Goal: Task Accomplishment & Management: Complete application form

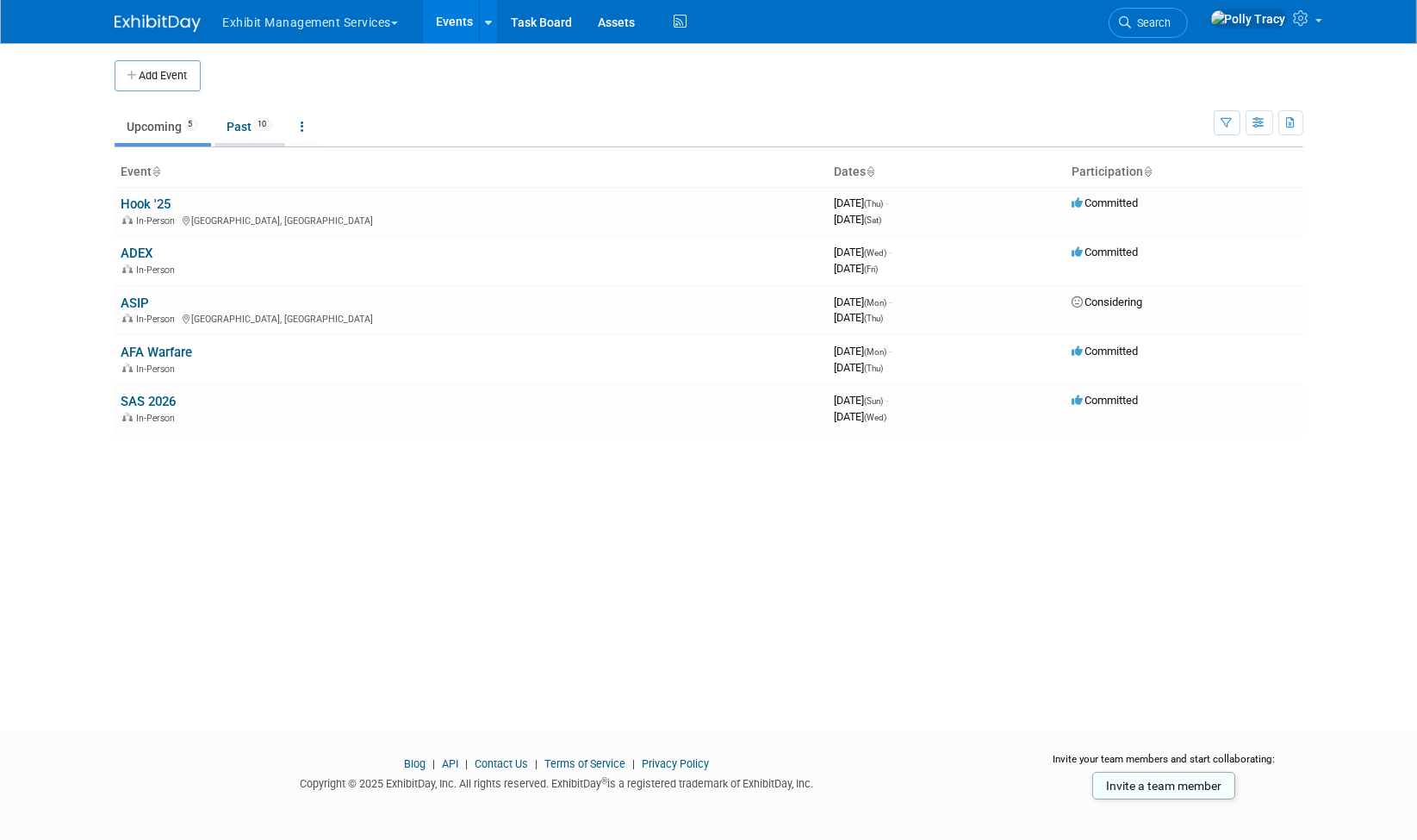
click at [247, 132] on link "Past 10" at bounding box center [250, 127] width 71 height 33
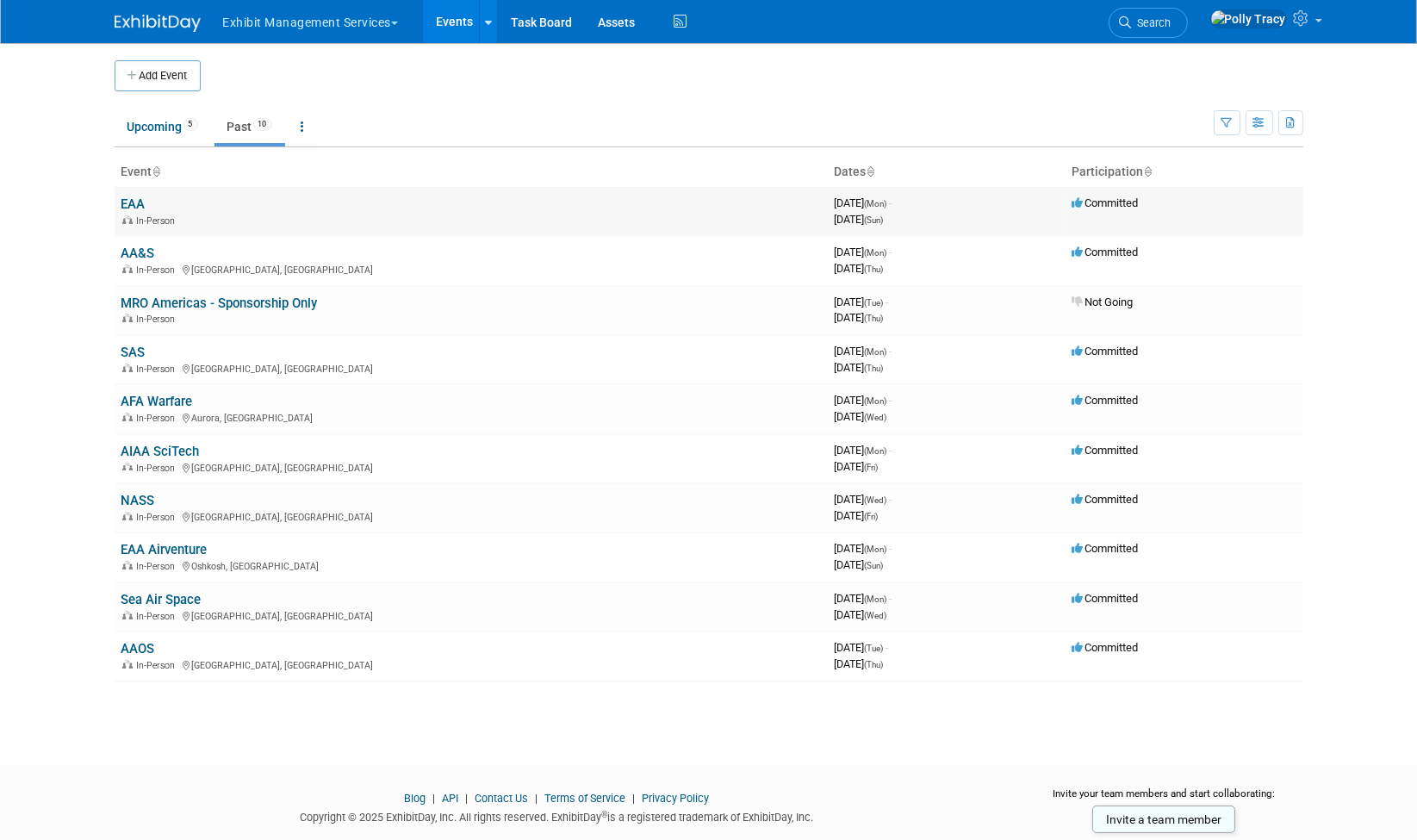
click at [140, 209] on link "EAA" at bounding box center [133, 204] width 25 height 15
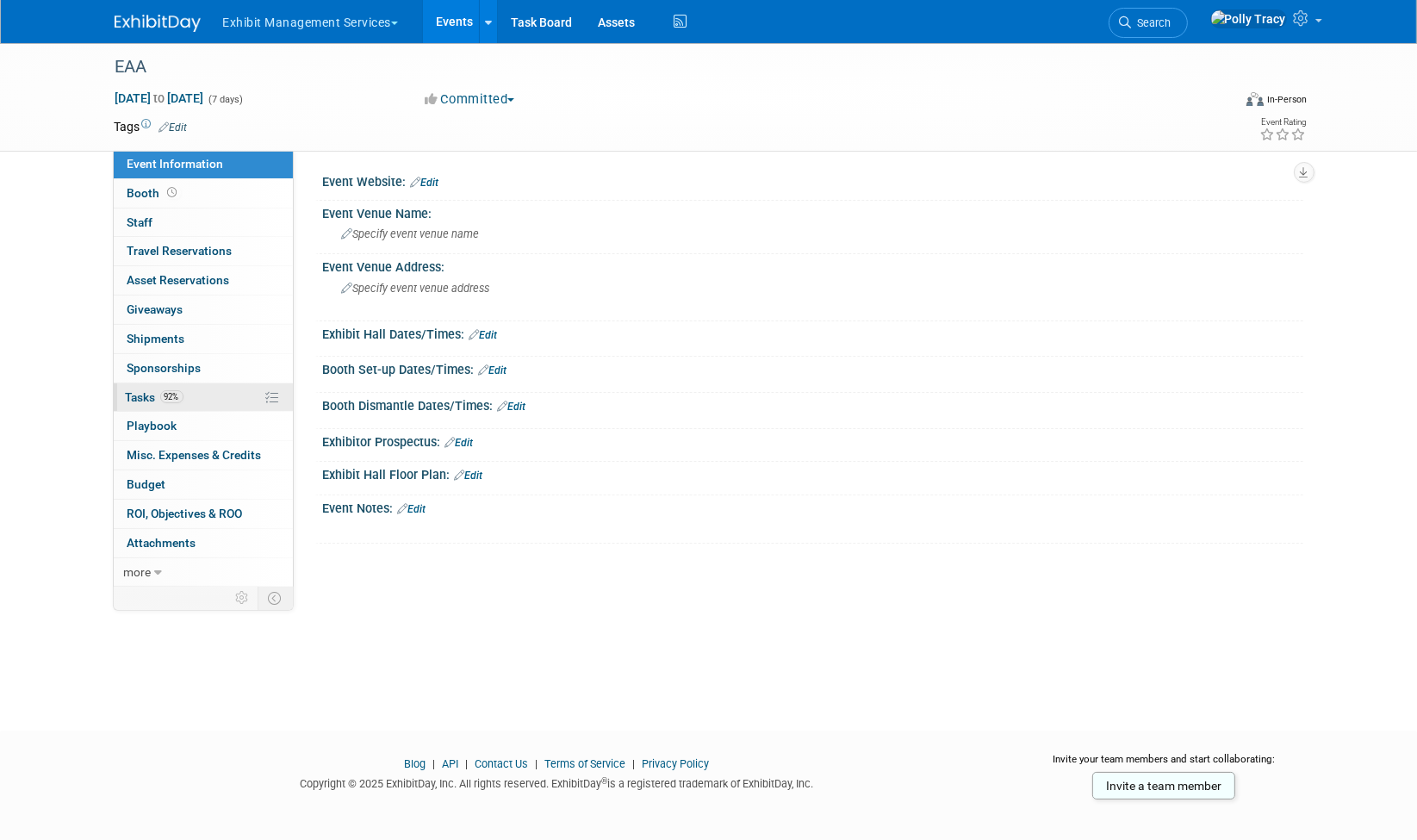
click at [151, 395] on link "92% Tasks 92%" at bounding box center [202, 397] width 179 height 28
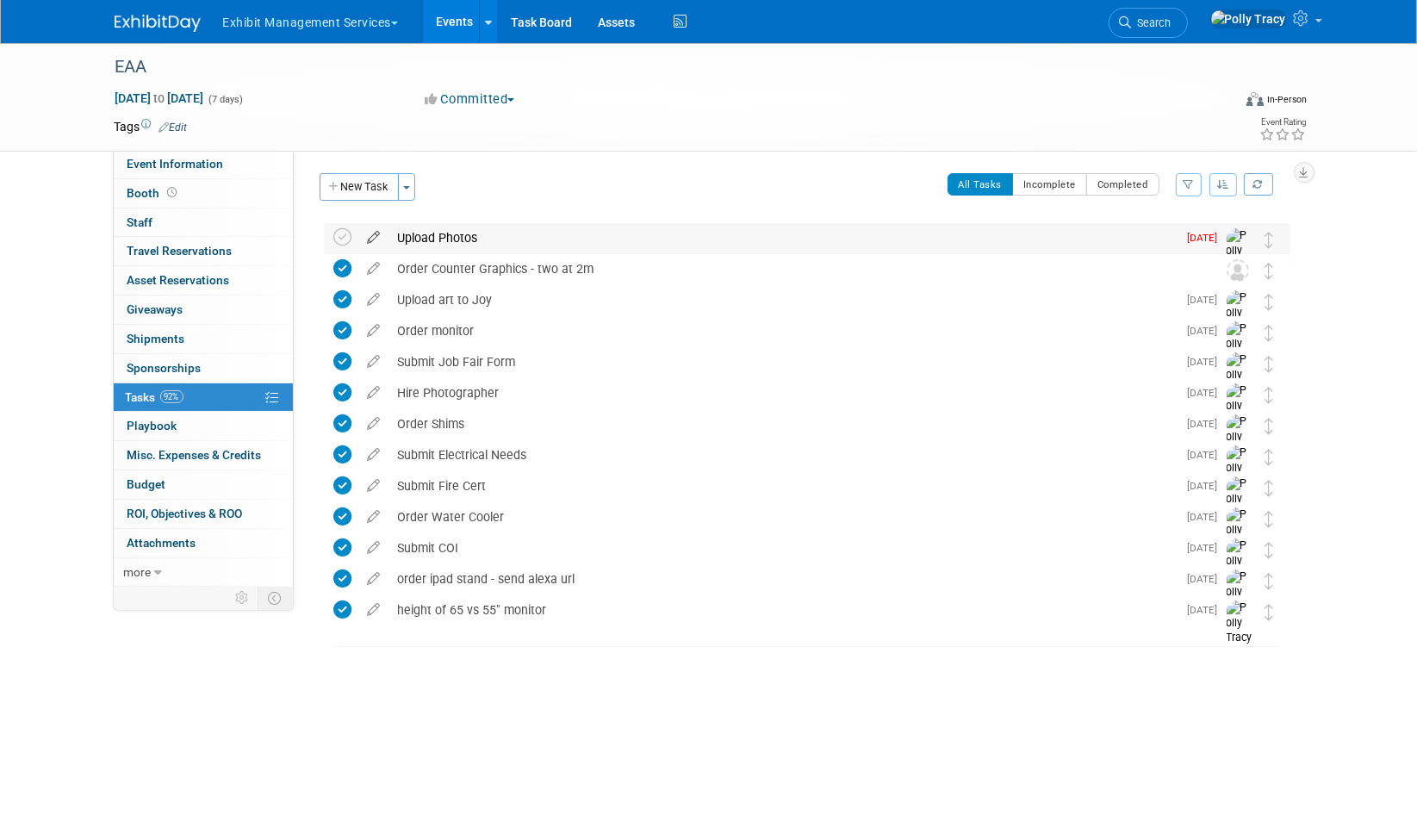
click at [378, 237] on icon at bounding box center [375, 234] width 30 height 22
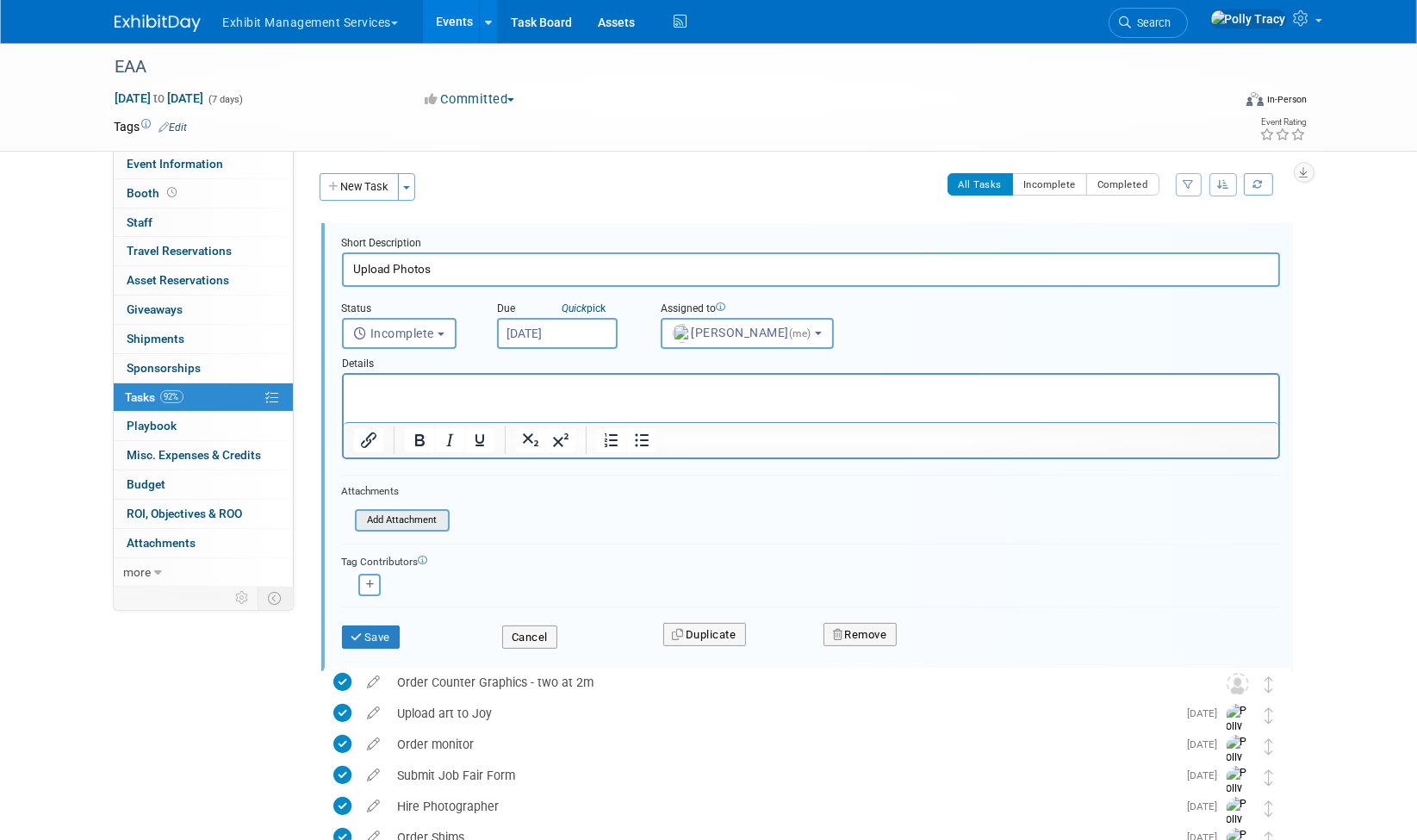
click at [400, 516] on input "file" at bounding box center [360, 520] width 176 height 19
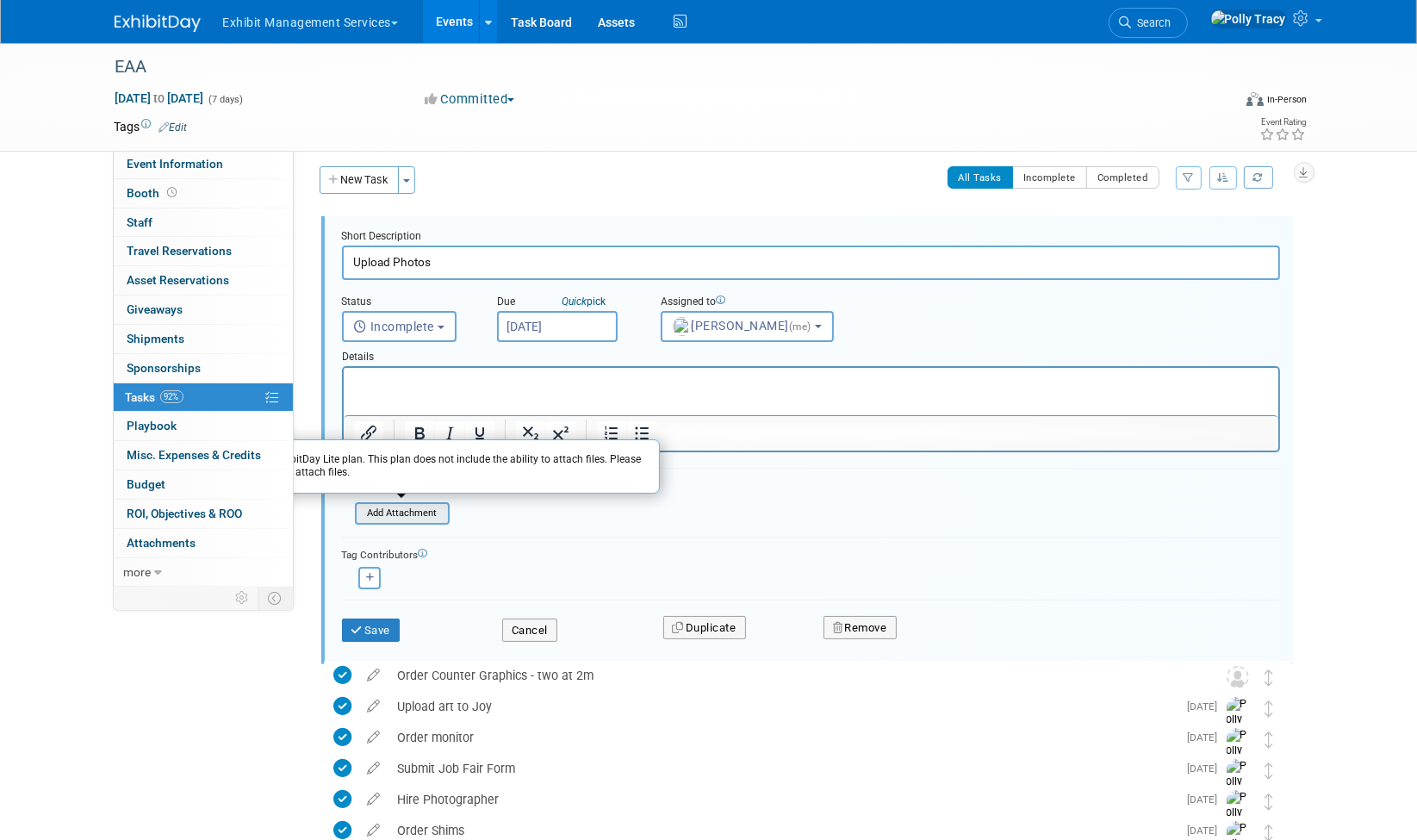
scroll to position [9, 0]
click at [403, 512] on input "file" at bounding box center [360, 512] width 176 height 19
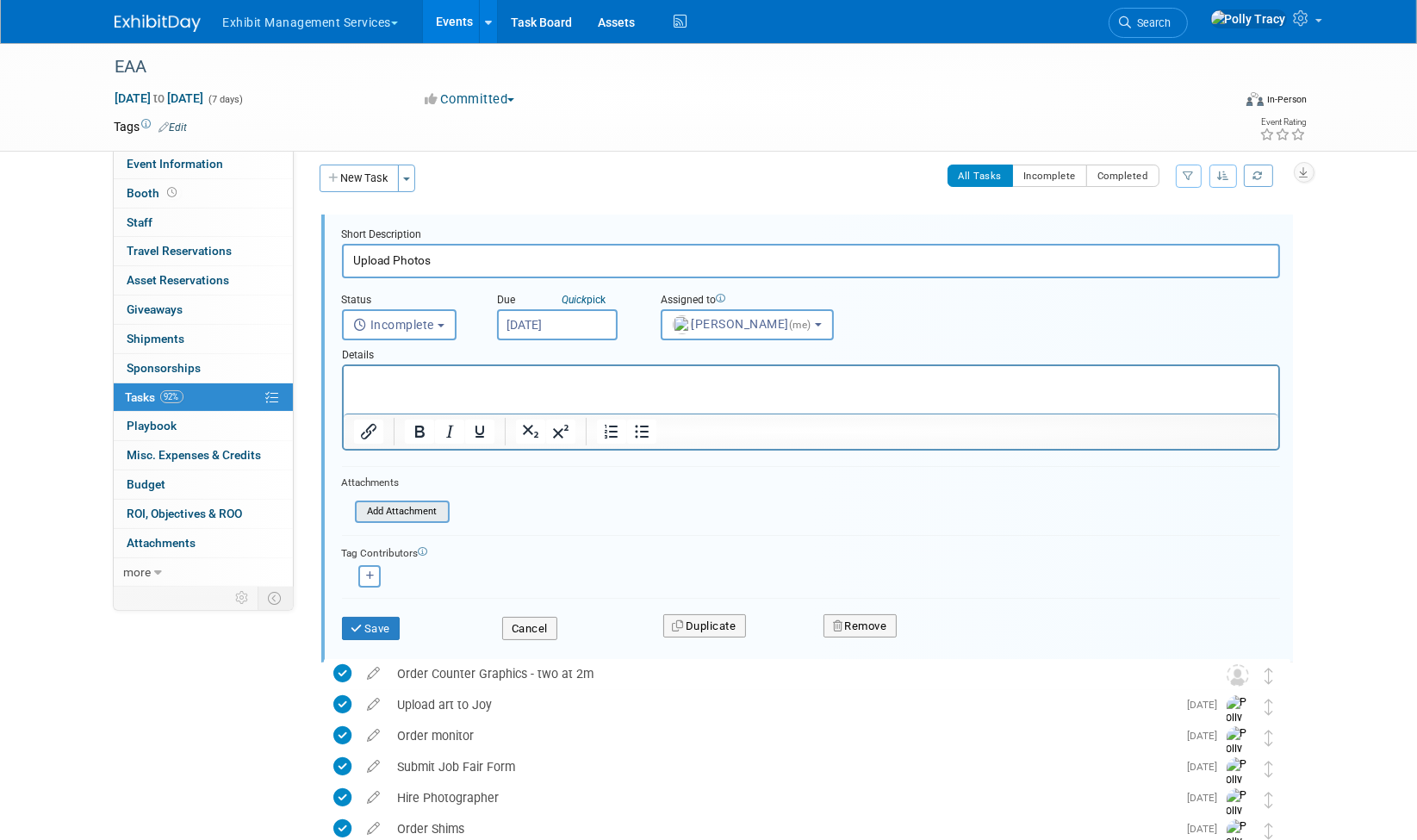
click at [403, 503] on input "file" at bounding box center [360, 512] width 176 height 19
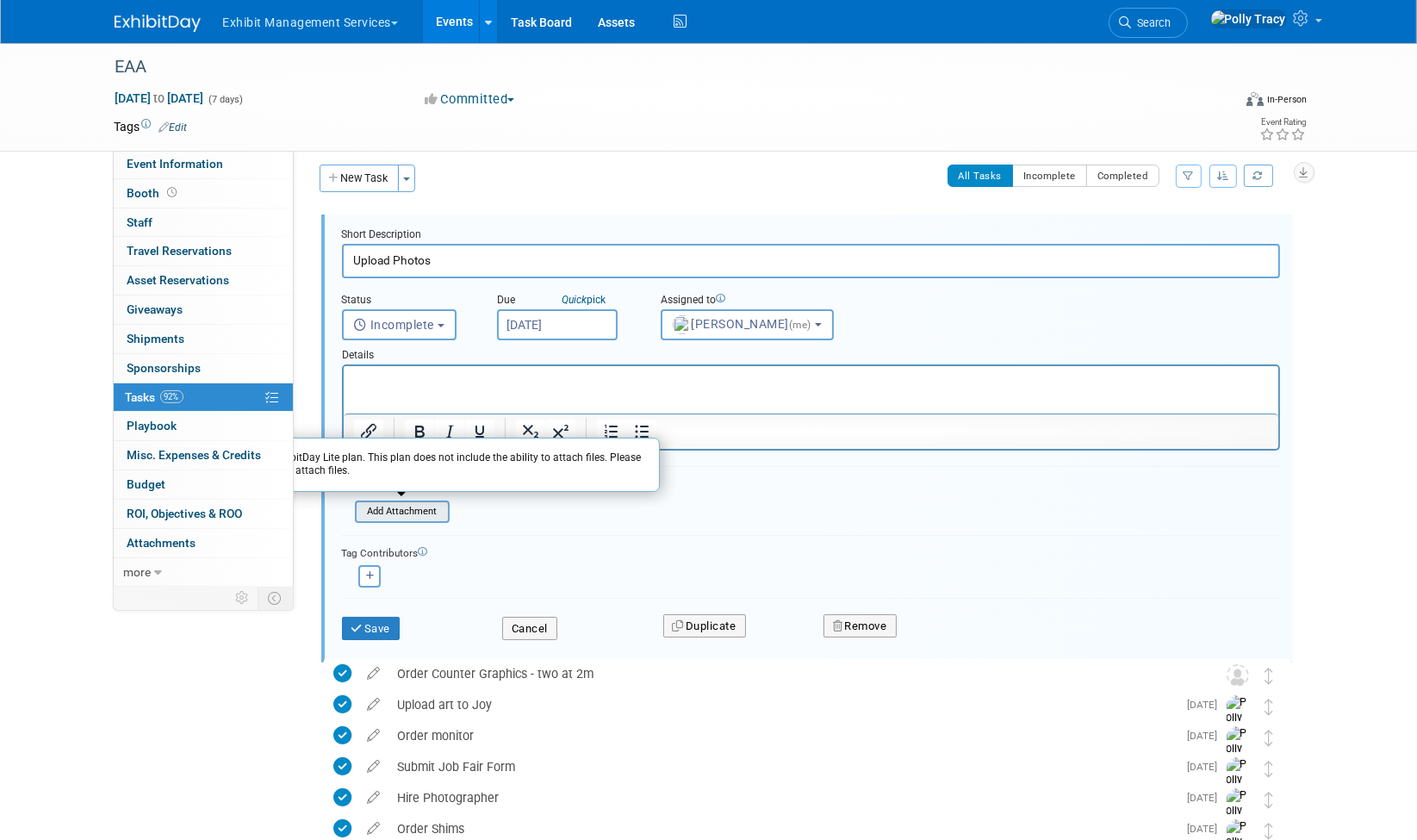
click at [403, 506] on input "file" at bounding box center [360, 512] width 176 height 19
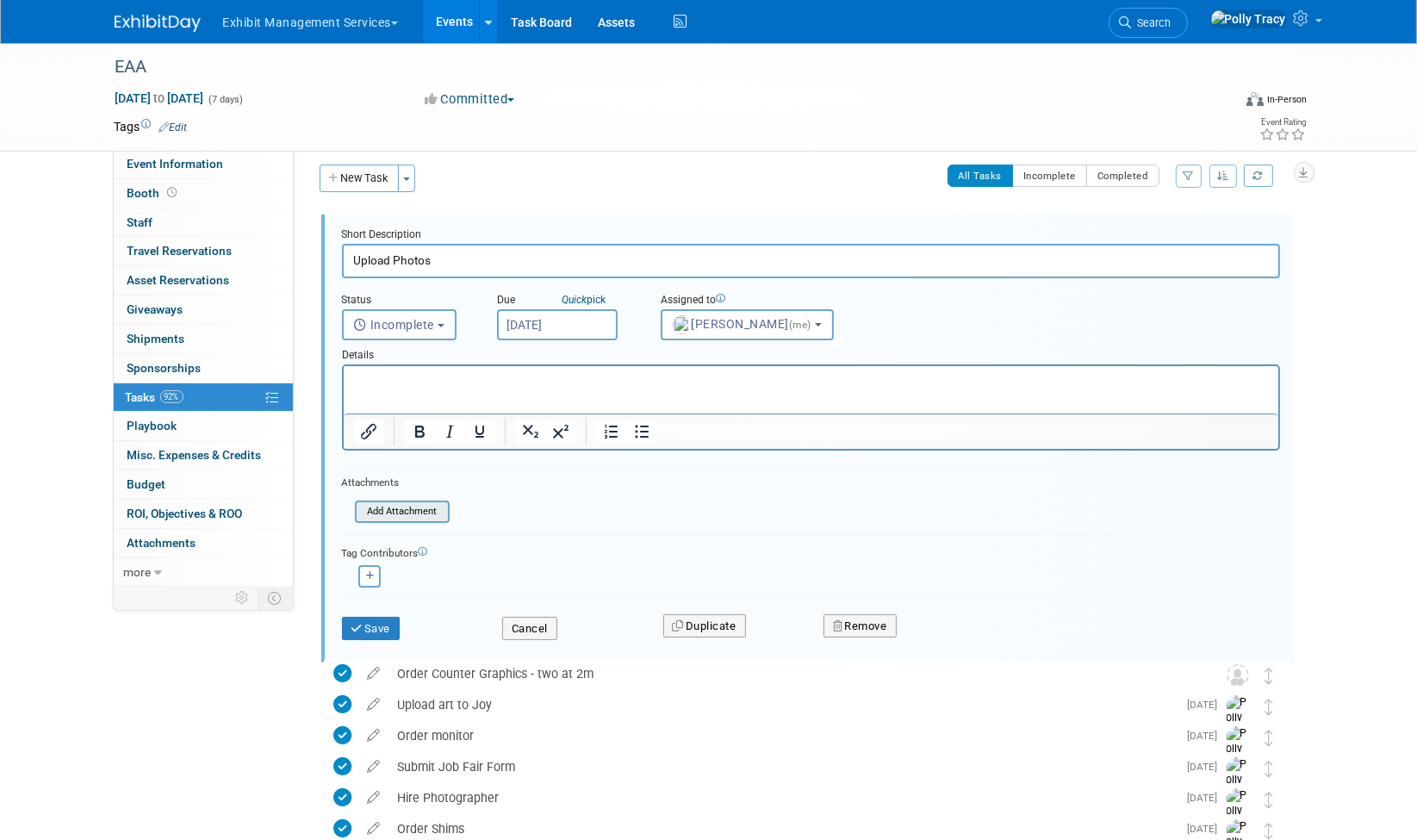
click at [405, 504] on input "file" at bounding box center [360, 512] width 176 height 19
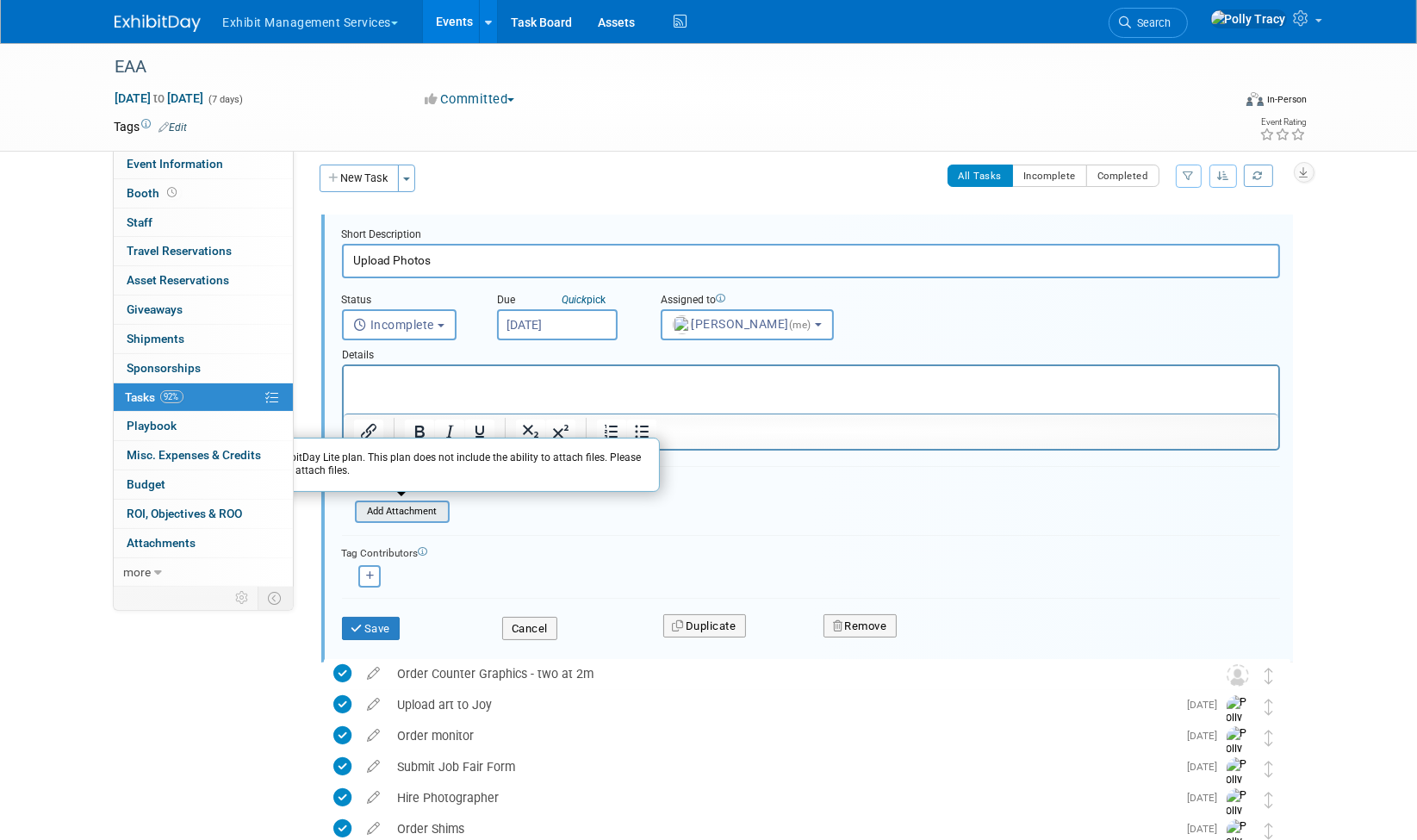
click at [405, 504] on input "file" at bounding box center [360, 512] width 176 height 19
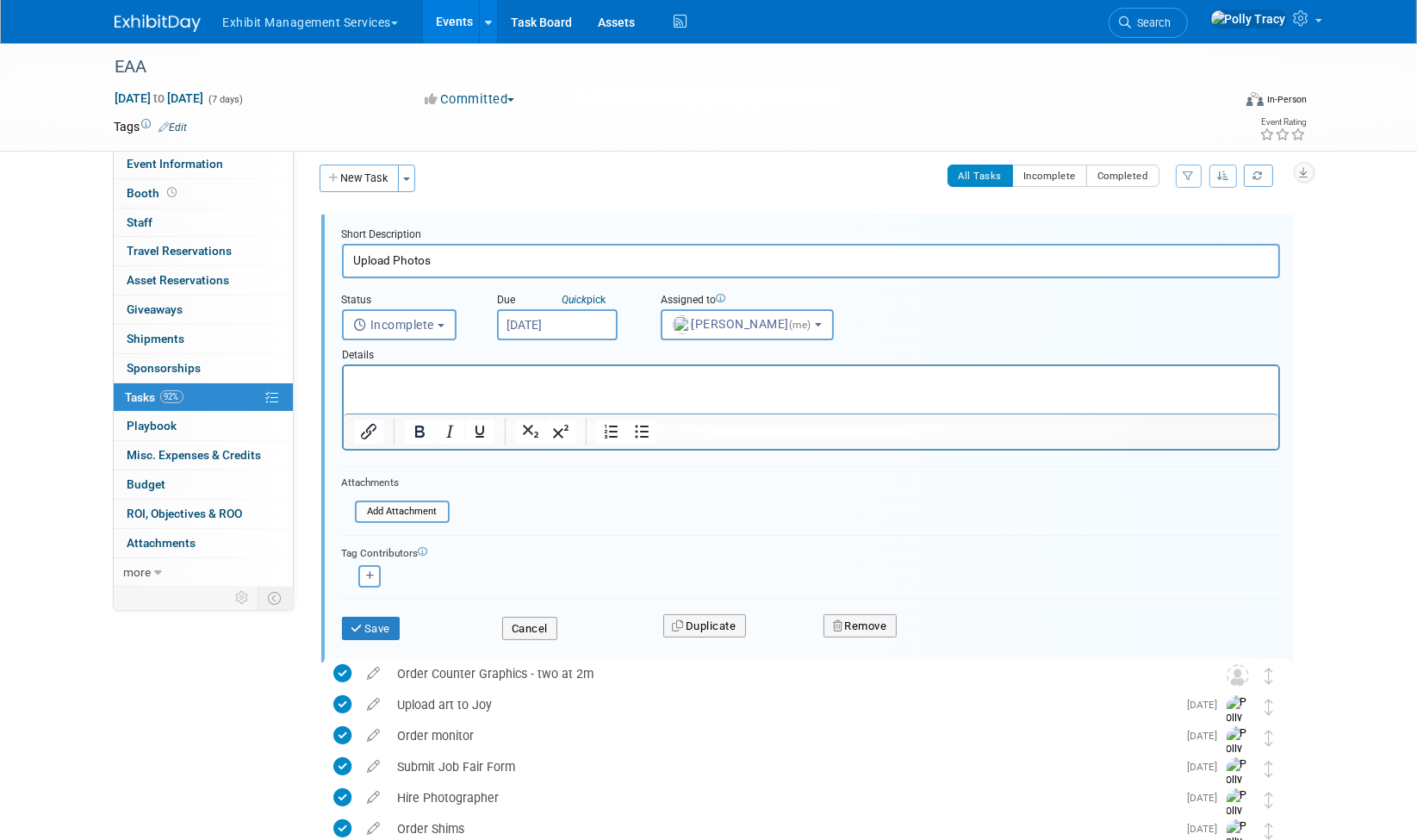
click at [691, 528] on form "Short Description Upload Photos Status <i class="far fa-clock" style="padding: …" at bounding box center [811, 442] width 964 height 430
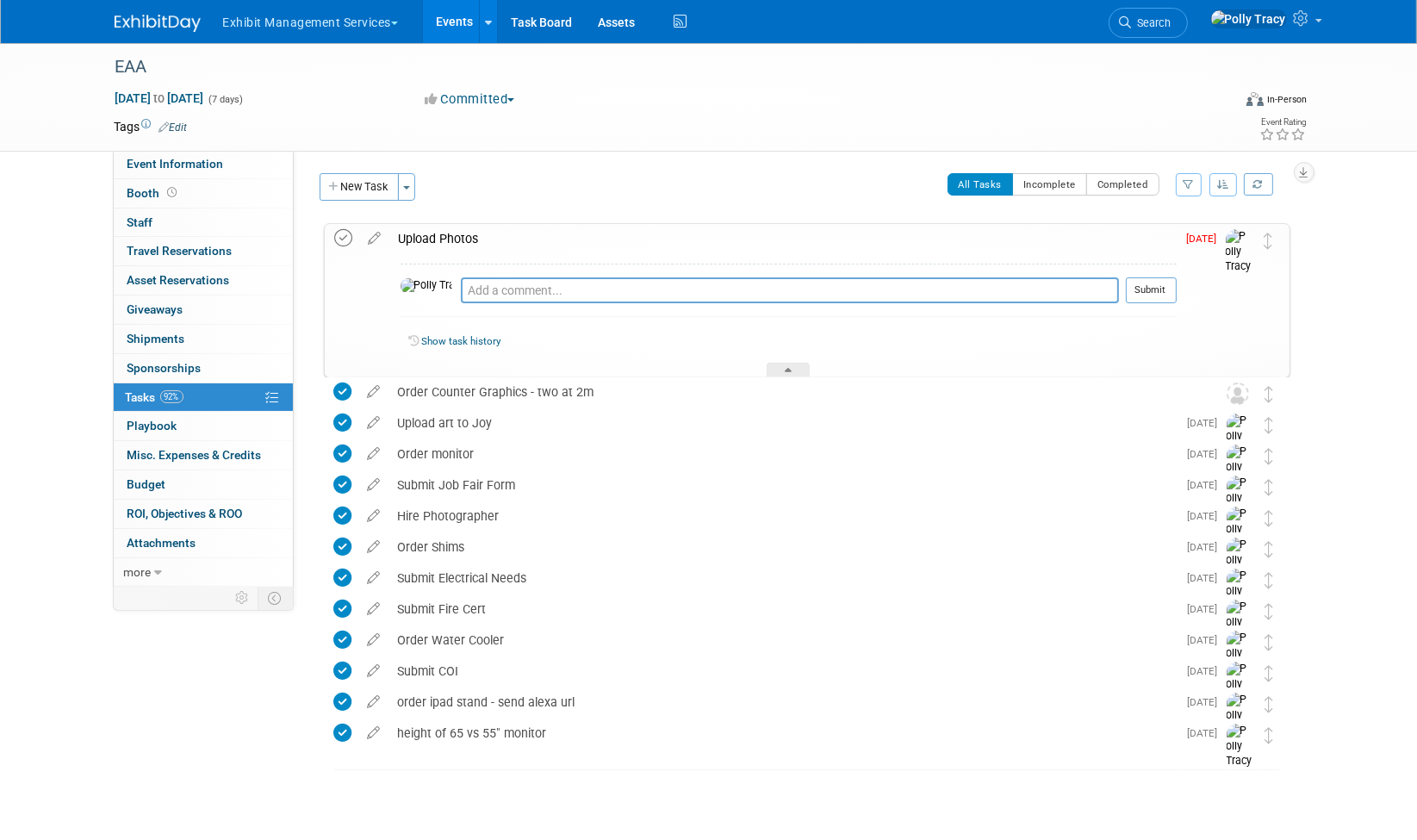
click at [349, 235] on icon at bounding box center [343, 237] width 18 height 18
click at [789, 368] on icon at bounding box center [788, 373] width 7 height 10
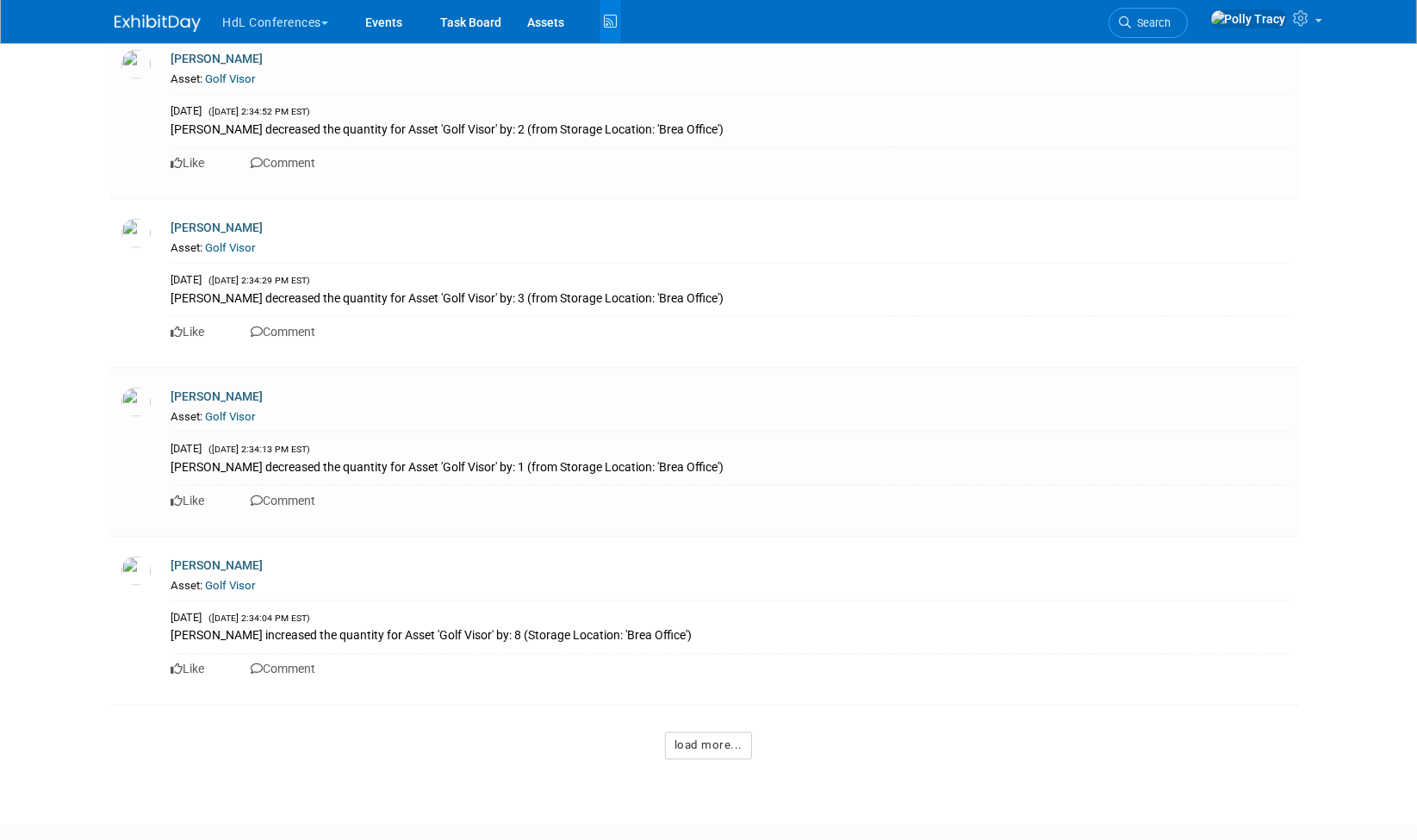
scroll to position [10883, 0]
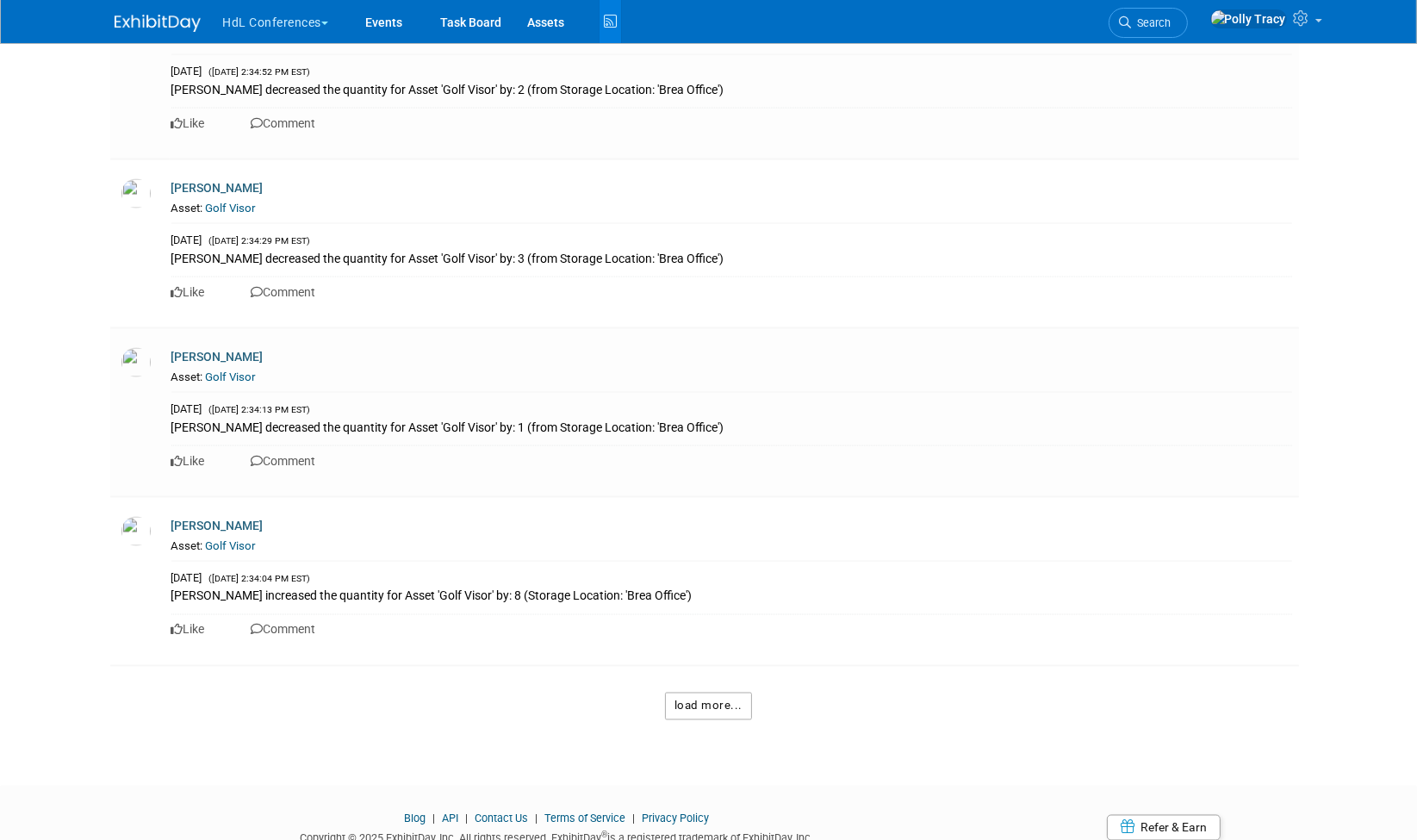
click at [688, 692] on button "load more..." at bounding box center [708, 706] width 87 height 27
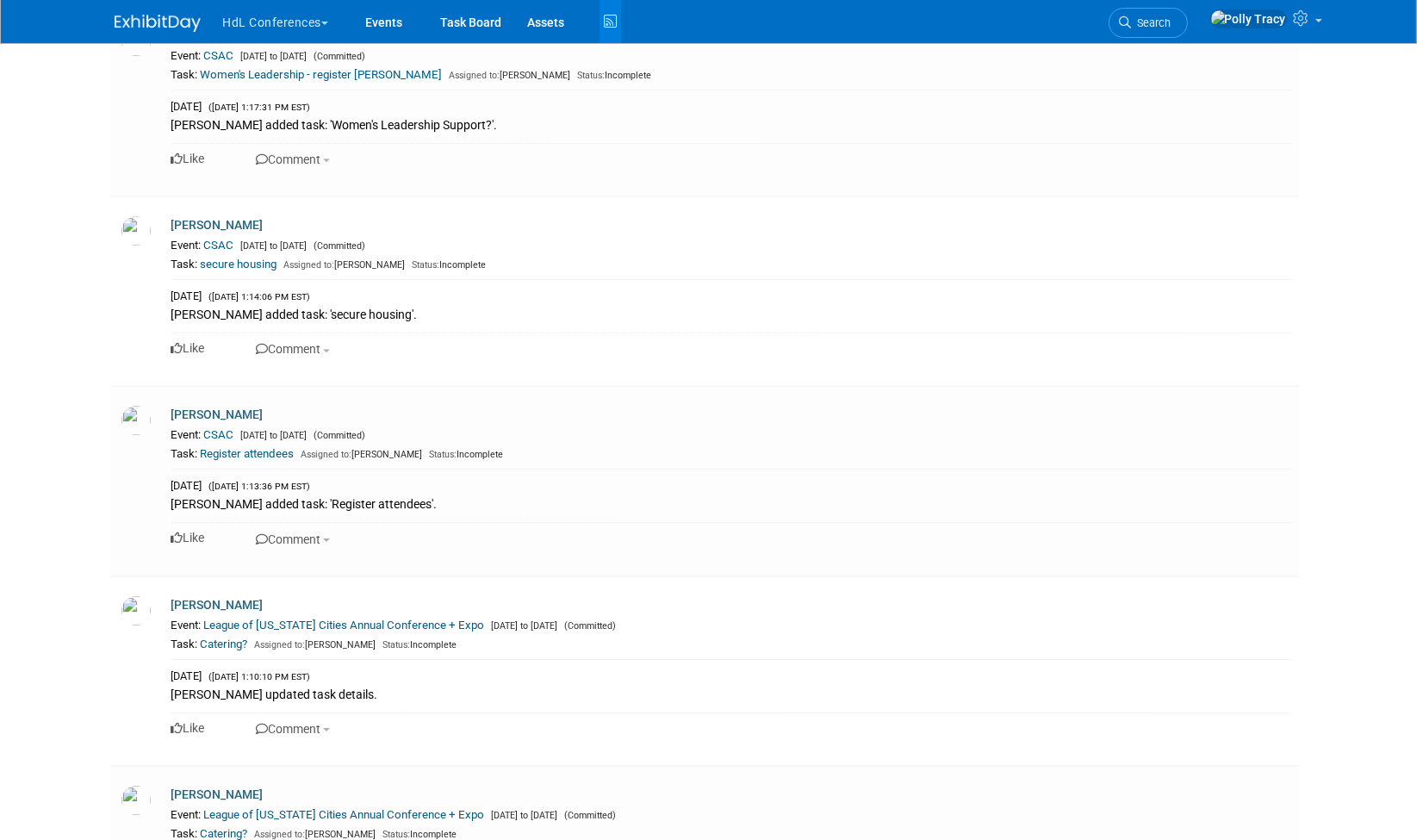
scroll to position [21852, 0]
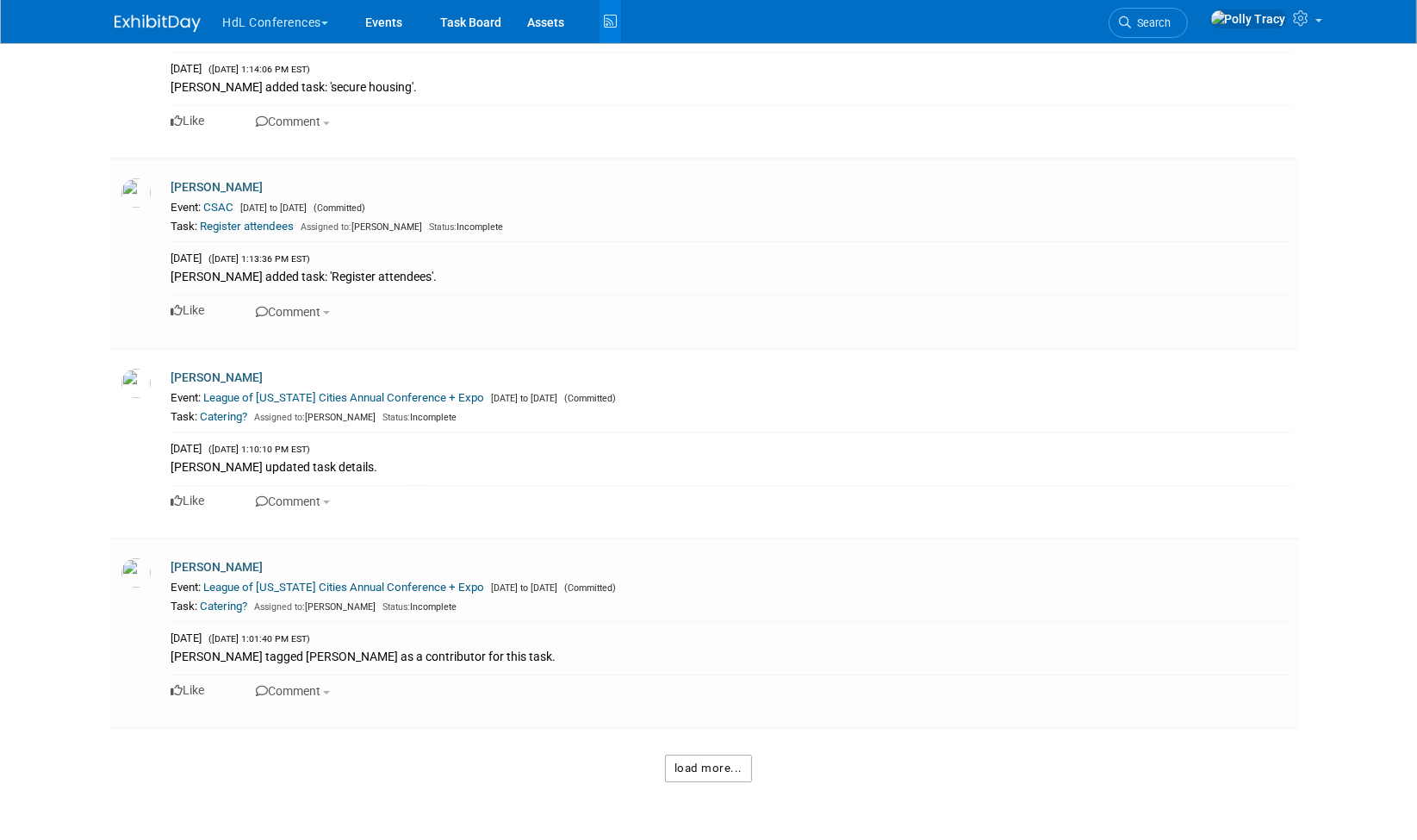
click at [692, 755] on button "load more..." at bounding box center [708, 768] width 87 height 27
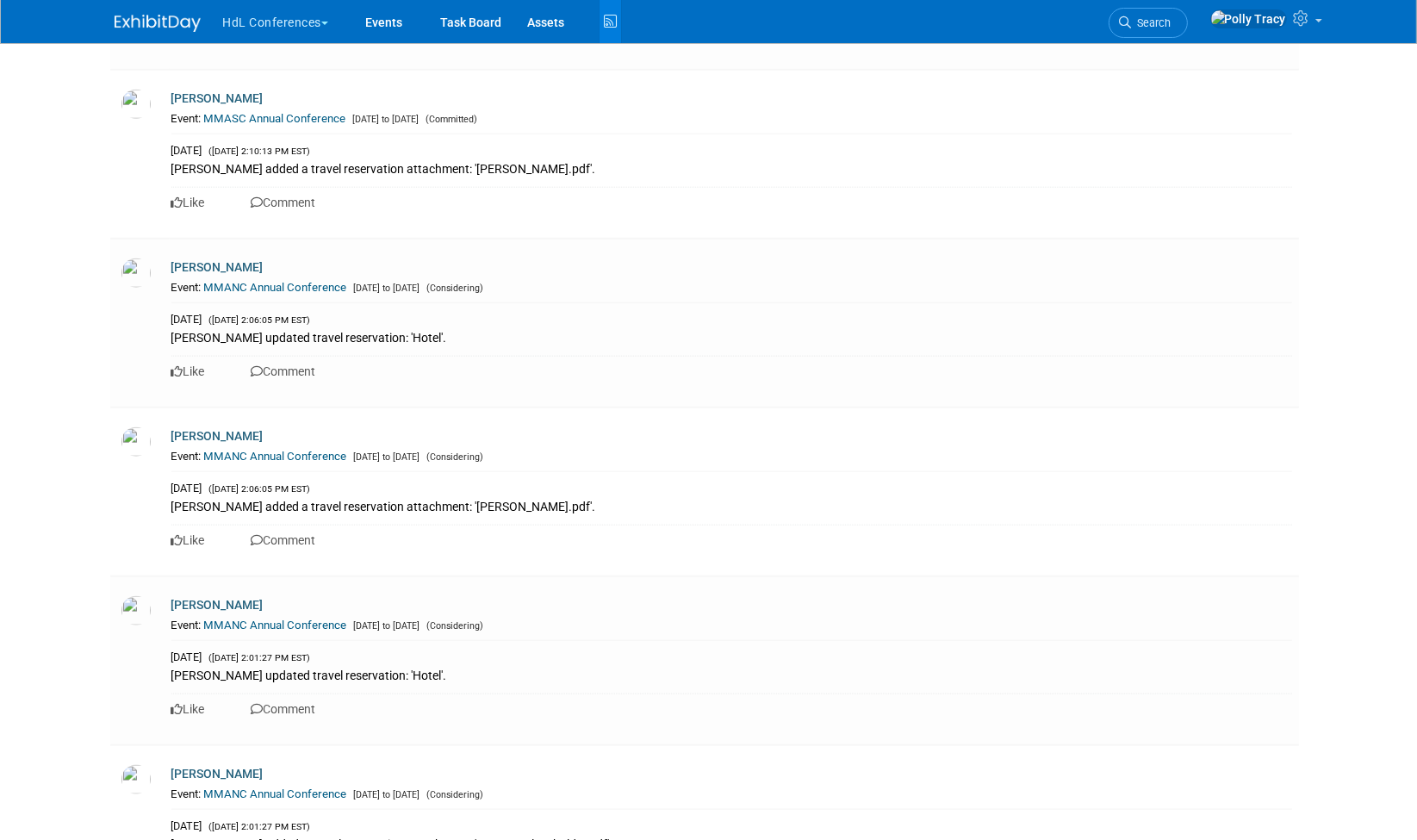
scroll to position [32995, 0]
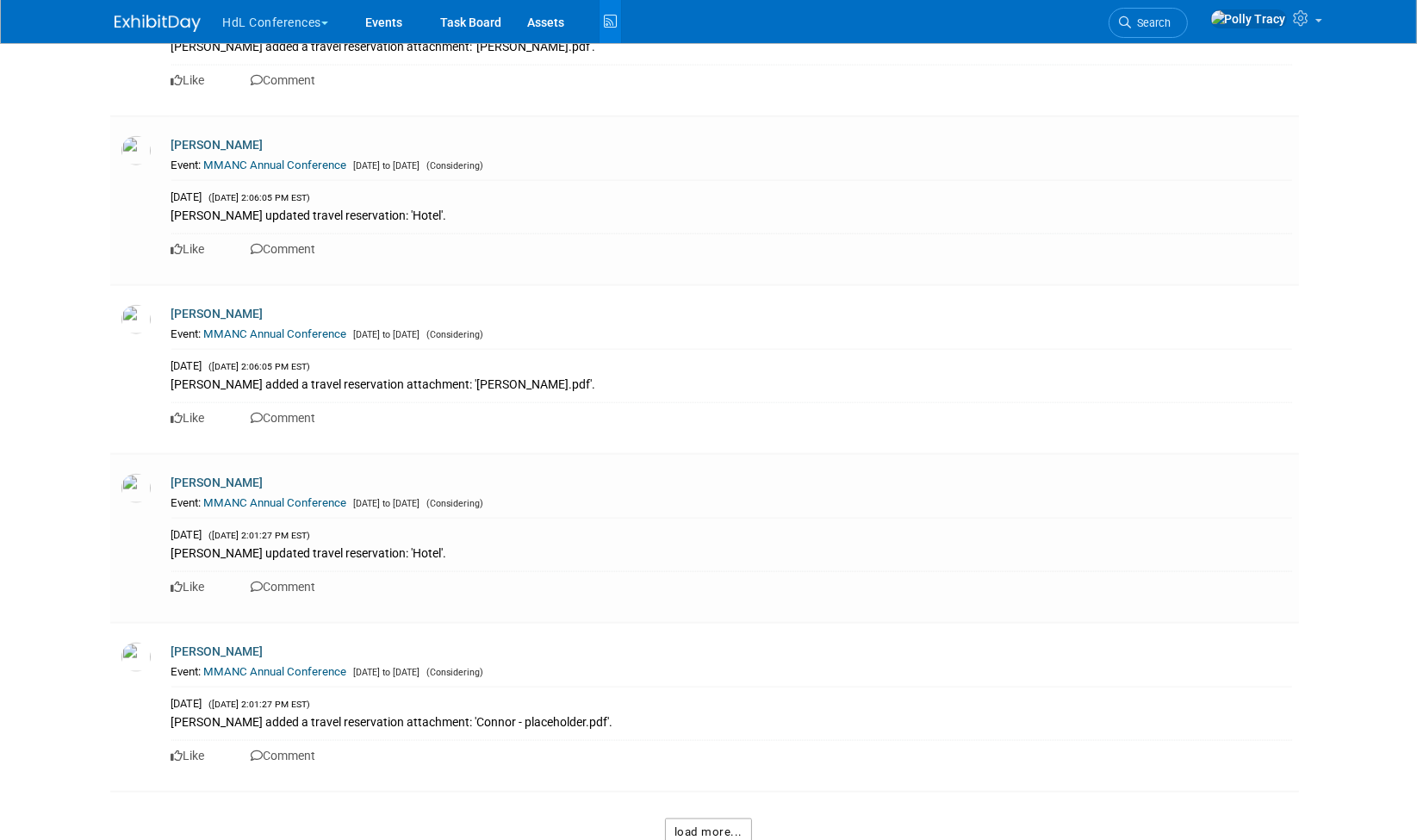
click at [725, 818] on button "load more..." at bounding box center [708, 831] width 87 height 27
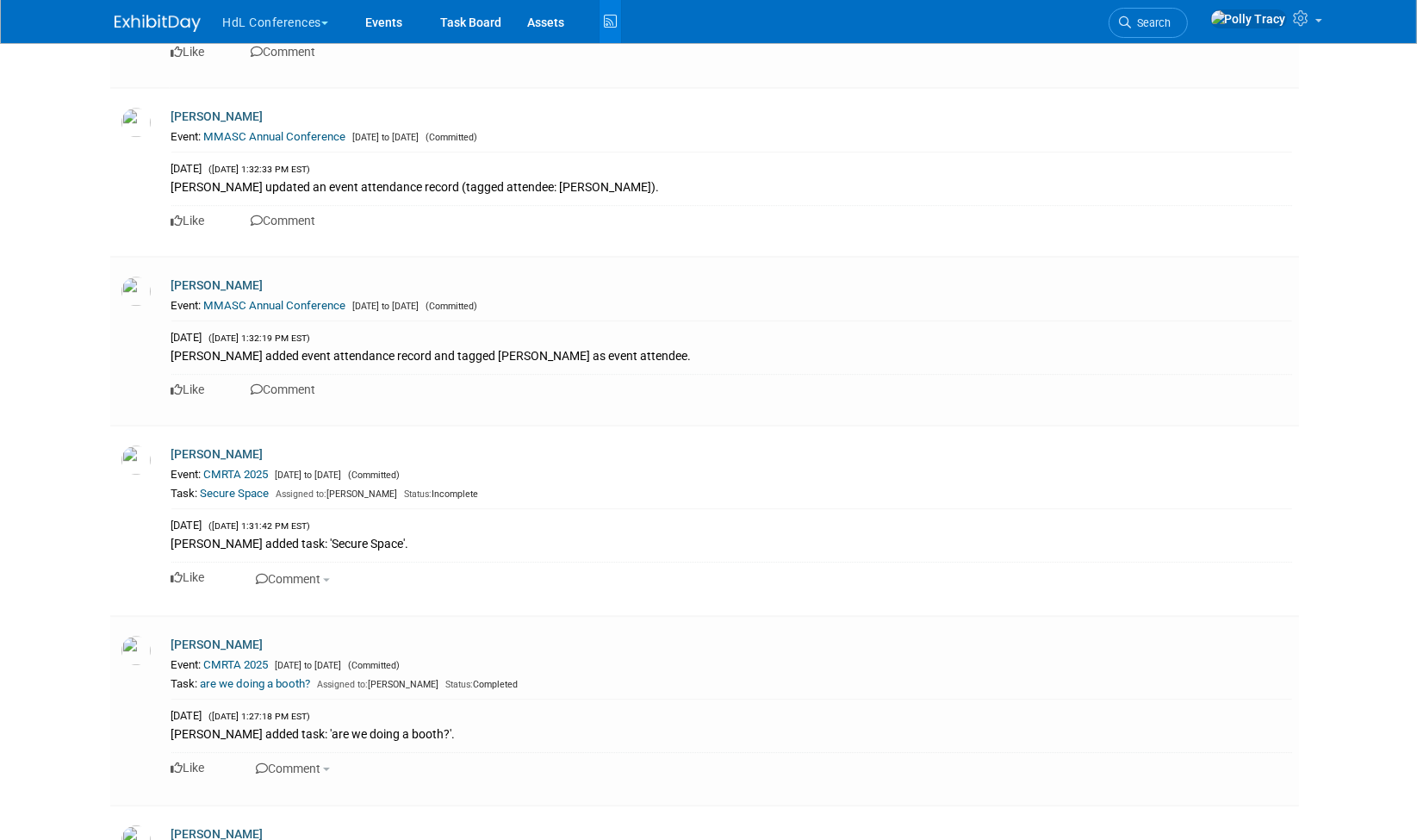
scroll to position [44322, 0]
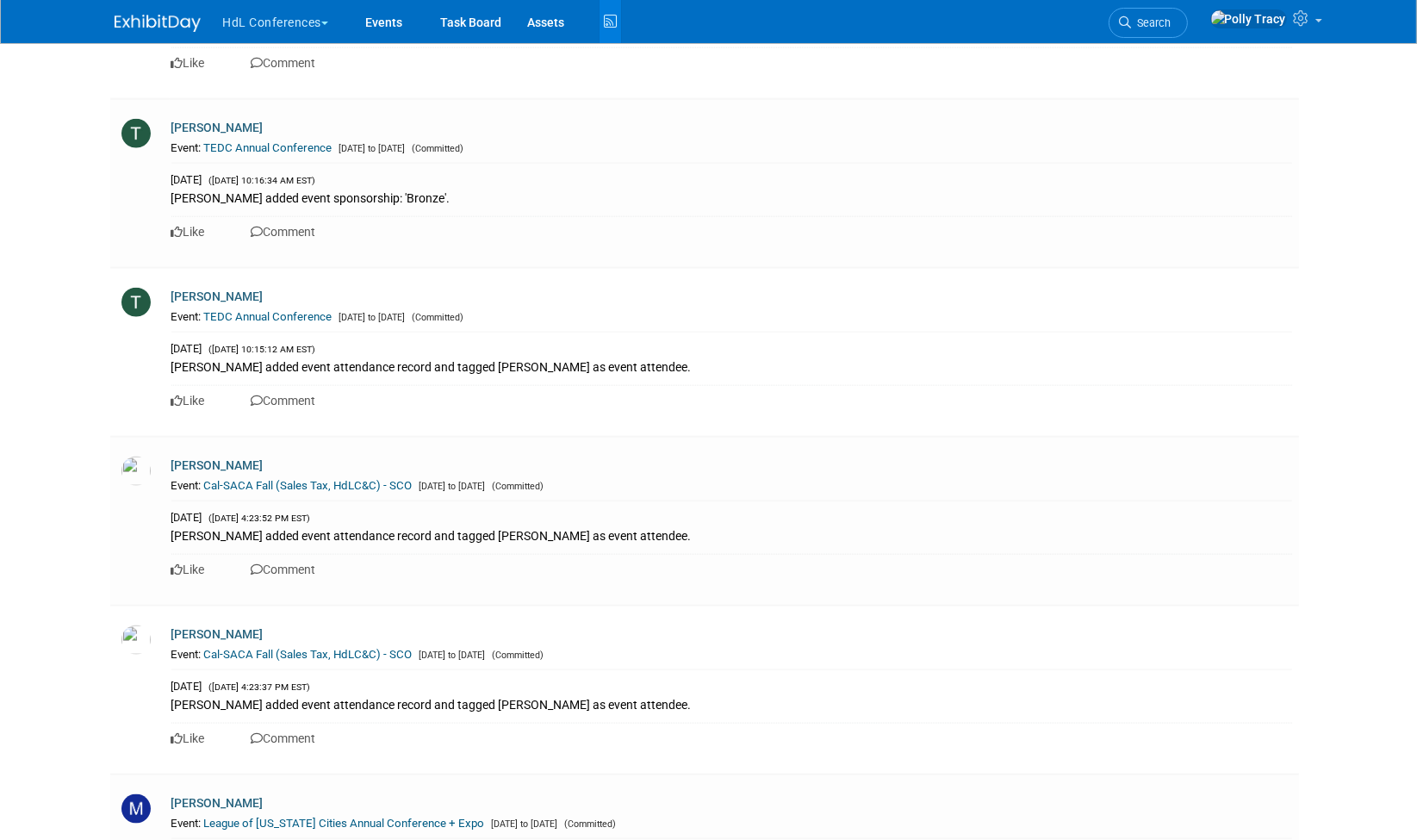
scroll to position [56005, 0]
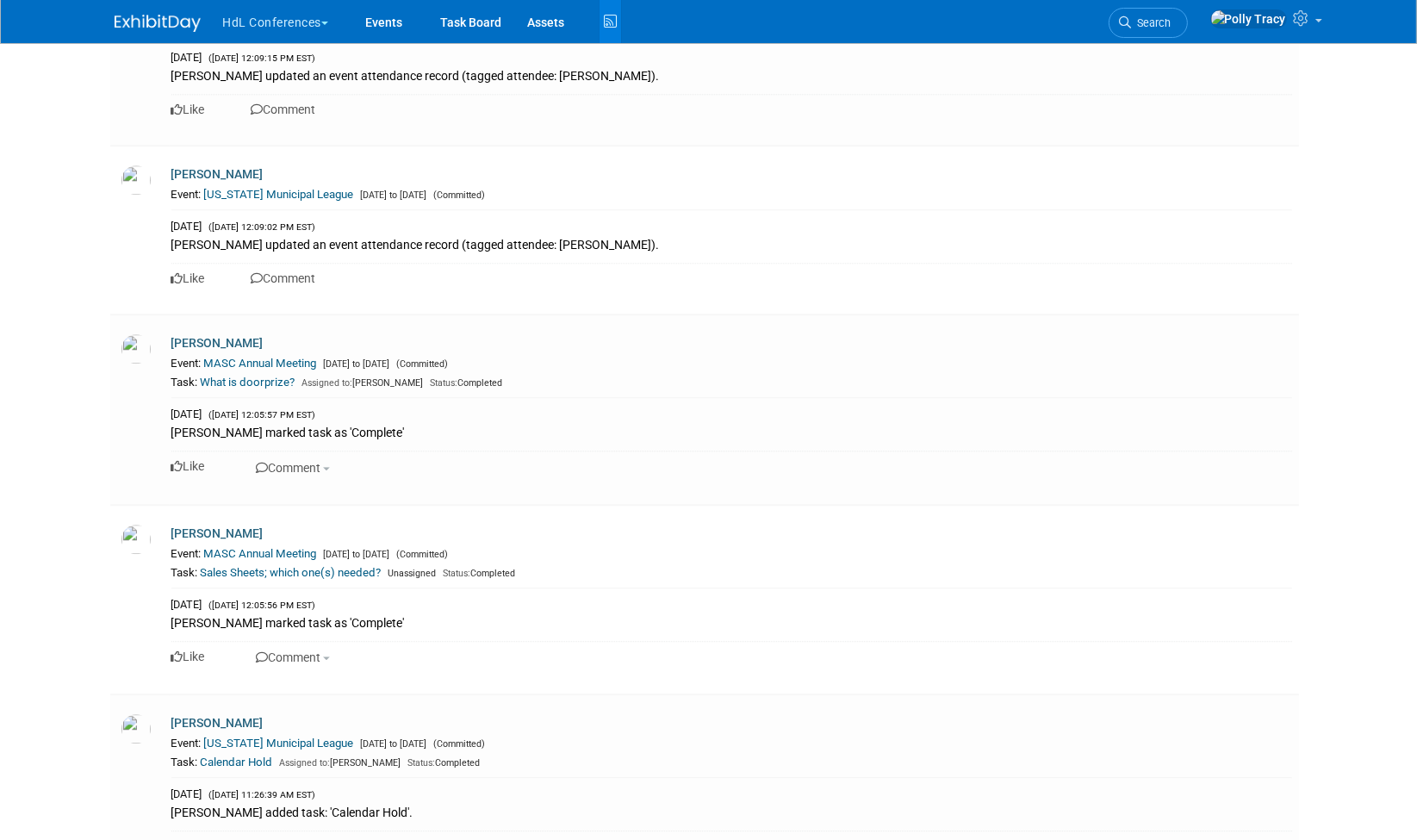
scroll to position [67082, 0]
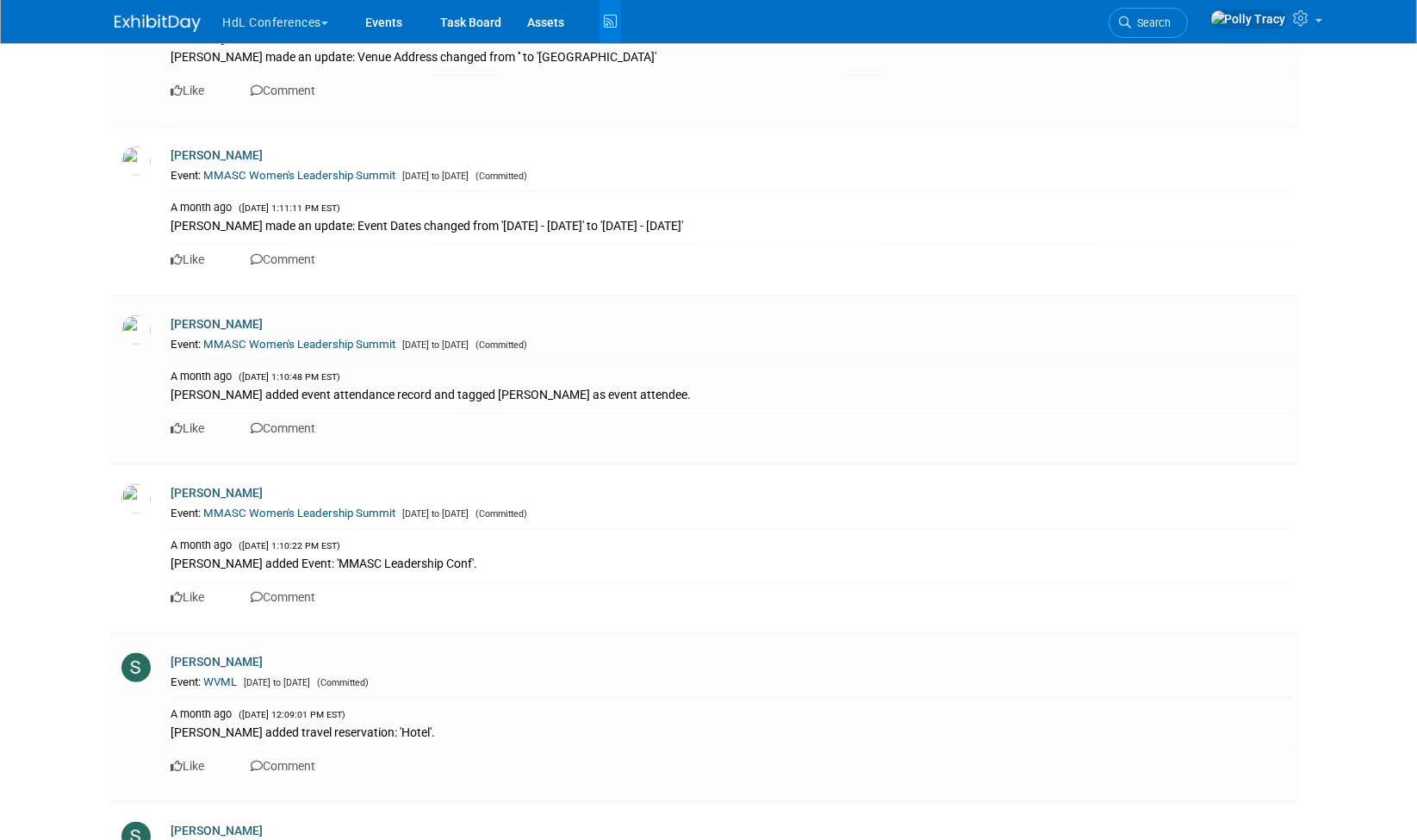
scroll to position [78115, 0]
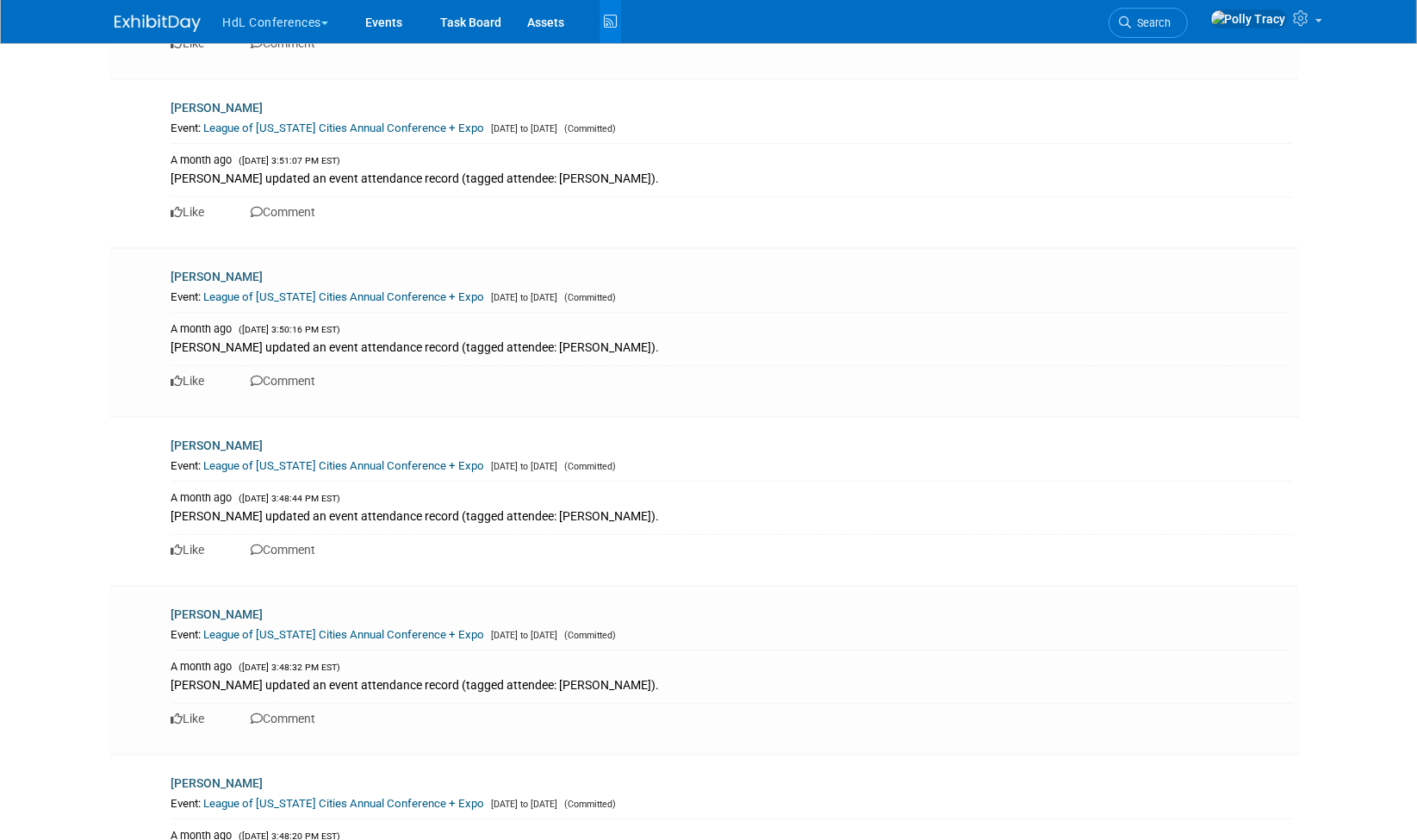
scroll to position [85030, 0]
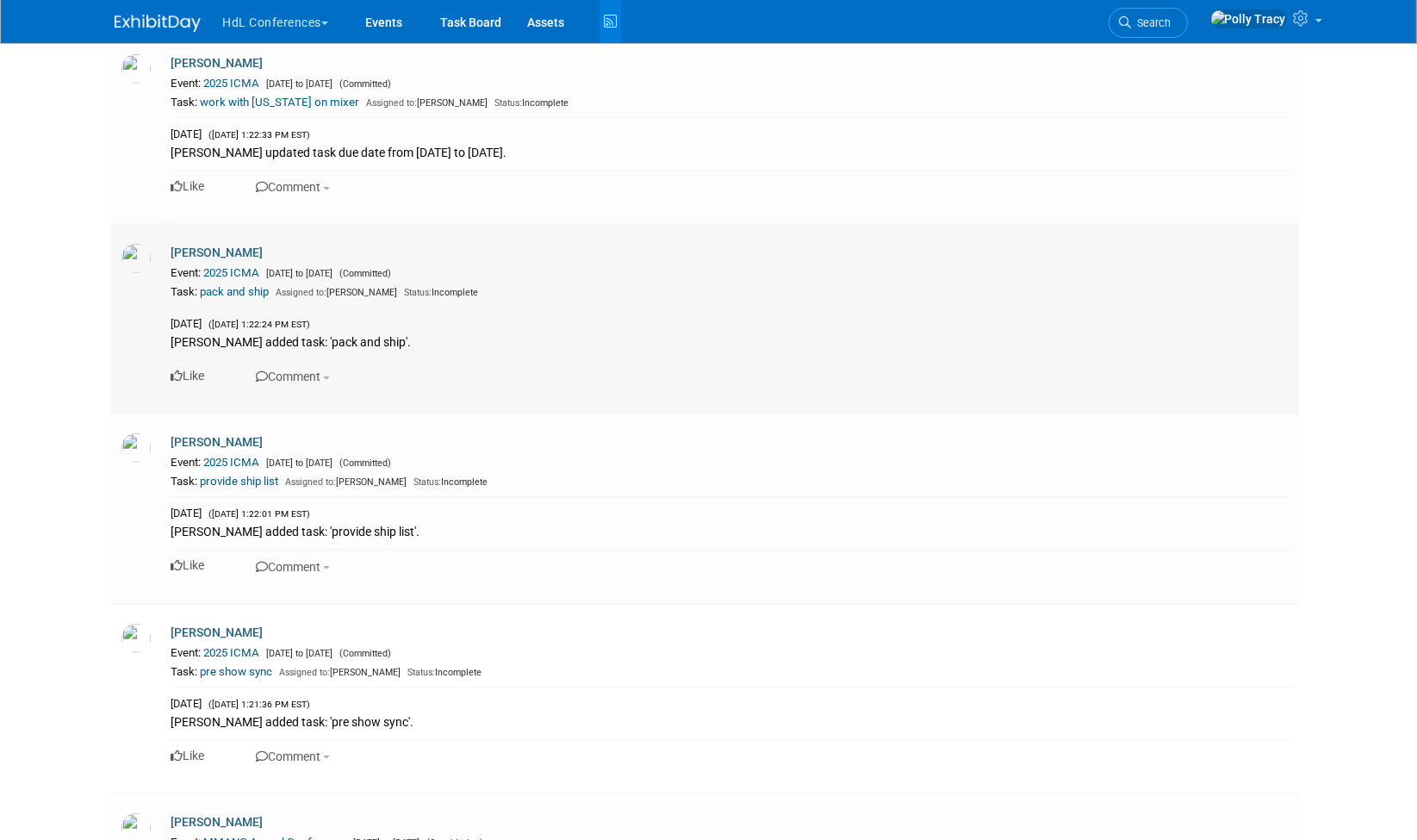
scroll to position [16578, 0]
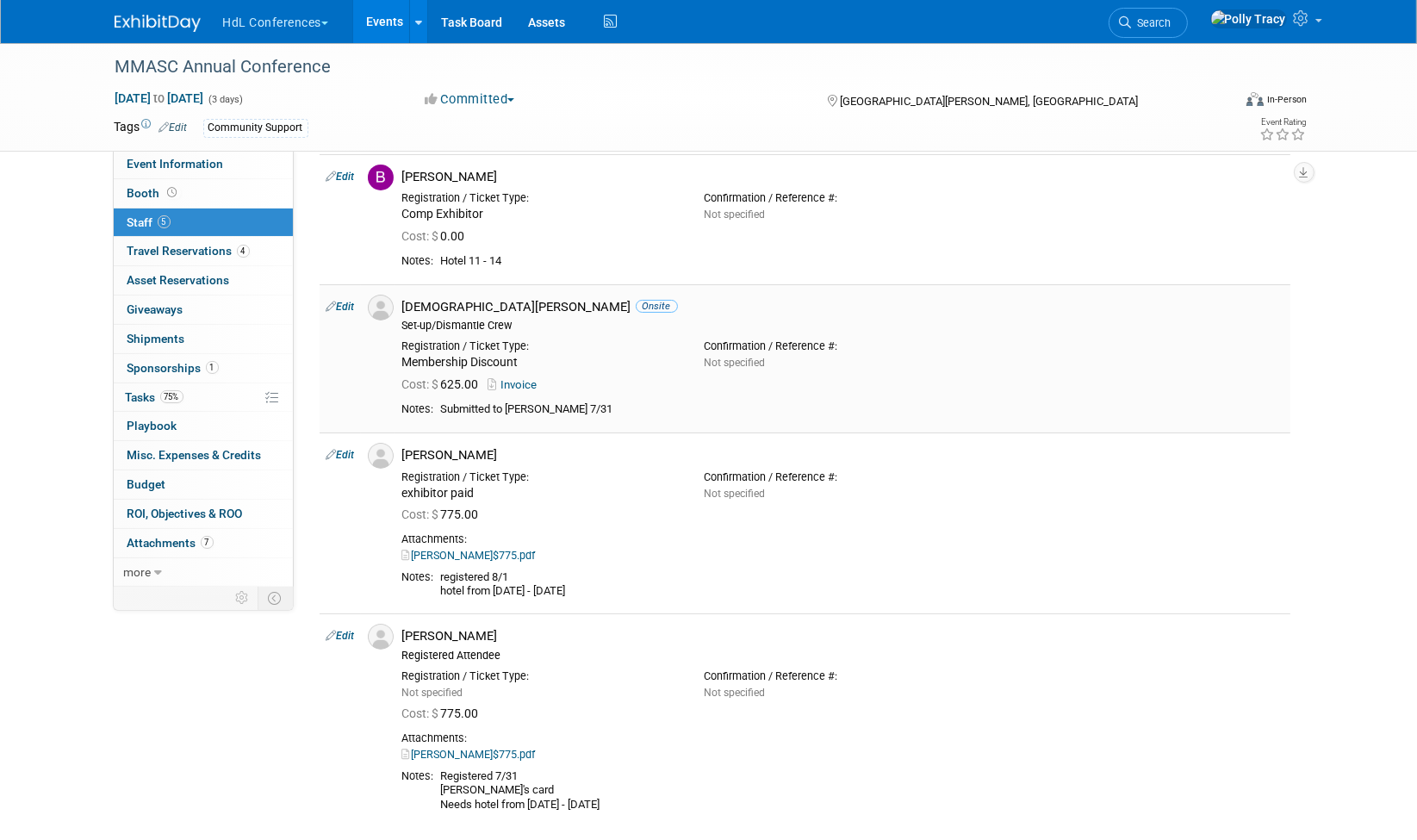
scroll to position [158, 0]
click at [153, 391] on span "Tasks 75%" at bounding box center [154, 397] width 58 height 14
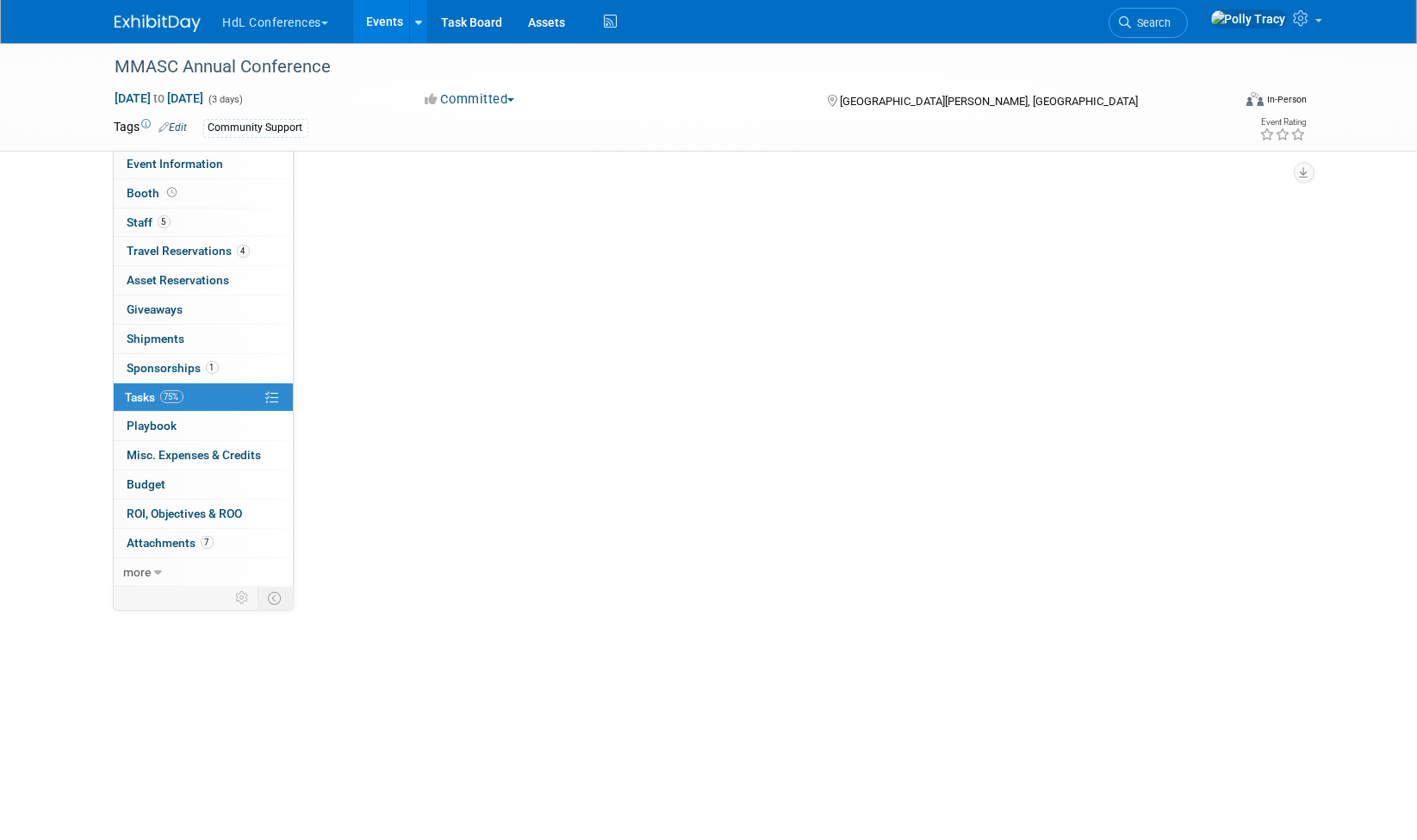
scroll to position [0, 0]
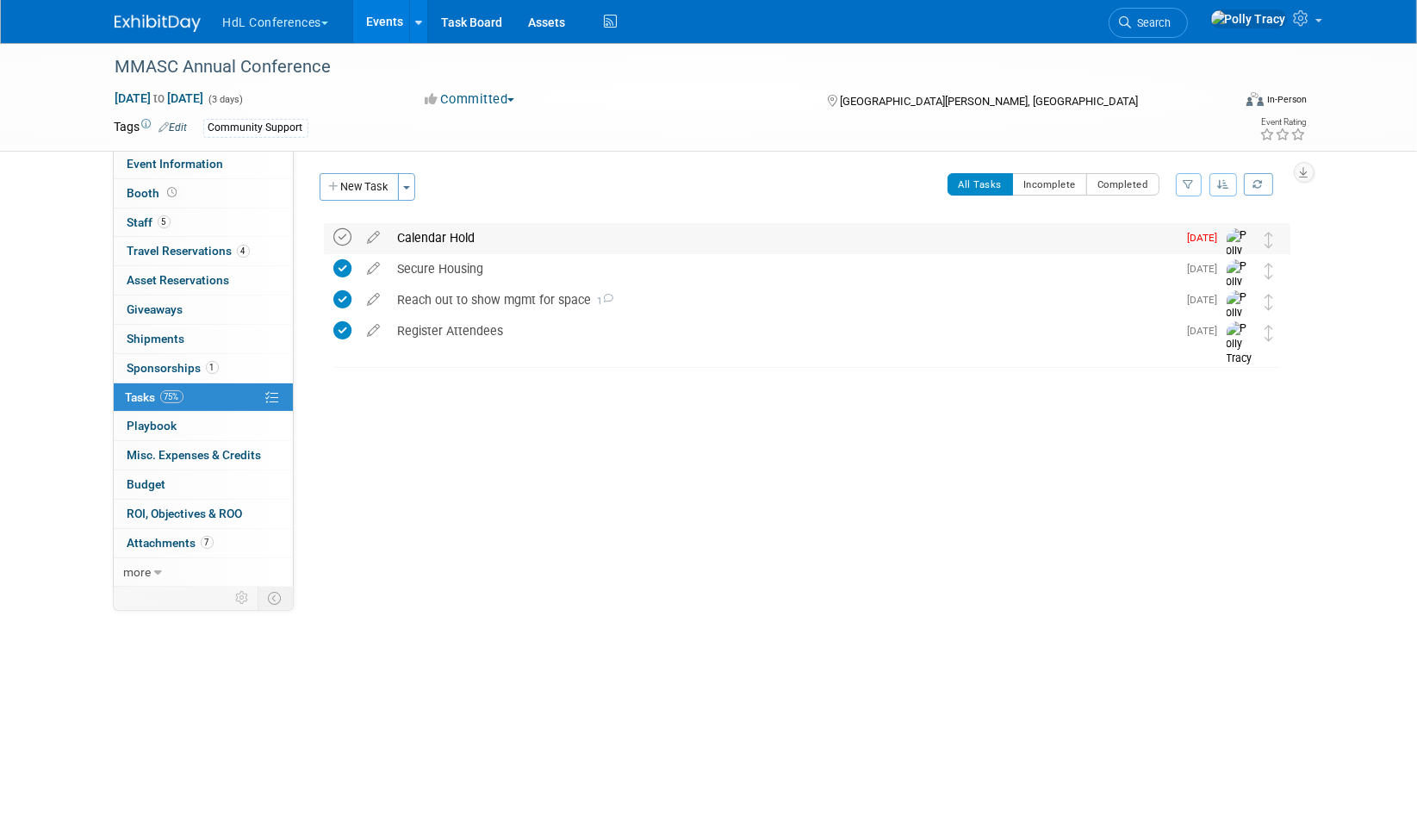
click at [346, 238] on icon at bounding box center [342, 236] width 18 height 18
click at [359, 185] on button "New Task" at bounding box center [359, 186] width 79 height 27
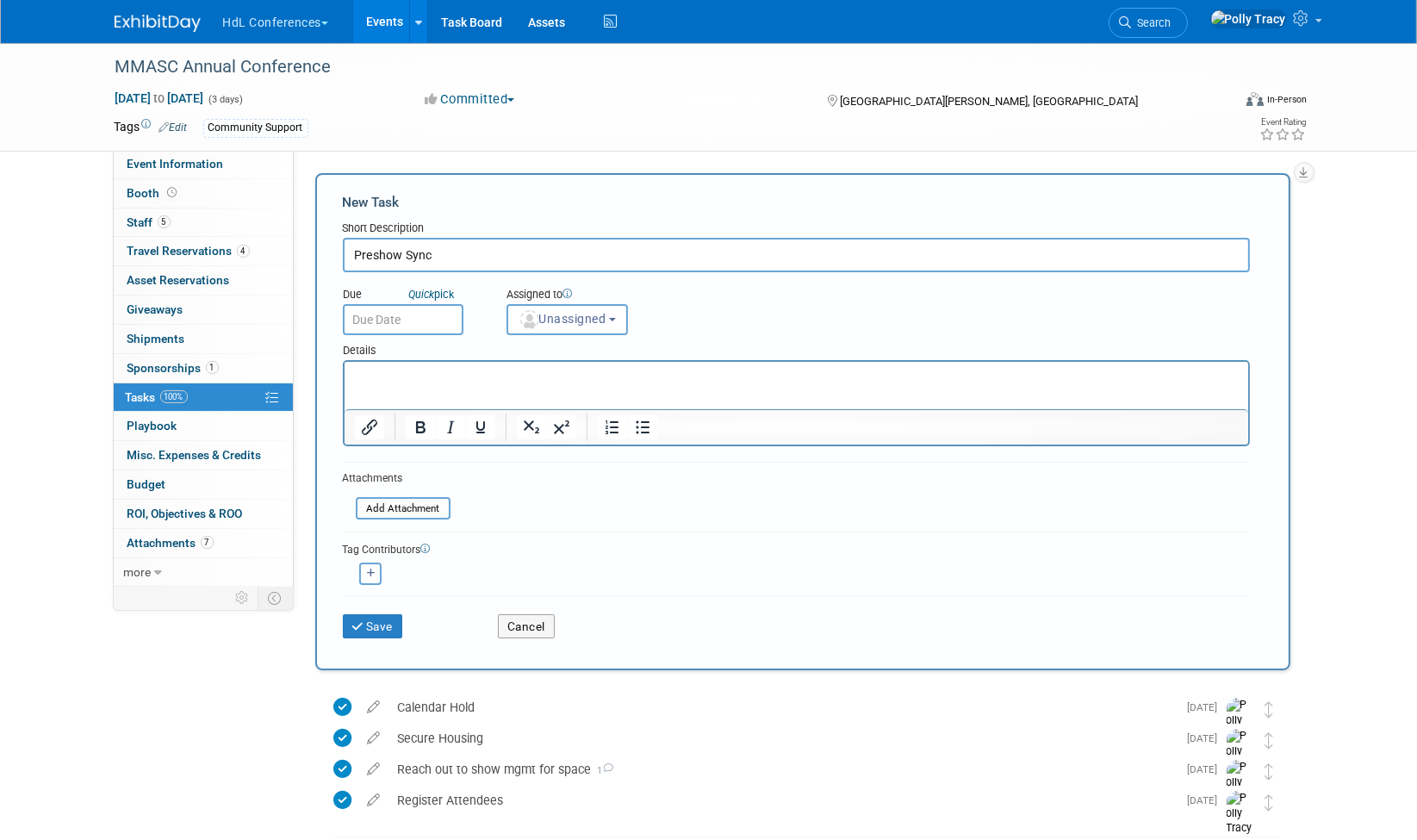
type input "Preshow Sync"
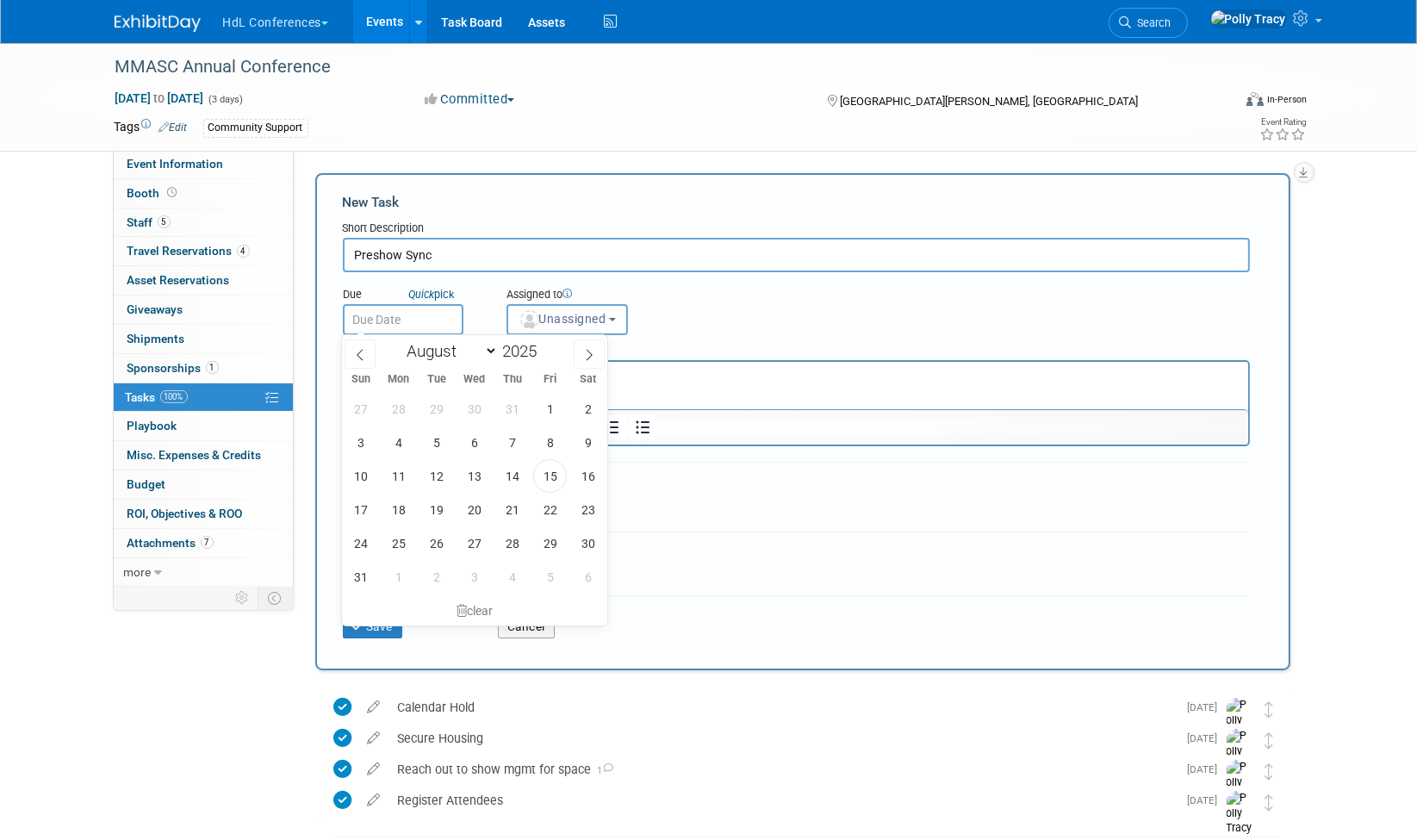
click at [429, 305] on input "text" at bounding box center [404, 320] width 121 height 31
click at [493, 356] on select "January February March April May June July August September October November De…" at bounding box center [448, 351] width 99 height 22
select select "10"
click at [399, 341] on select "January February March April May June July August September October November De…" at bounding box center [448, 351] width 99 height 22
click at [551, 416] on span "31" at bounding box center [551, 409] width 34 height 34
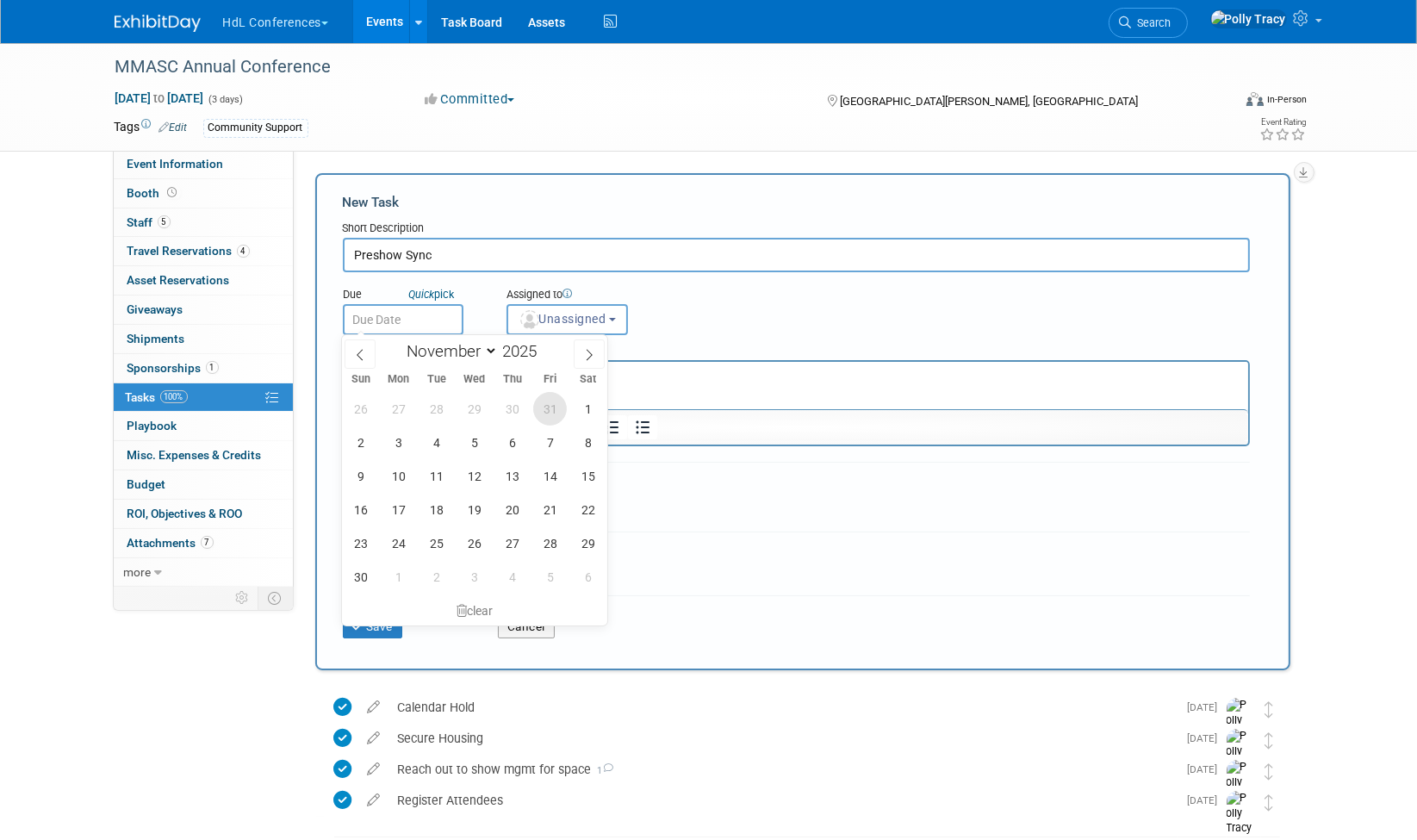
type input "Oct 31, 2025"
select select "9"
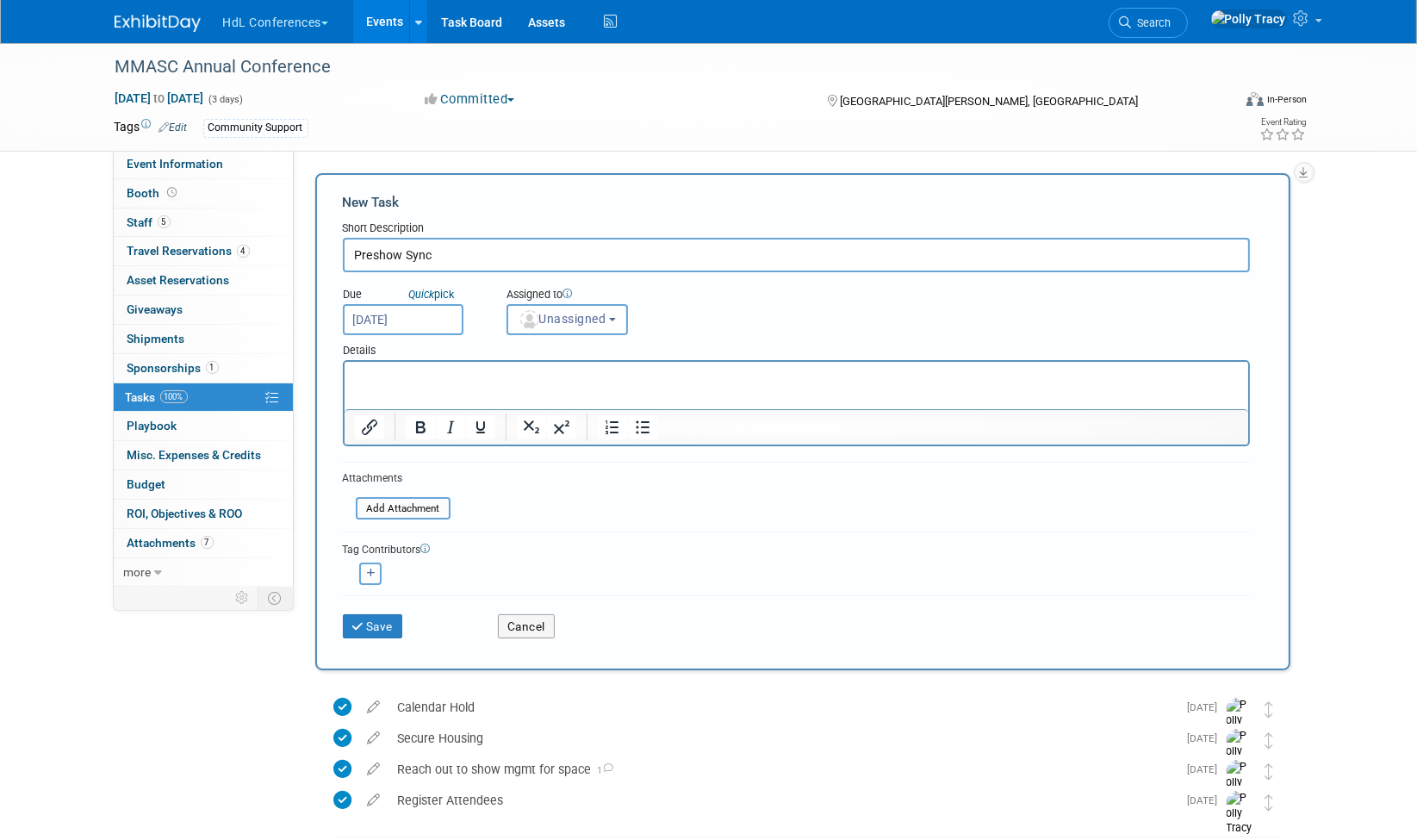
click at [414, 320] on input "Oct 31, 2025" at bounding box center [404, 320] width 121 height 31
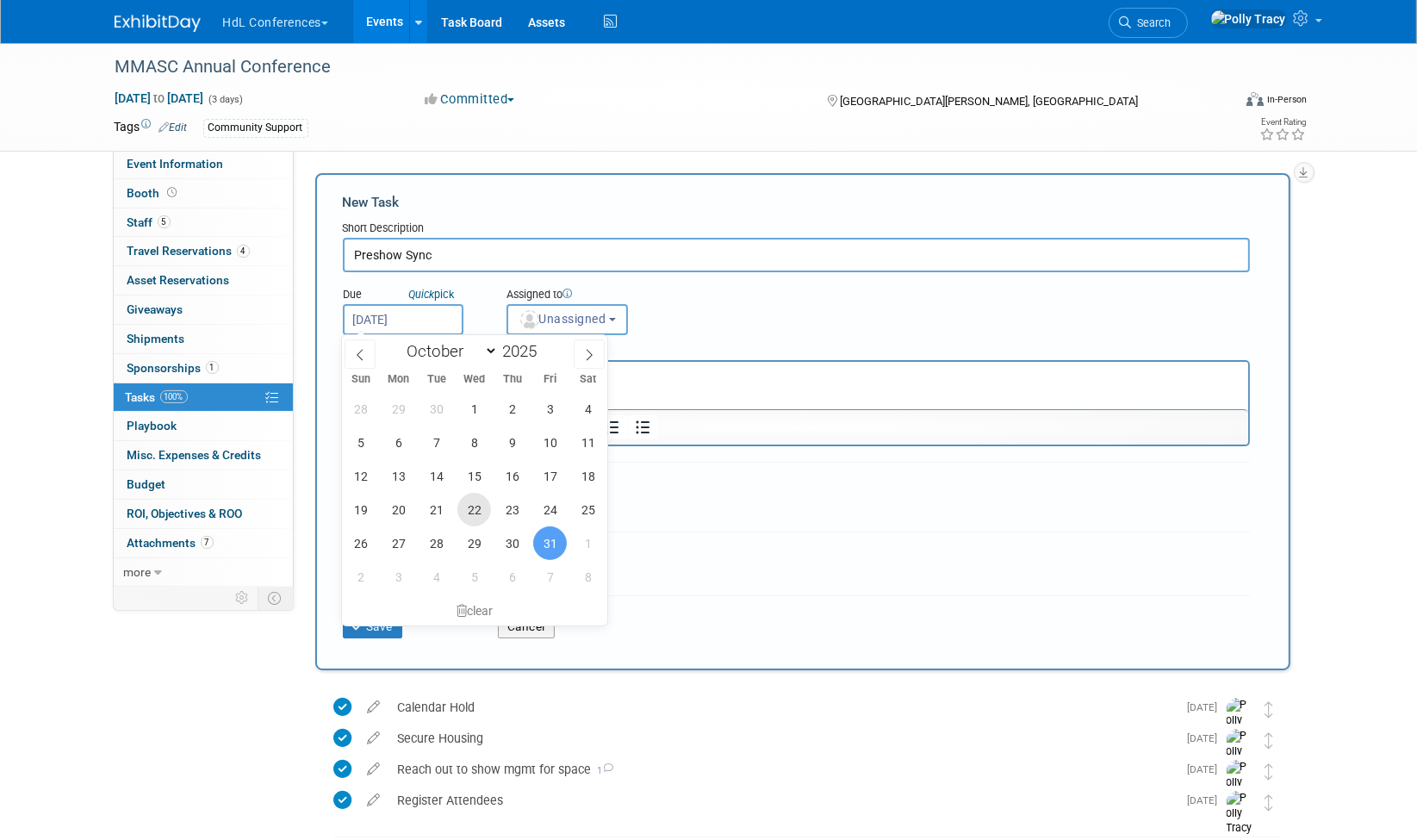
click at [477, 507] on span "22" at bounding box center [475, 510] width 34 height 34
type input "Oct 22, 2025"
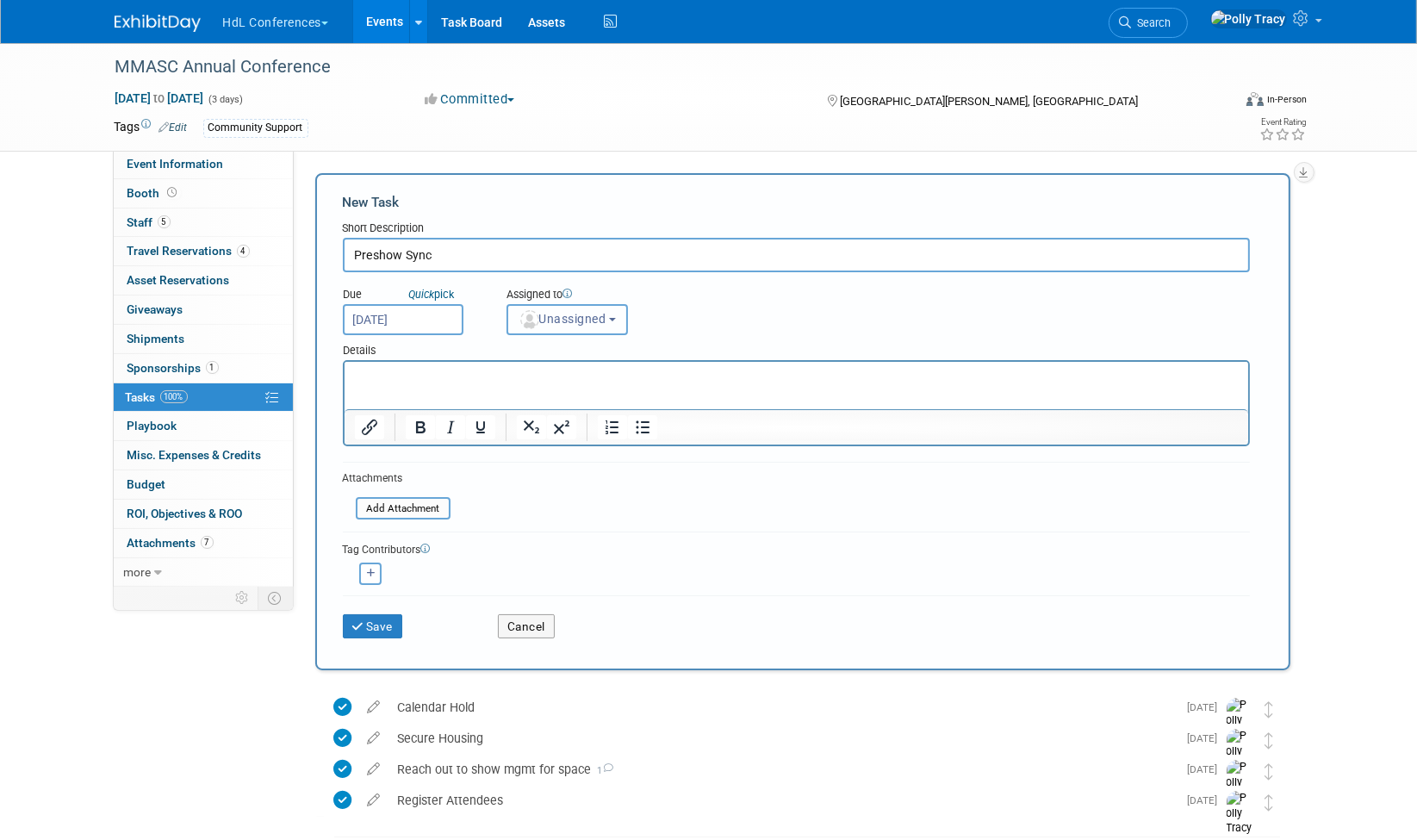
click at [567, 315] on span "Unassigned" at bounding box center [562, 319] width 88 height 14
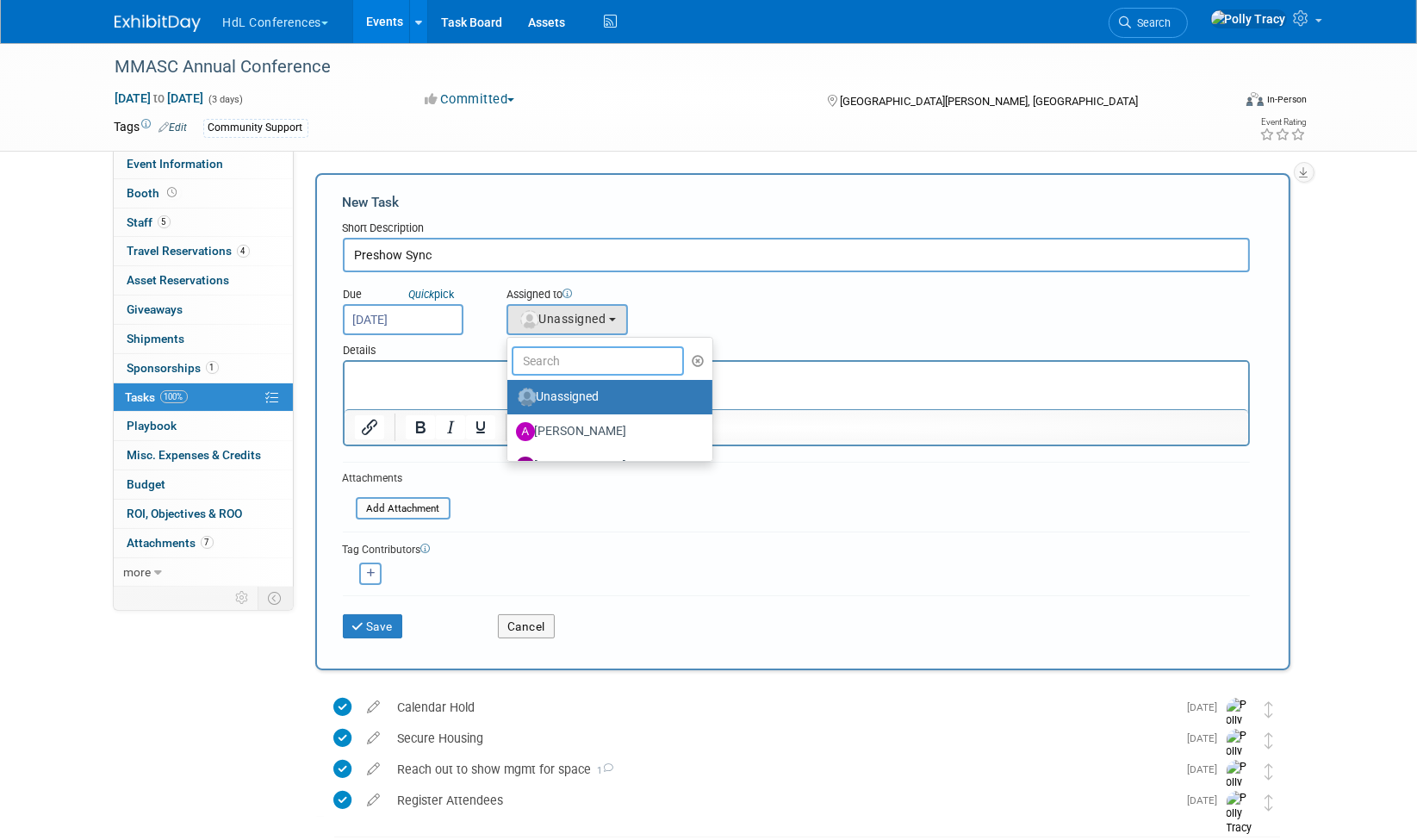
click at [561, 366] on input "text" at bounding box center [598, 360] width 172 height 29
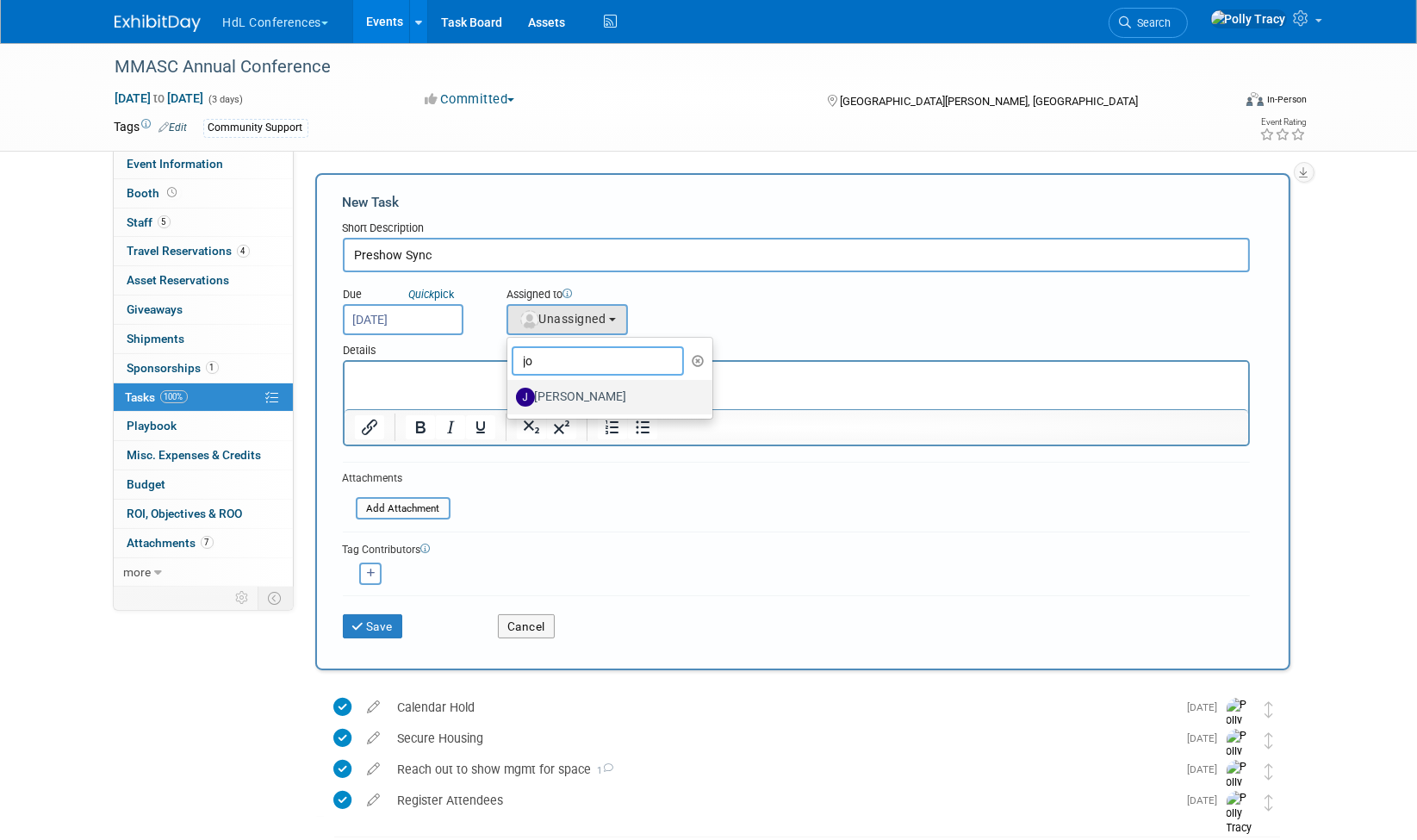
type input "jo"
click at [589, 394] on label "[PERSON_NAME]" at bounding box center [606, 396] width 180 height 27
click at [510, 394] on input "Johnny Nguyen" at bounding box center [504, 395] width 11 height 11
select select "7ad0ca50-c2e1-45ff-affb-70136651c9ce"
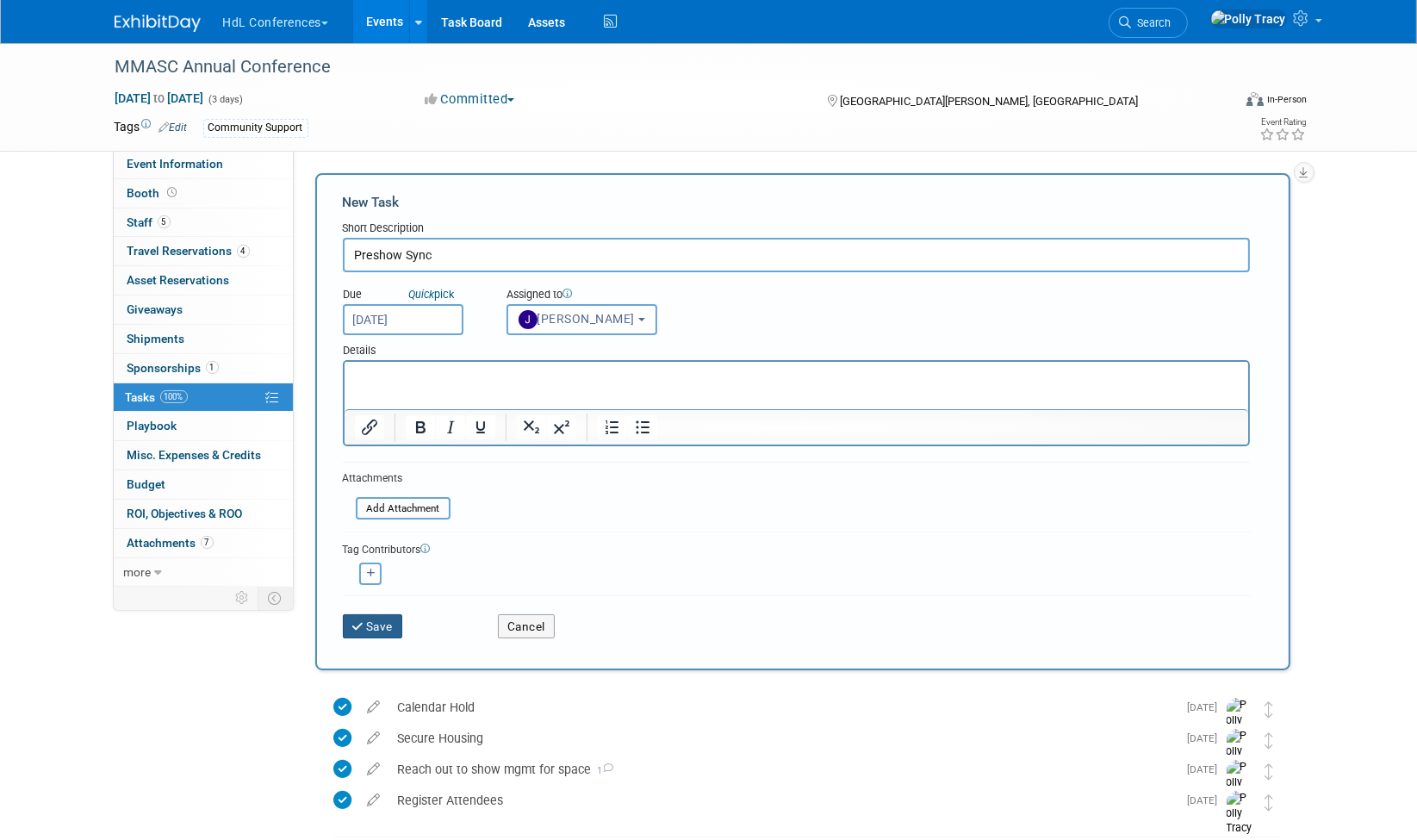
click at [379, 621] on button "Save" at bounding box center [374, 626] width 61 height 25
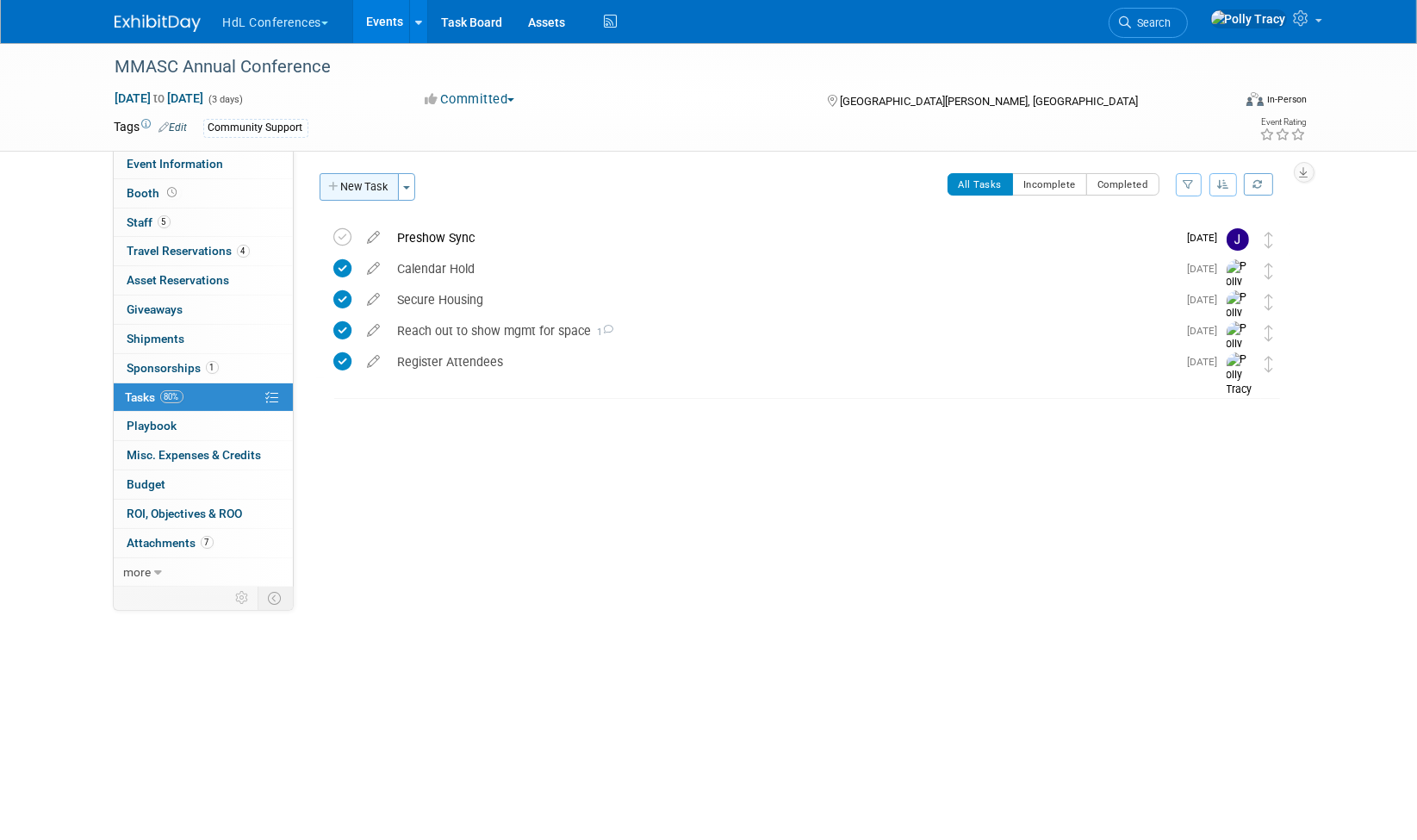
click at [372, 178] on button "New Task" at bounding box center [359, 186] width 79 height 27
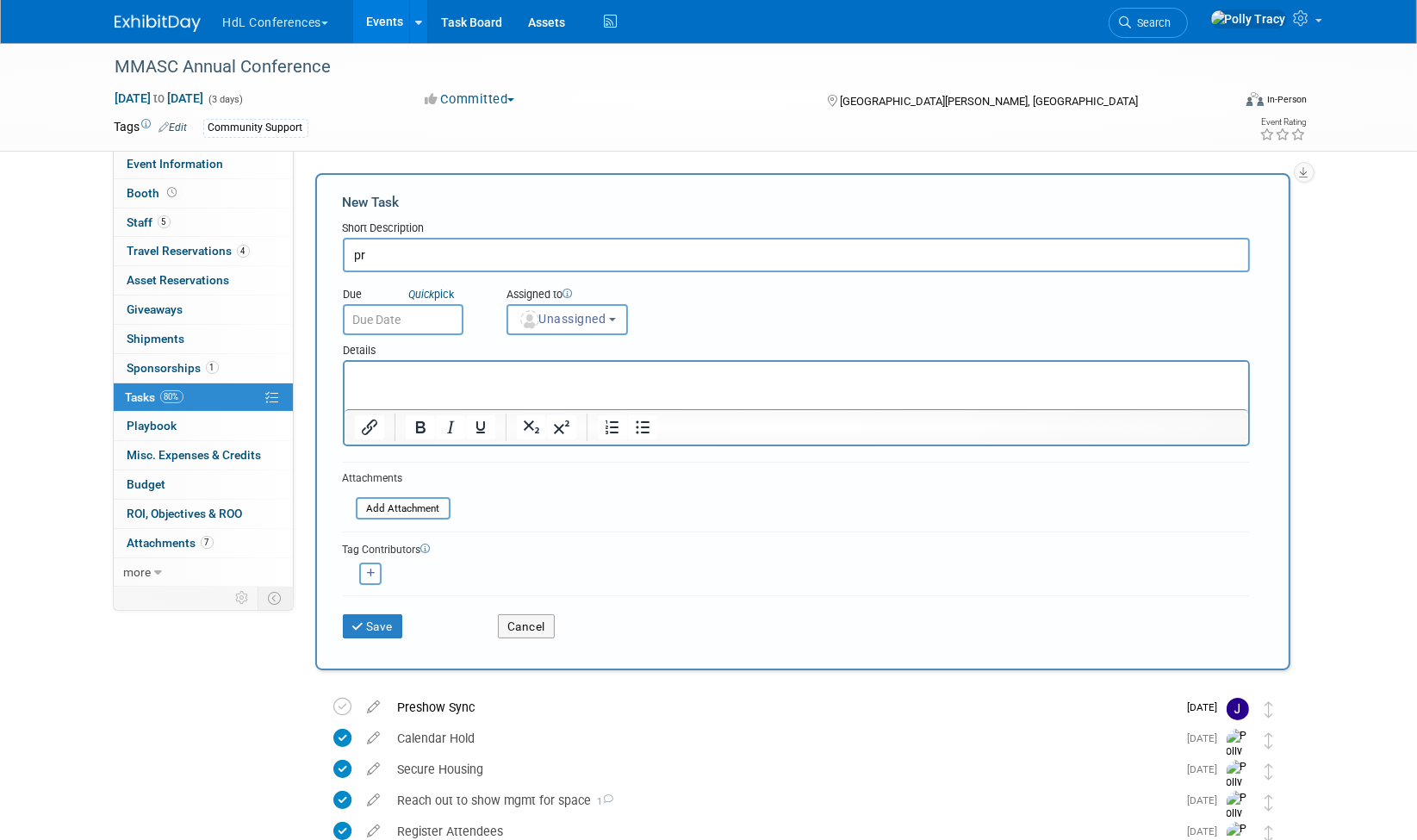
type input "p"
type input "r"
type input "Provide Ship List"
click at [381, 327] on input "text" at bounding box center [404, 320] width 121 height 31
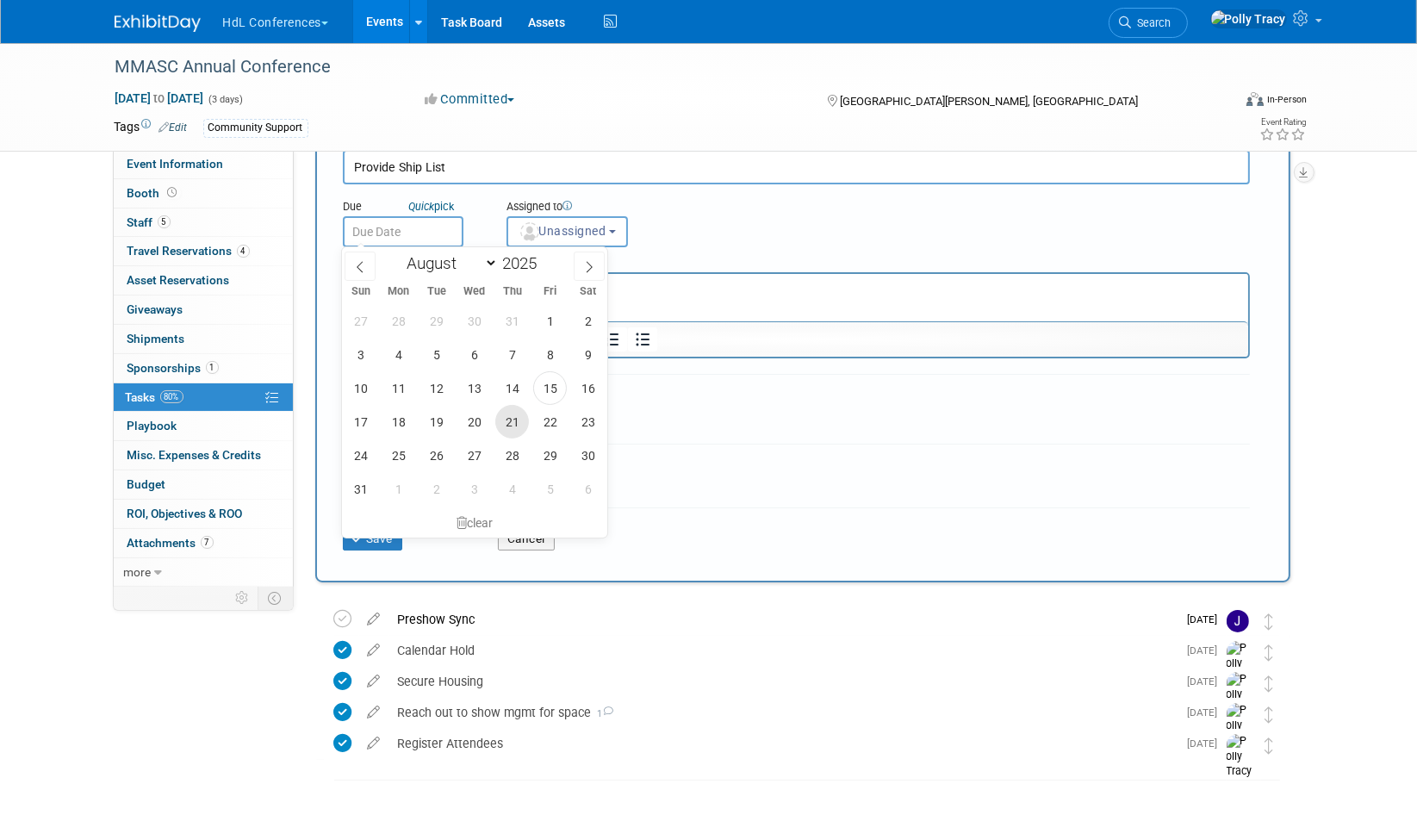
scroll to position [108, 0]
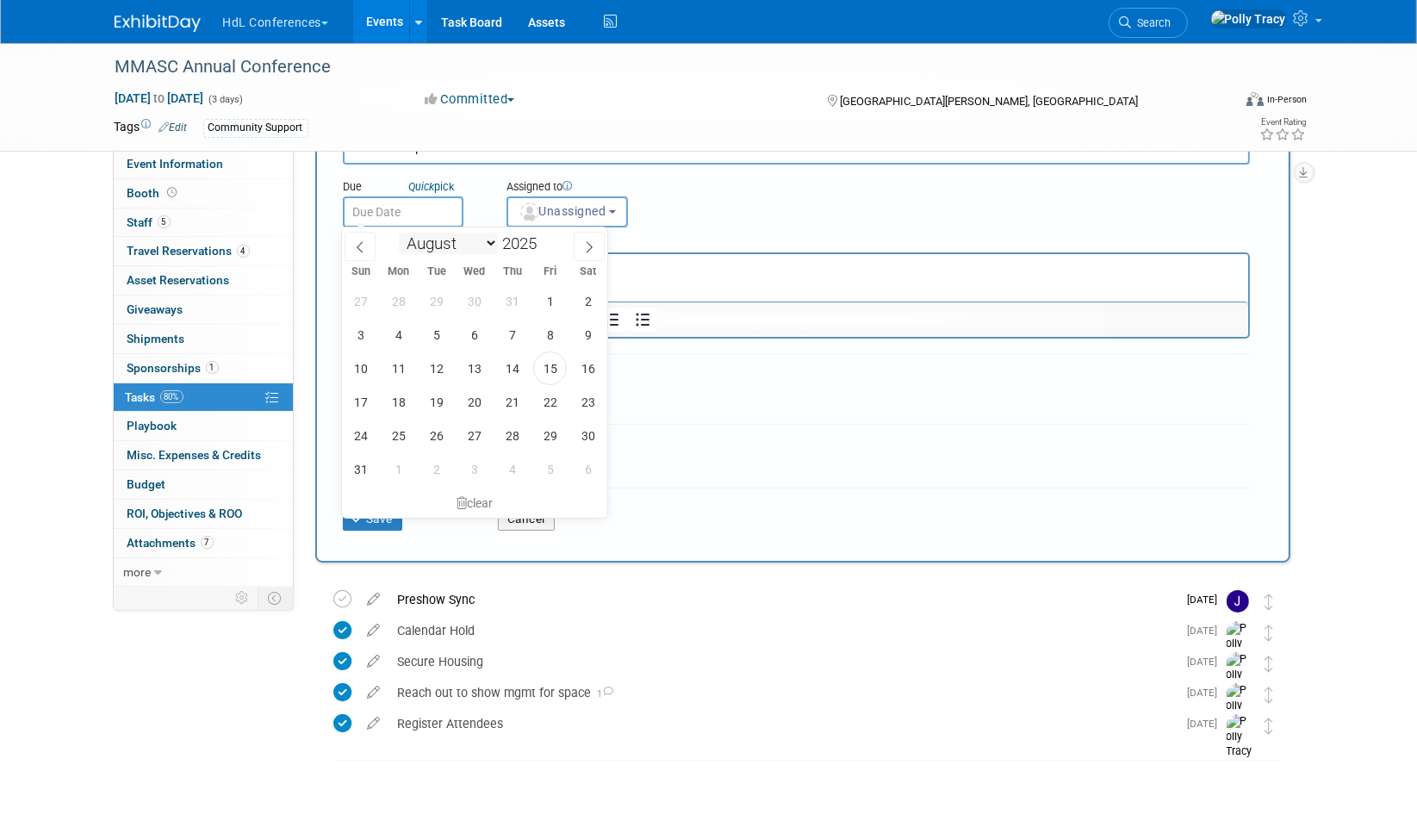
click at [487, 240] on select "January February March April May June July August September October November De…" at bounding box center [448, 243] width 99 height 22
select select "10"
click at [399, 233] on select "January February March April May June July August September October November De…" at bounding box center [448, 243] width 99 height 22
click at [558, 305] on span "31" at bounding box center [551, 302] width 34 height 34
type input "Oct 31, 2025"
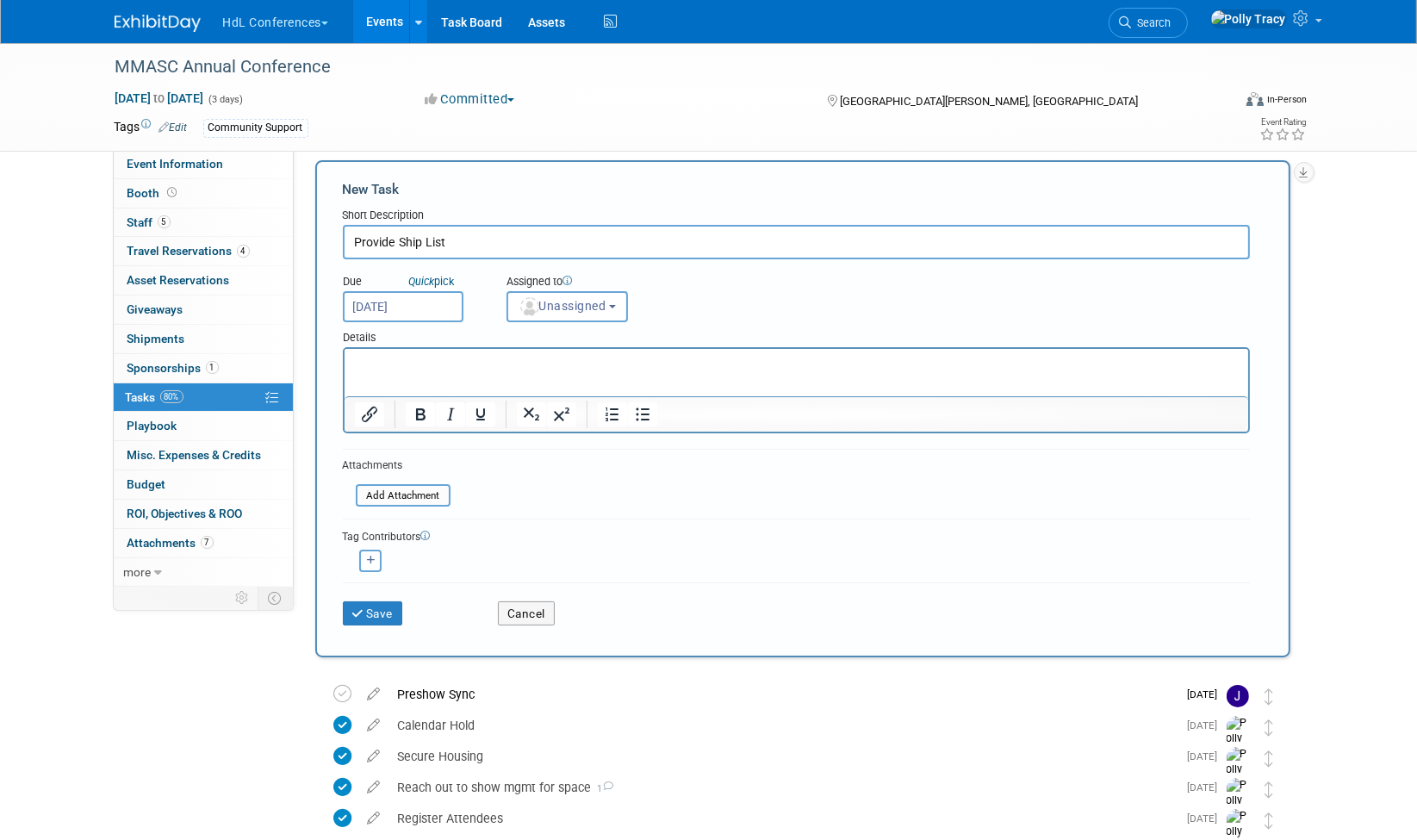
scroll to position [0, 0]
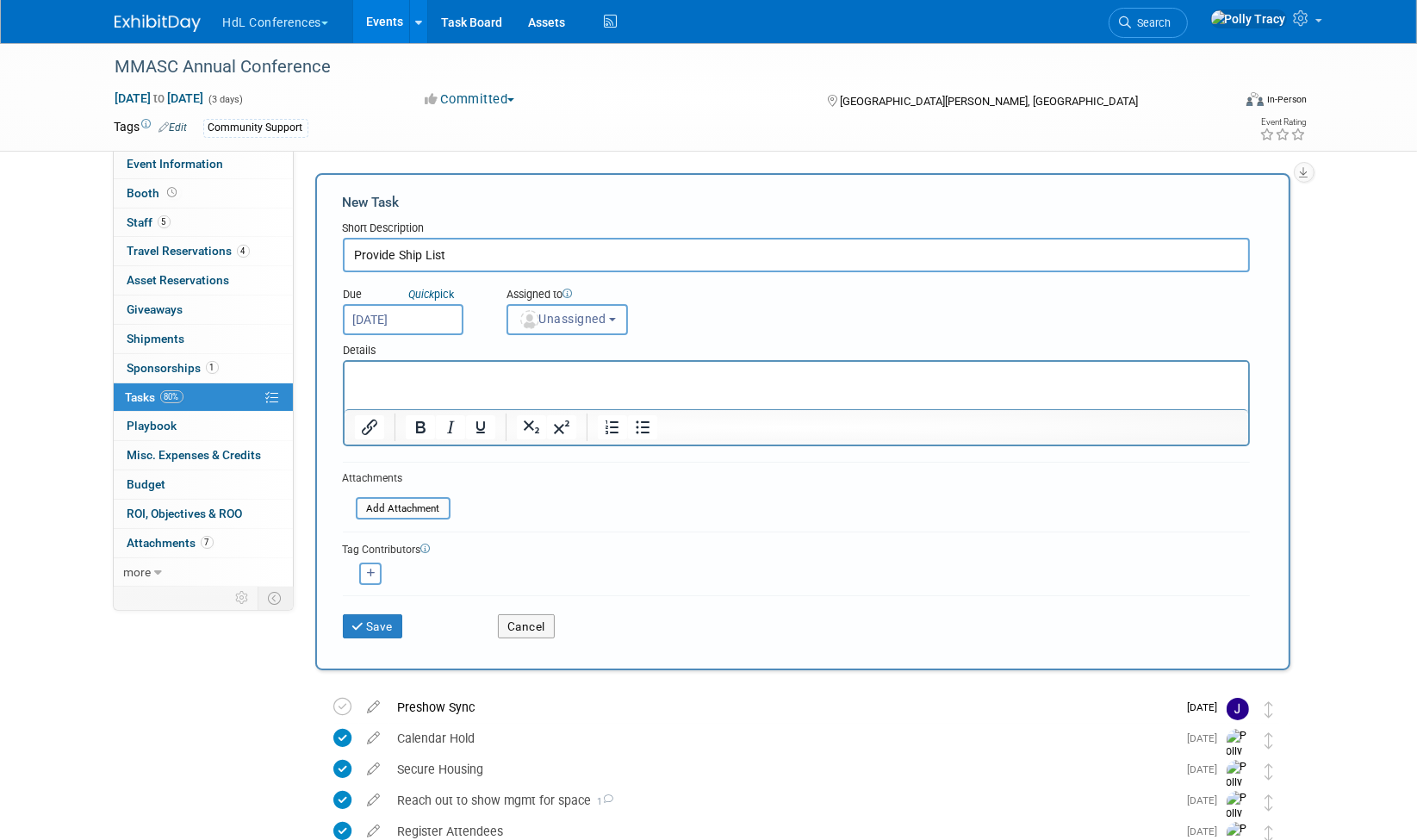
click at [621, 328] on button "Unassigned" at bounding box center [568, 320] width 122 height 31
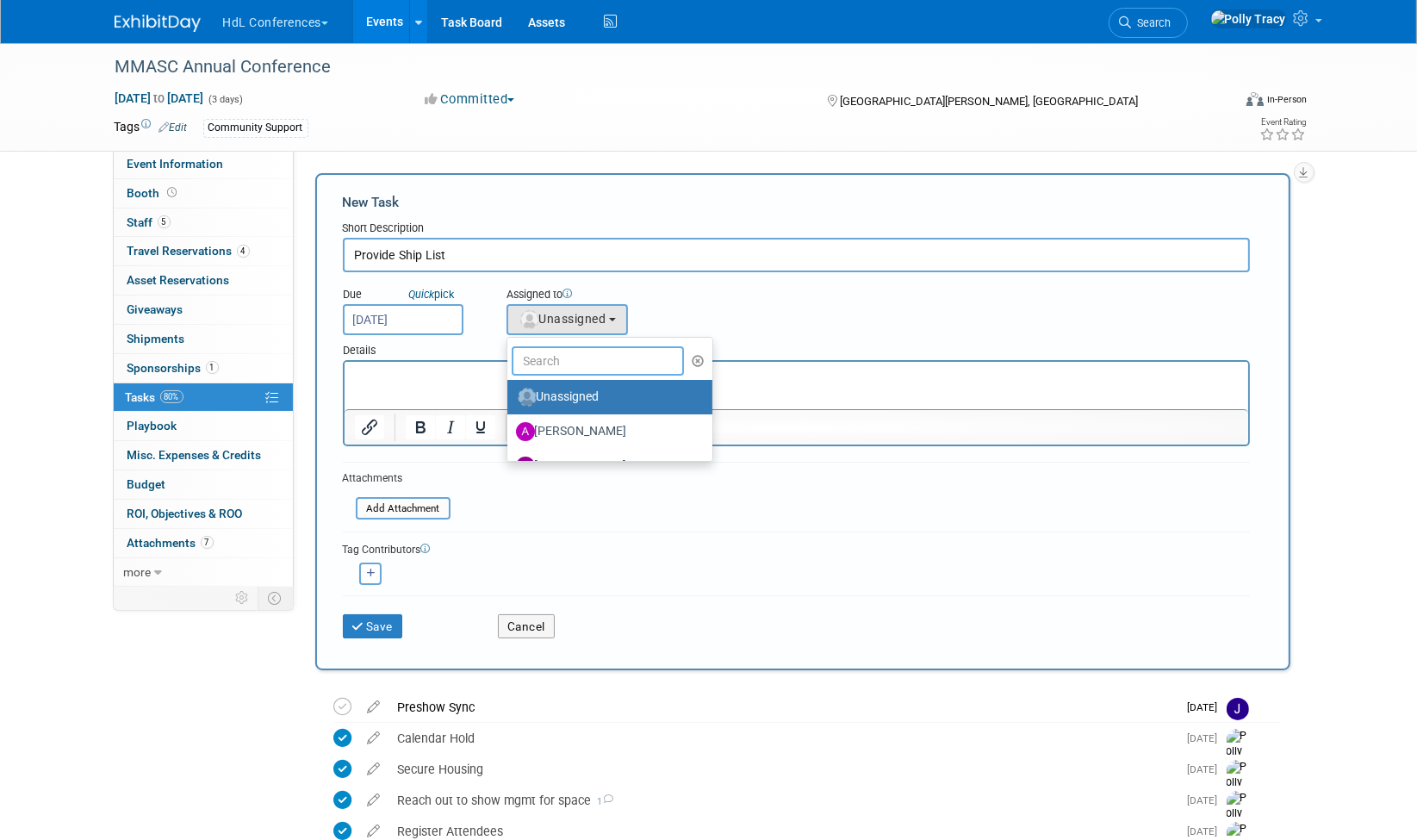
click at [614, 365] on input "text" at bounding box center [598, 360] width 172 height 29
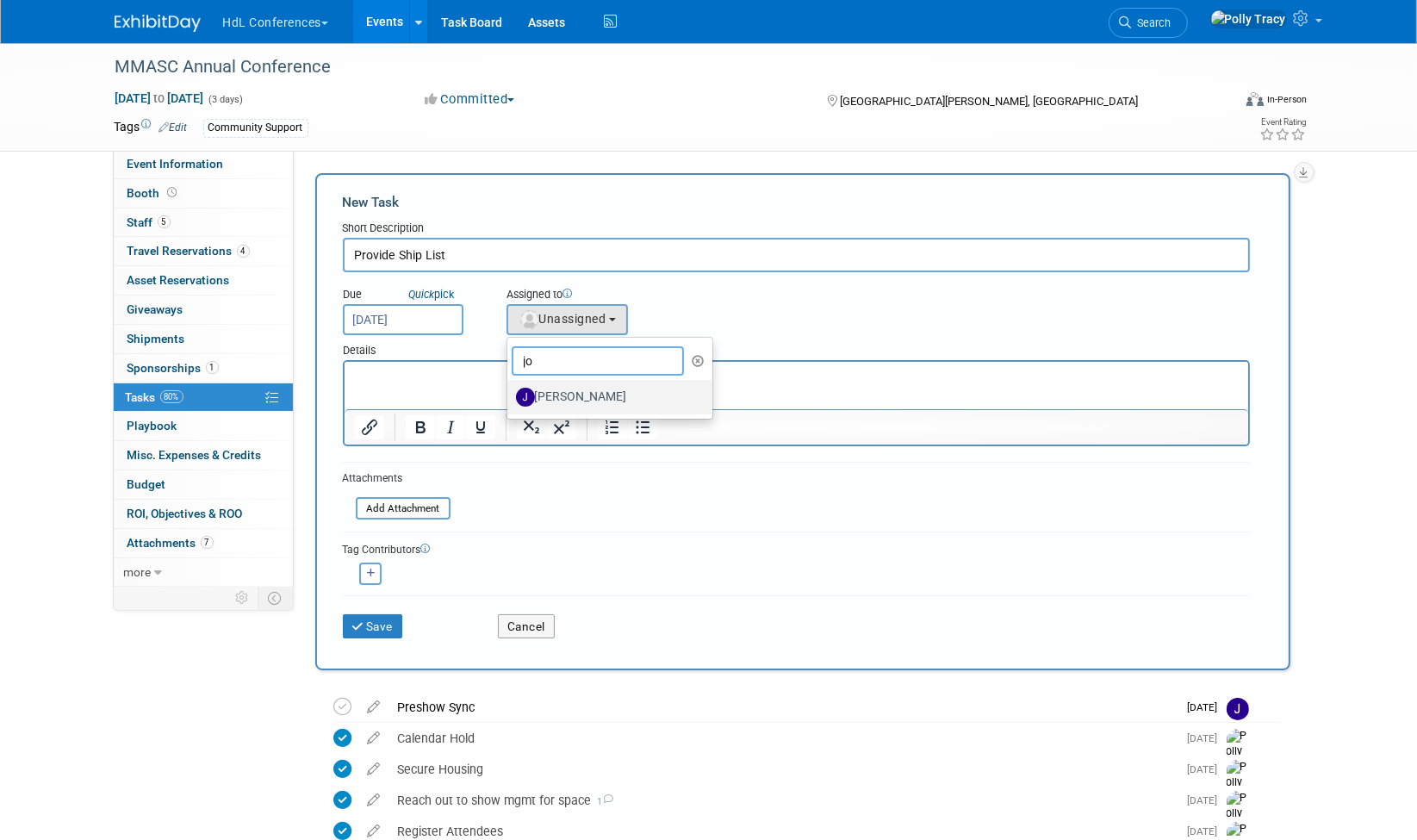
type input "jo"
click at [603, 394] on label "[PERSON_NAME]" at bounding box center [606, 396] width 180 height 27
click at [510, 394] on input "[PERSON_NAME]" at bounding box center [504, 395] width 11 height 11
select select "7ad0ca50-c2e1-45ff-affb-70136651c9ce"
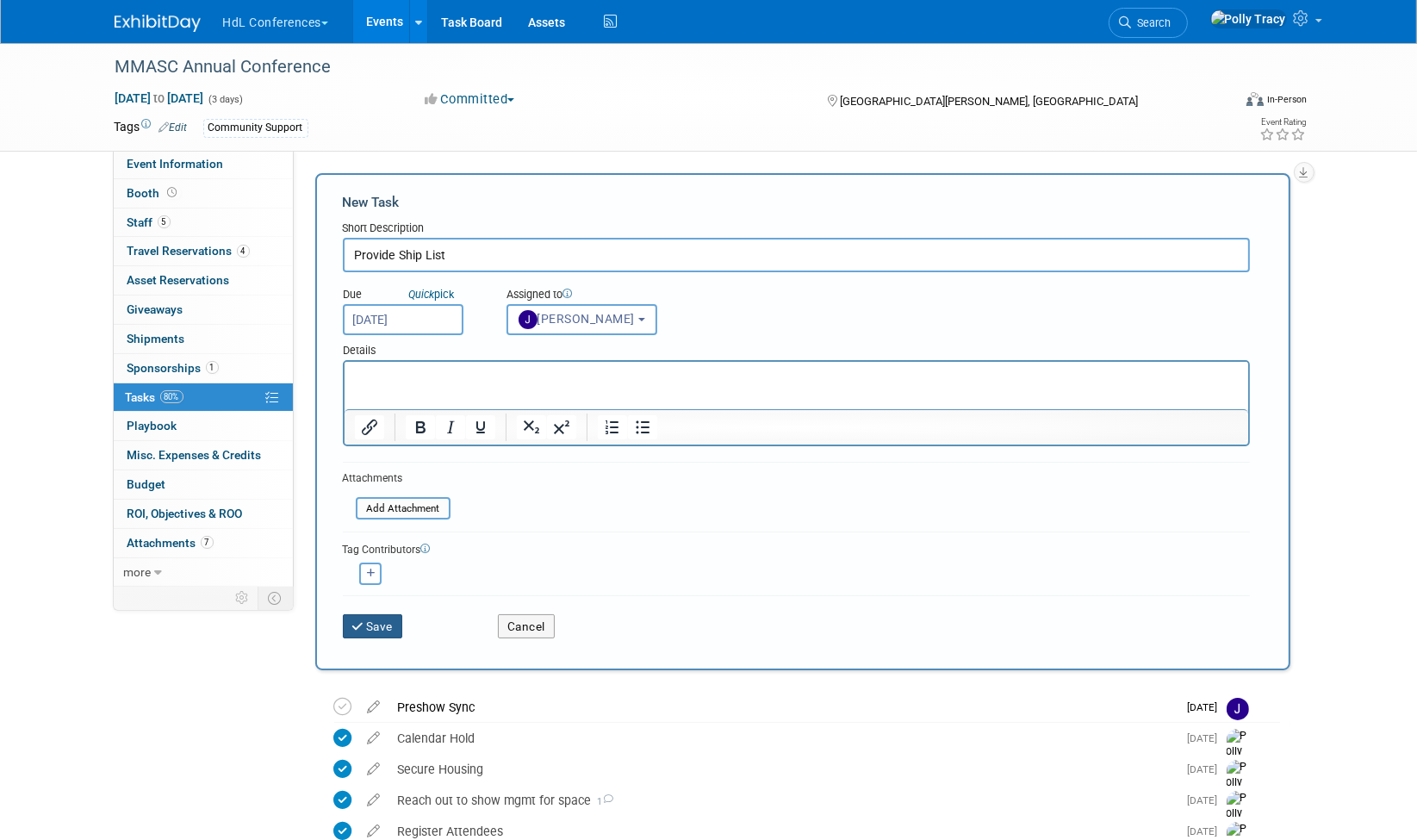
click at [398, 627] on button "Save" at bounding box center [374, 626] width 61 height 25
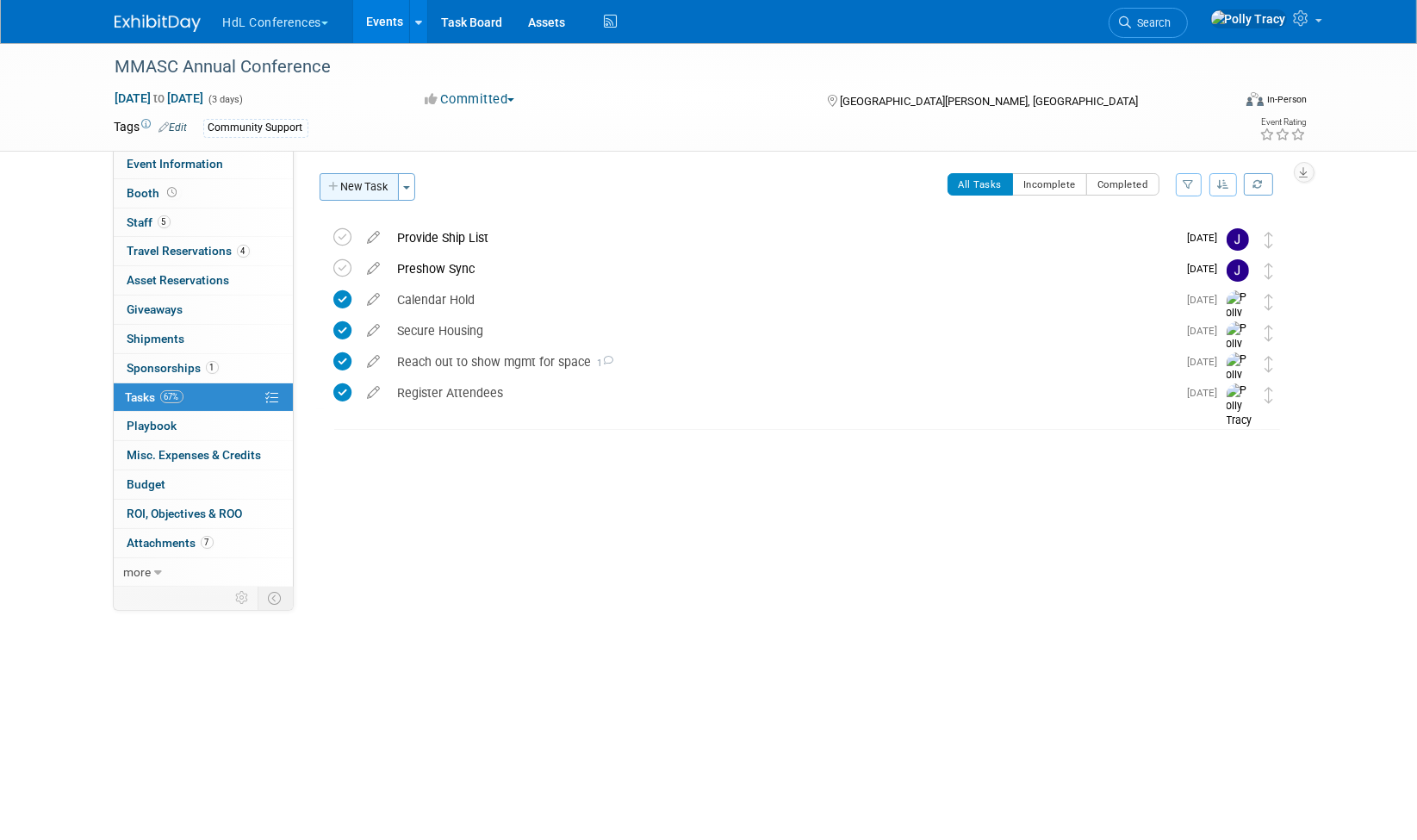
click at [334, 189] on icon "button" at bounding box center [335, 187] width 12 height 11
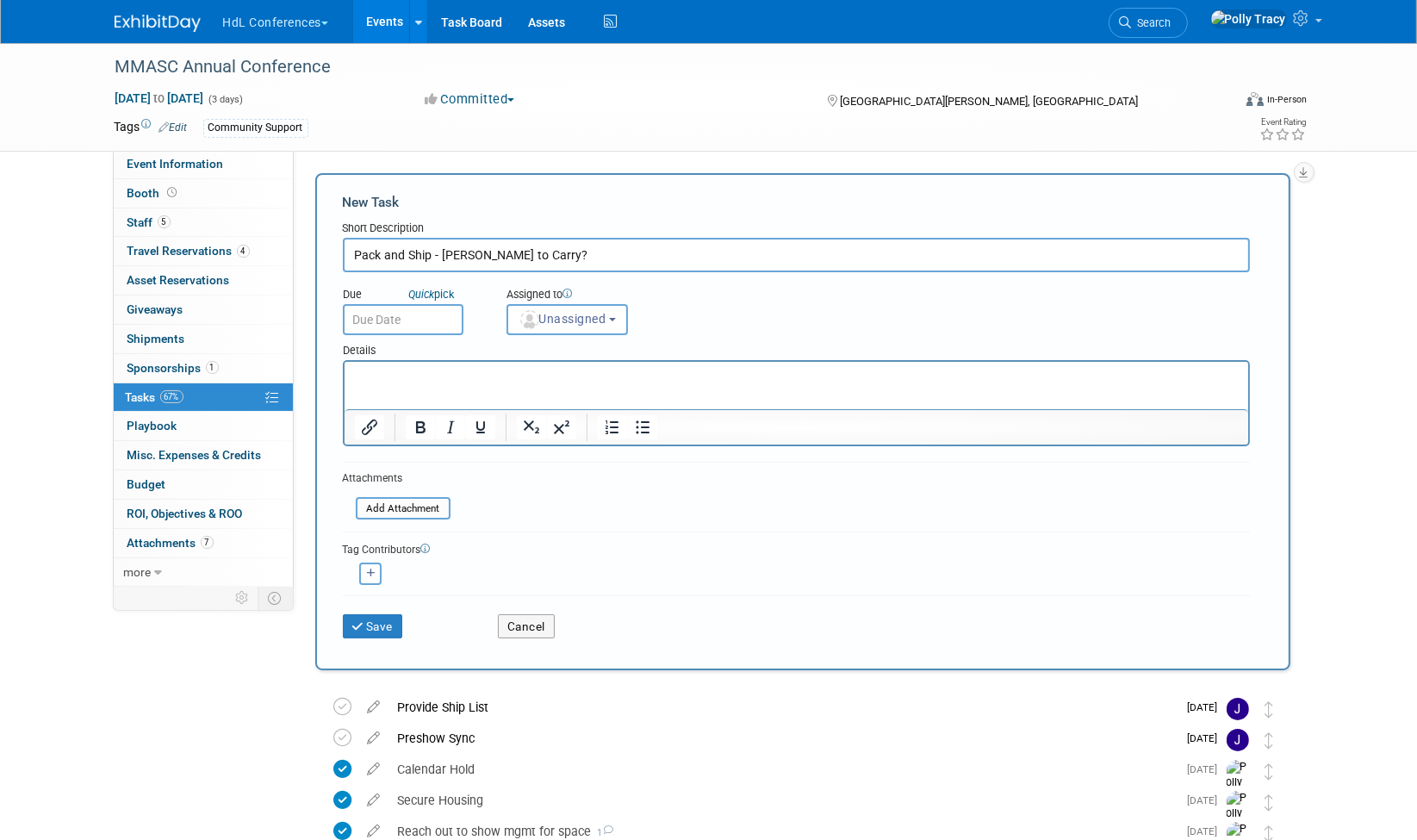
type input "Pack and Ship - Bobby to Carry?"
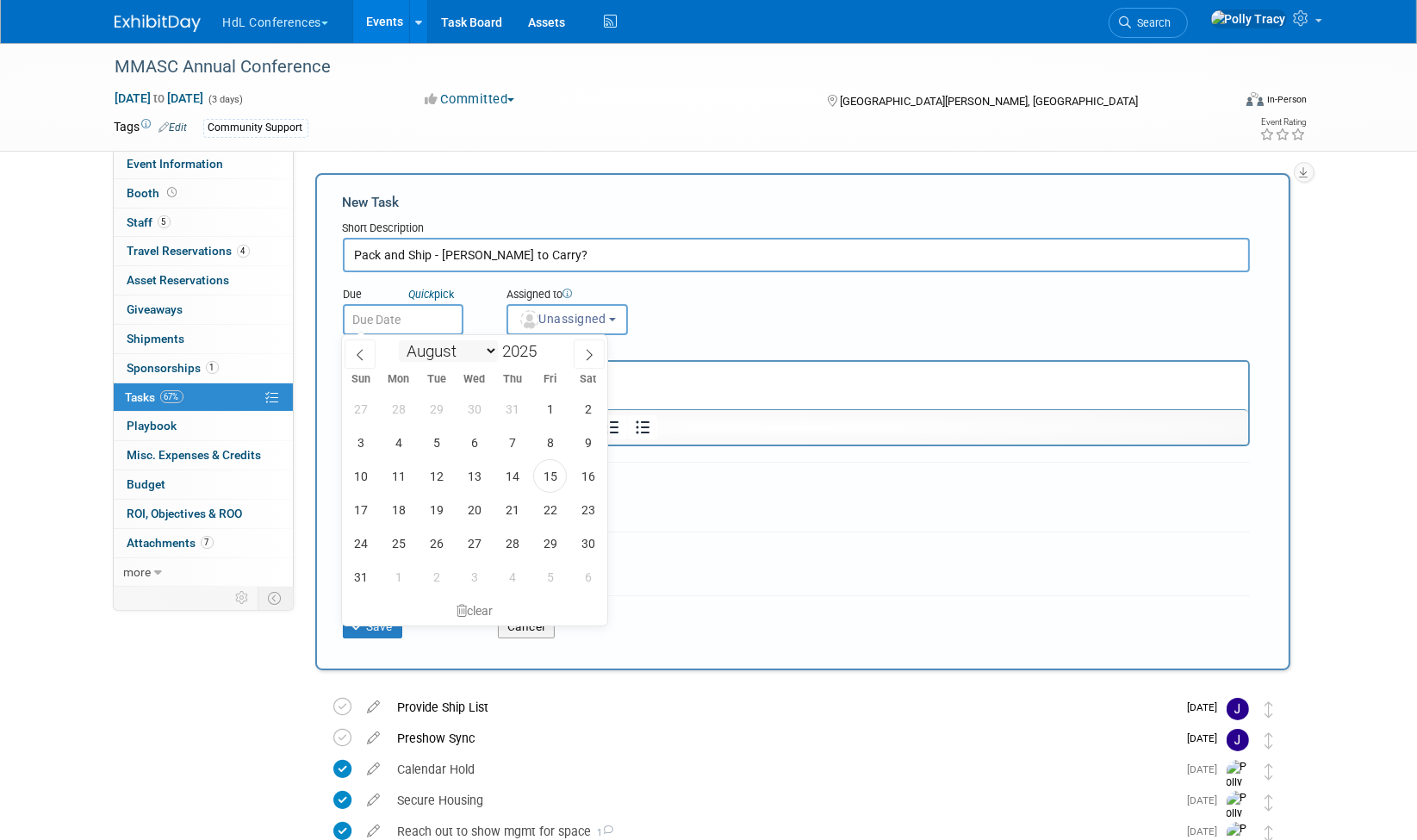
click at [417, 323] on input "text" at bounding box center [404, 320] width 121 height 31
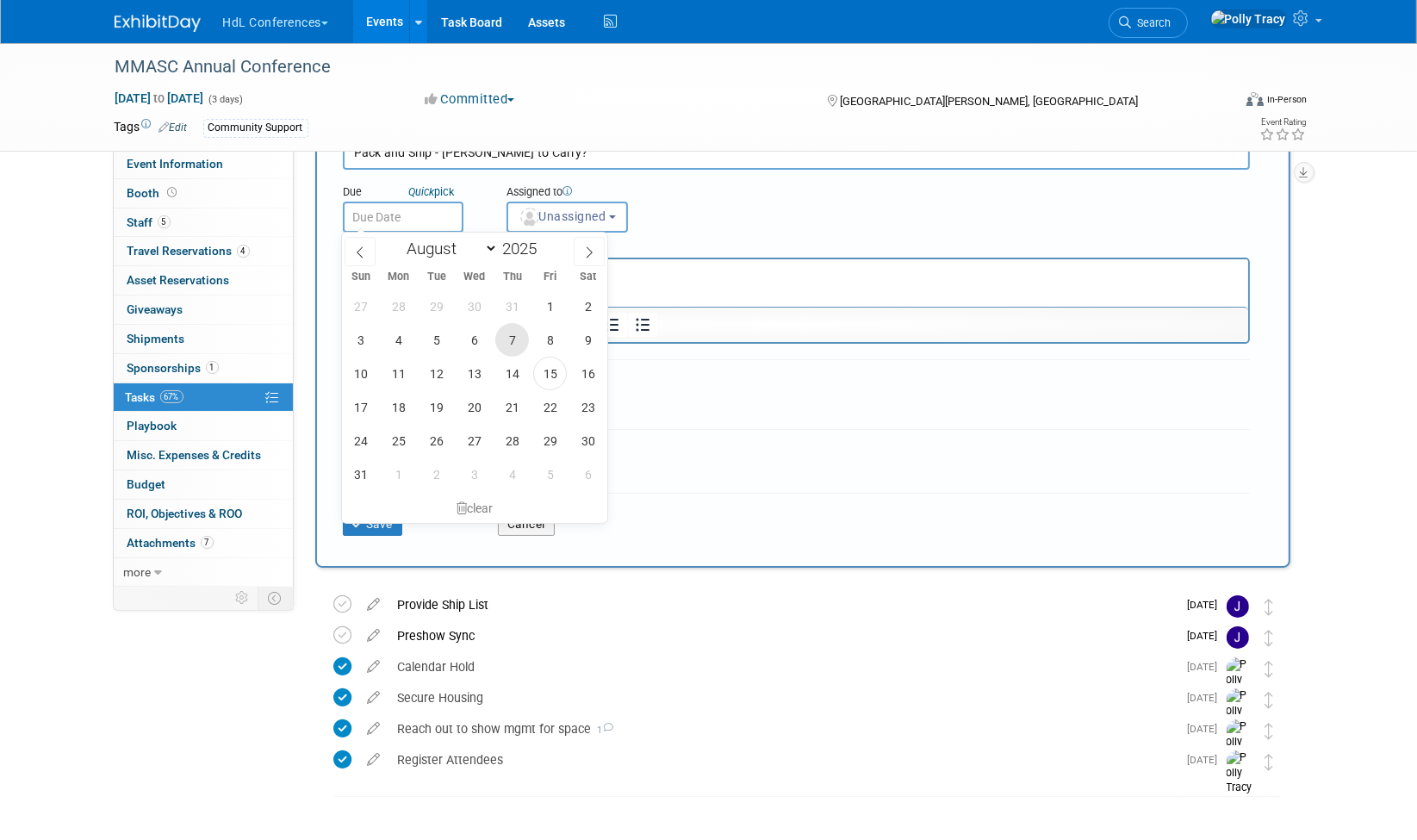
scroll to position [139, 0]
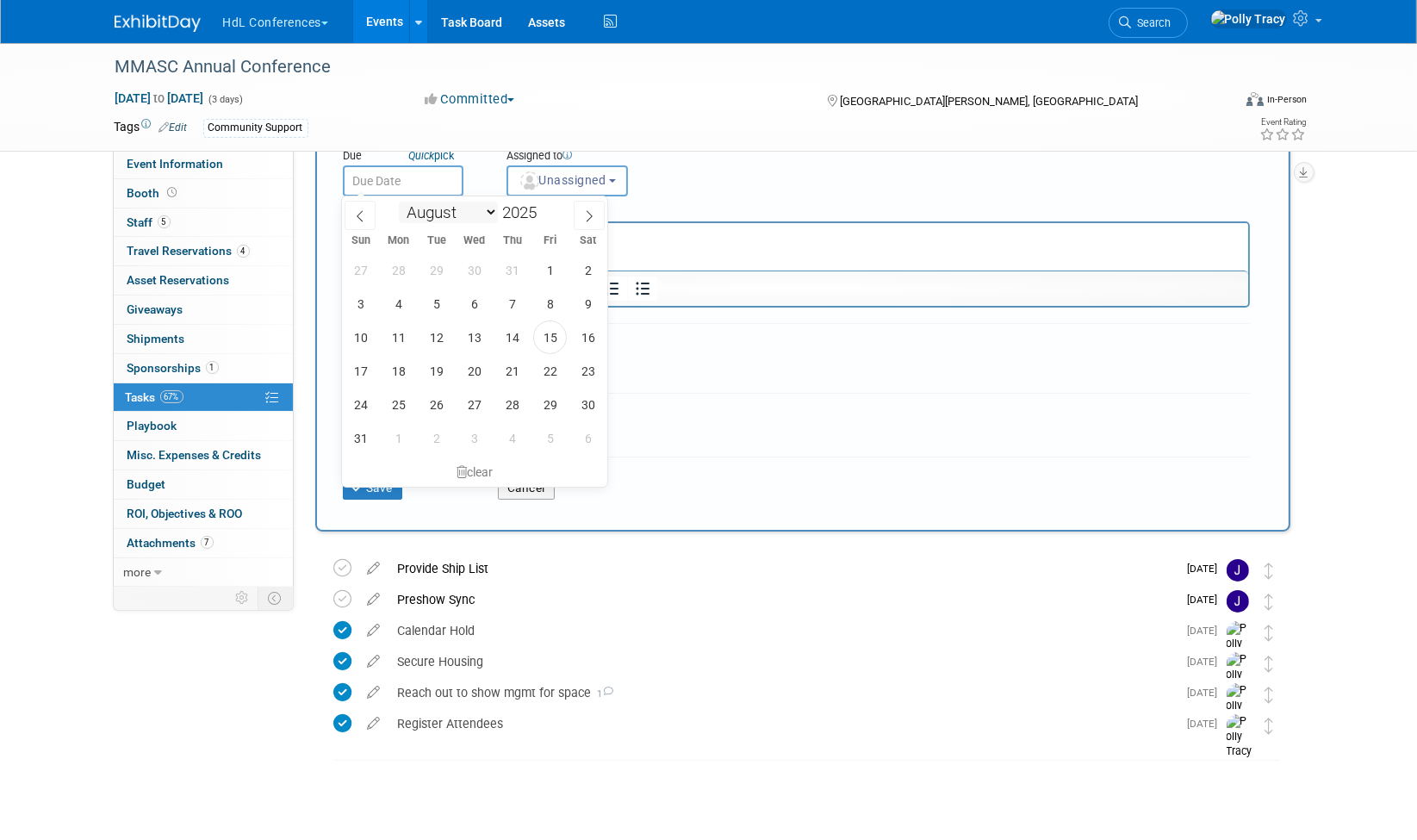
click at [490, 208] on select "January February March April May June July August September October November De…" at bounding box center [448, 212] width 99 height 22
select select "9"
click at [399, 201] on select "January February March April May June July August September October November De…" at bounding box center [448, 212] width 99 height 22
click at [481, 439] on span "5" at bounding box center [475, 438] width 34 height 34
type input "Nov 5, 2025"
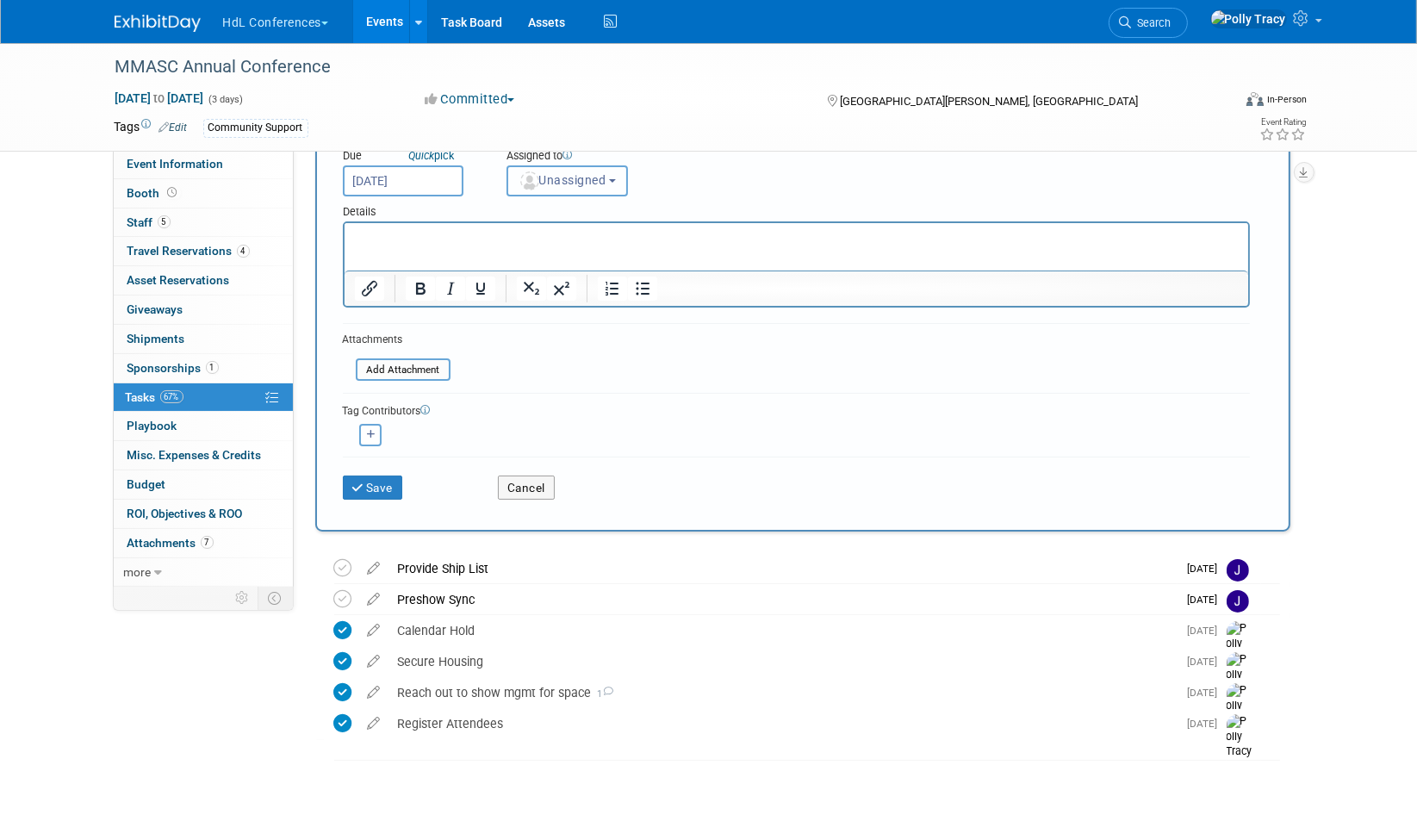
click at [540, 176] on span "Unassigned" at bounding box center [562, 180] width 88 height 14
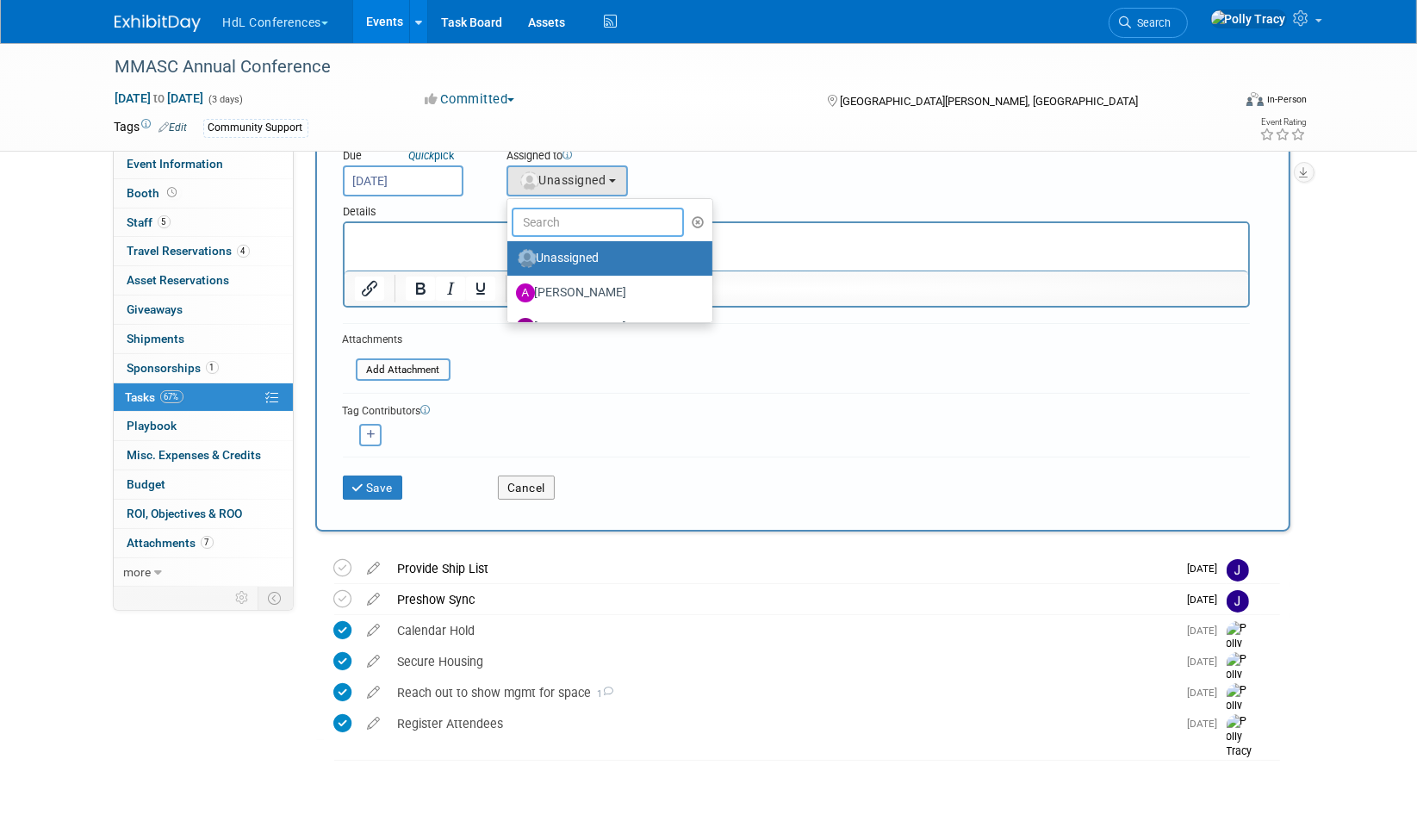
click at [573, 216] on input "text" at bounding box center [598, 222] width 172 height 29
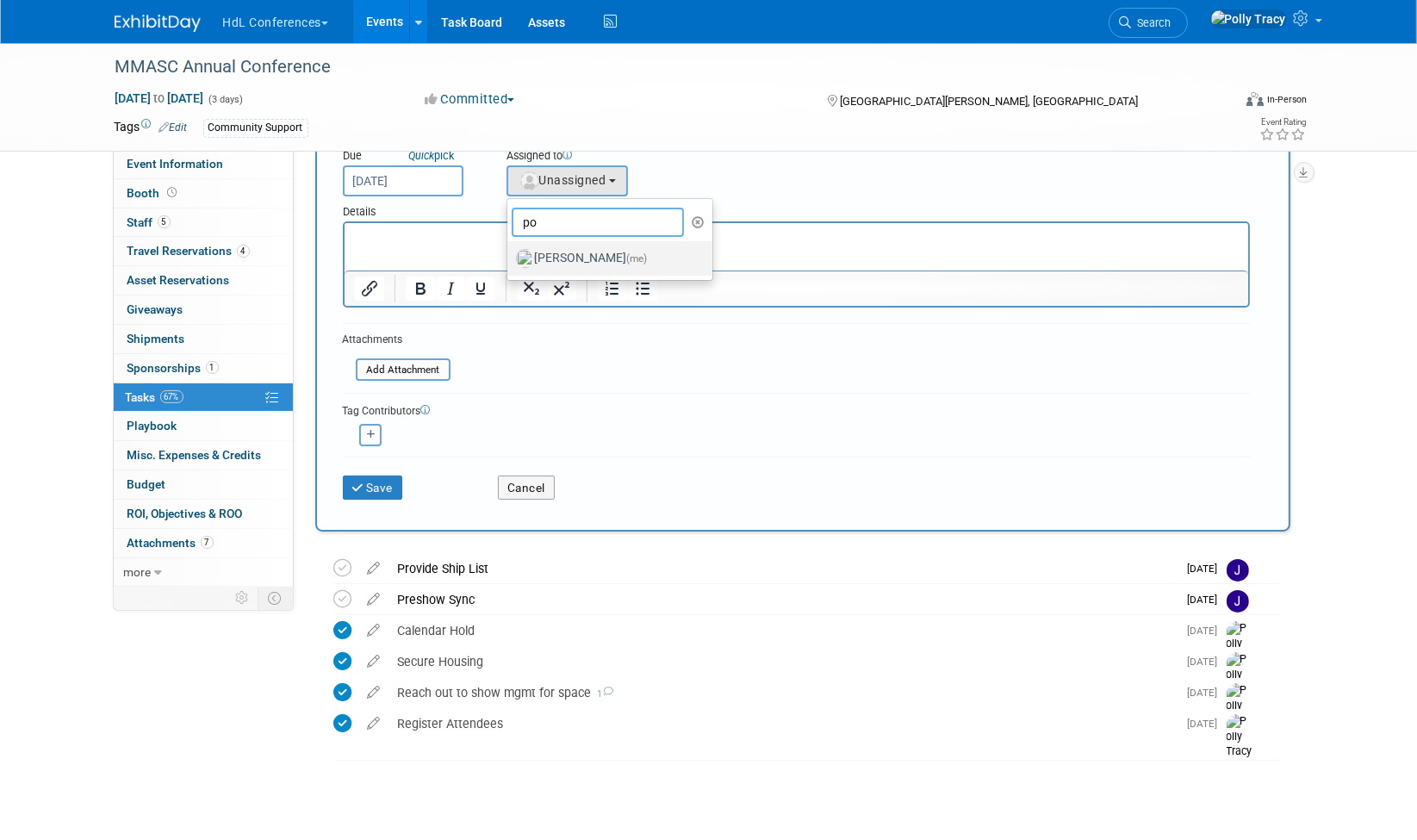
type input "po"
click at [555, 248] on label "Polly Tracy (me)" at bounding box center [606, 258] width 180 height 27
click at [510, 251] on input "Polly Tracy (me)" at bounding box center [504, 256] width 11 height 11
select select "117b33a2-86e2-4cce-8da6-c50ac69cddf2"
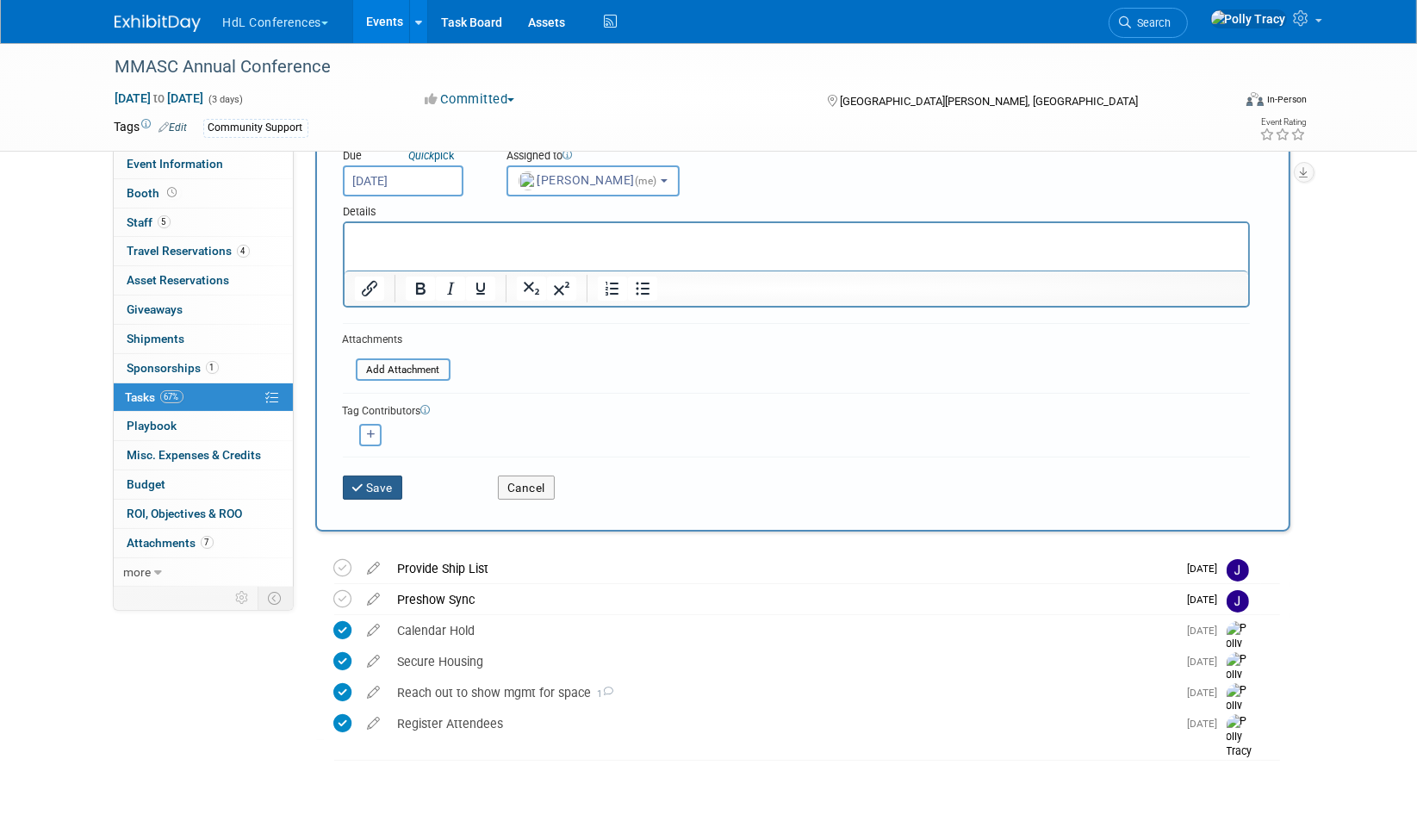
click at [366, 485] on button "Save" at bounding box center [374, 488] width 61 height 25
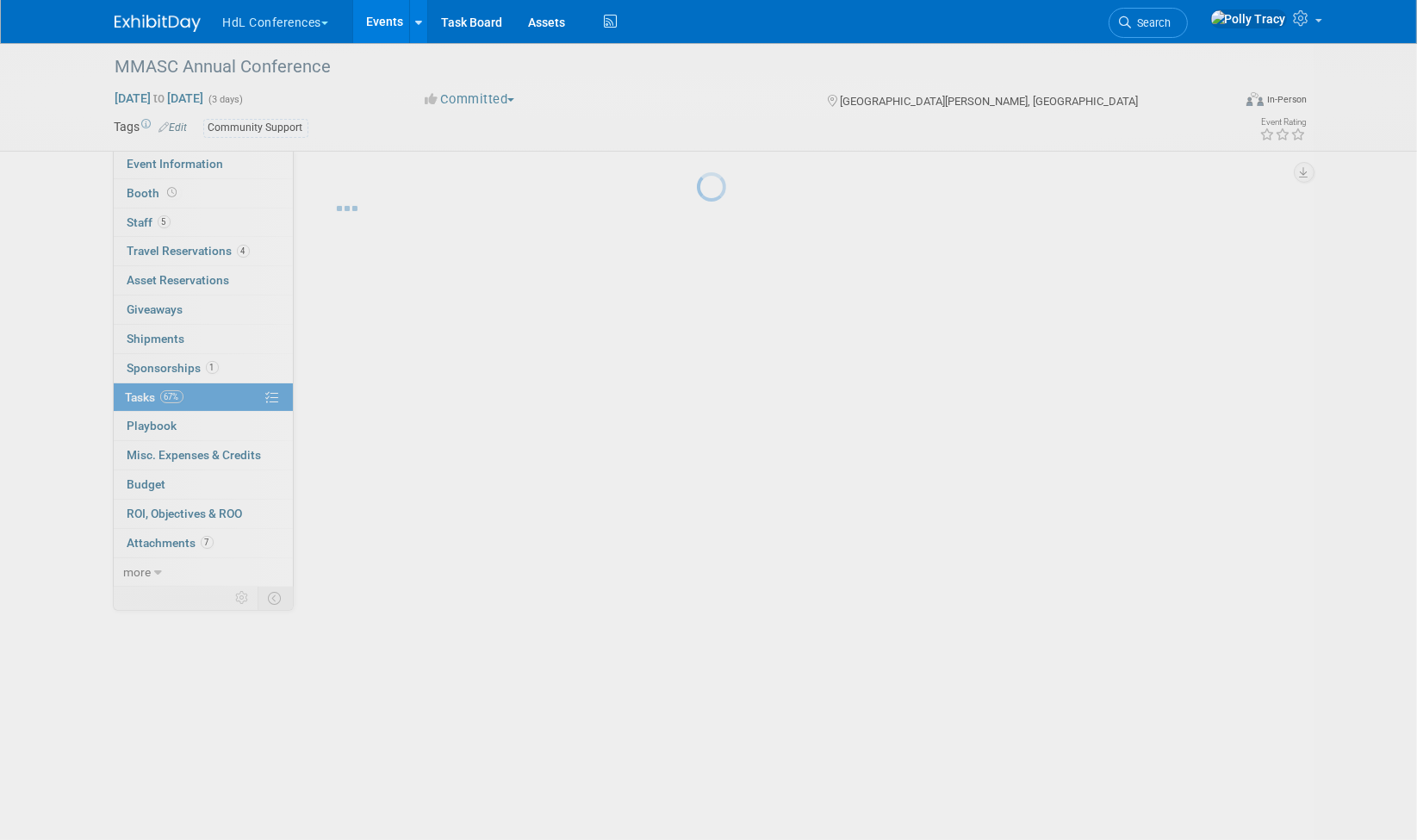
scroll to position [0, 0]
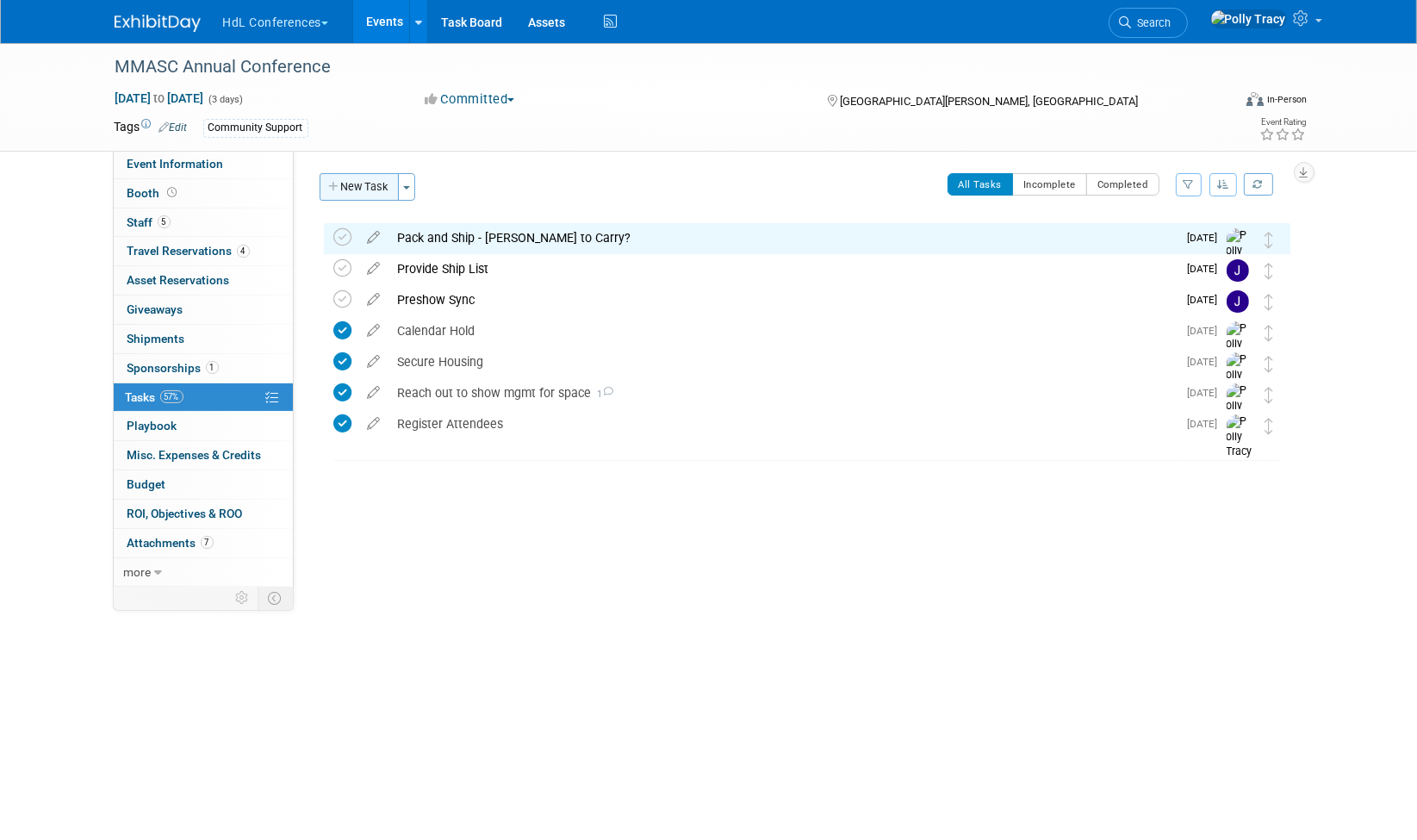
click at [342, 190] on button "New Task" at bounding box center [359, 186] width 79 height 27
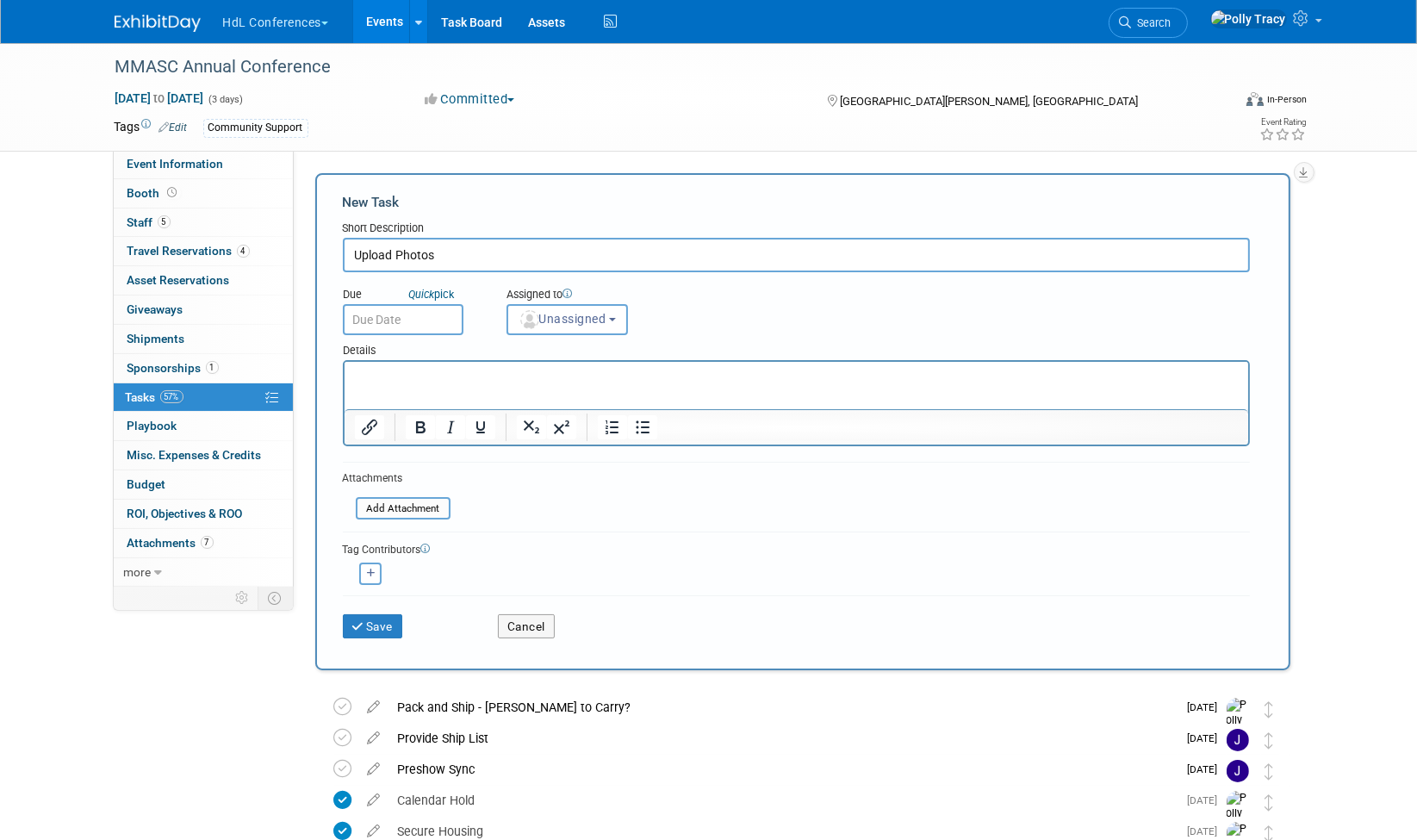
type input "Upload Photos"
click at [369, 323] on input "text" at bounding box center [404, 320] width 121 height 31
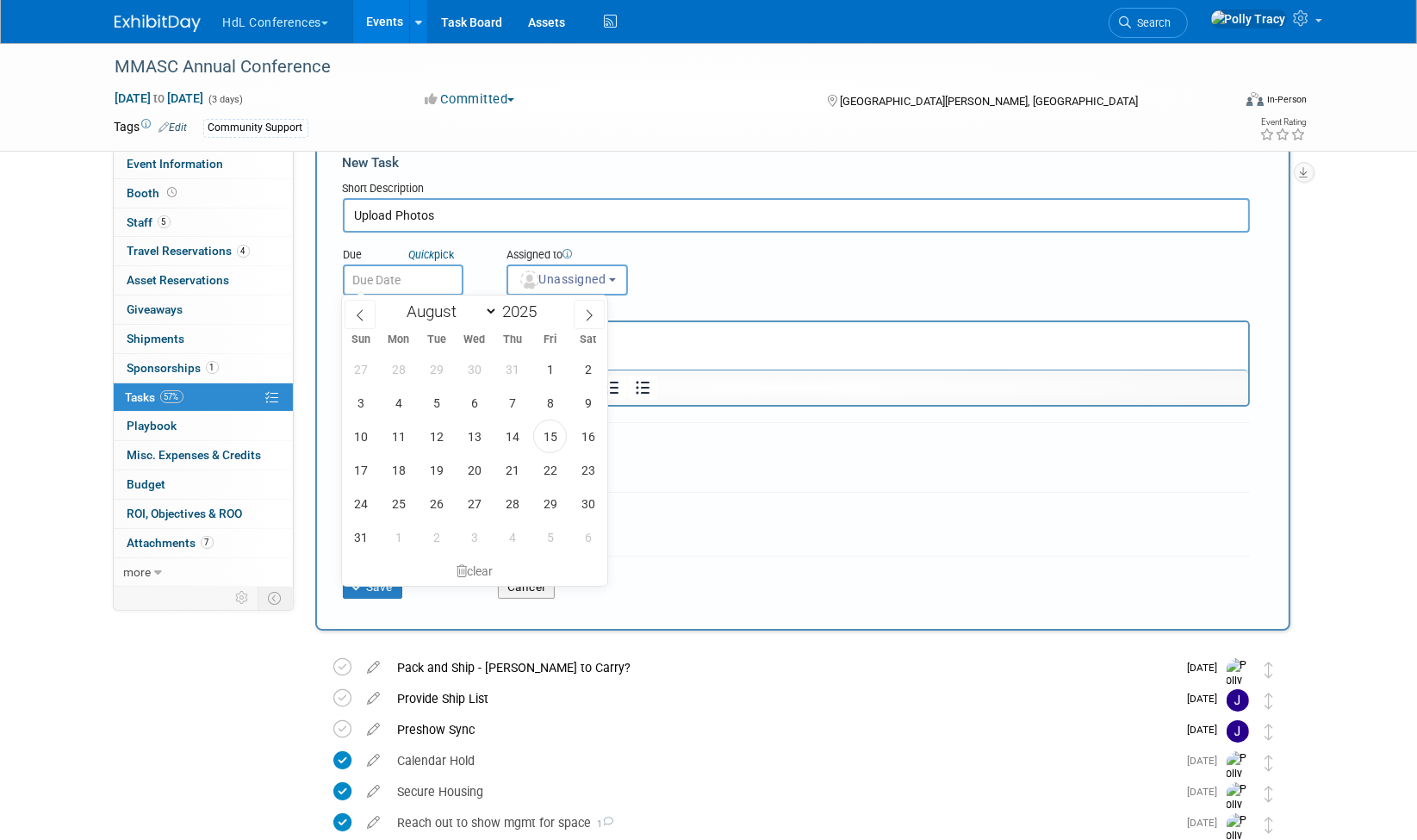
scroll to position [42, 0]
click at [489, 314] on select "January February March April May June July August September October November De…" at bounding box center [448, 309] width 99 height 22
select select "10"
click at [399, 299] on select "January February March April May June July August September October November De…" at bounding box center [448, 309] width 99 height 22
click at [481, 471] on span "19" at bounding box center [475, 468] width 34 height 34
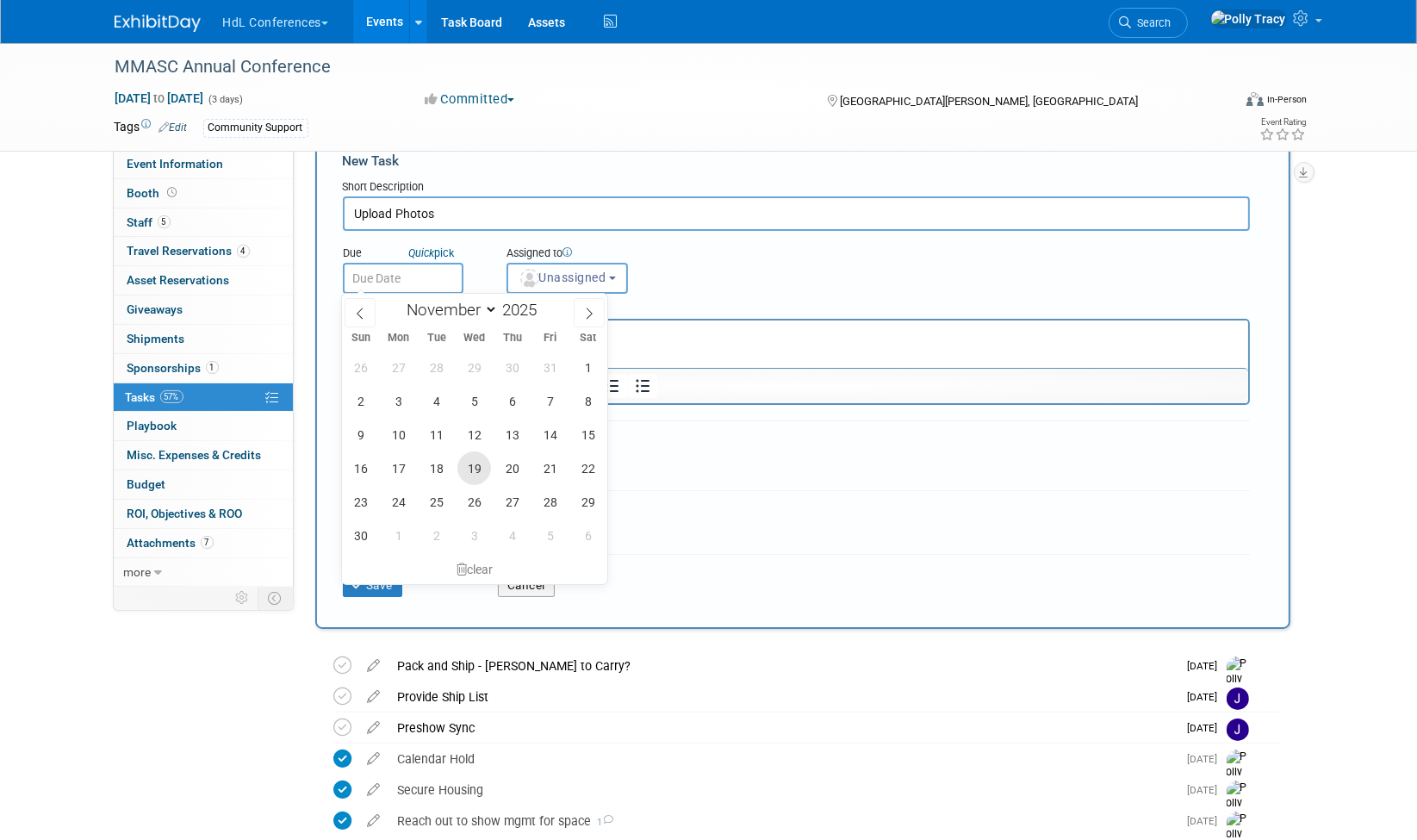
type input "Nov 19, 2025"
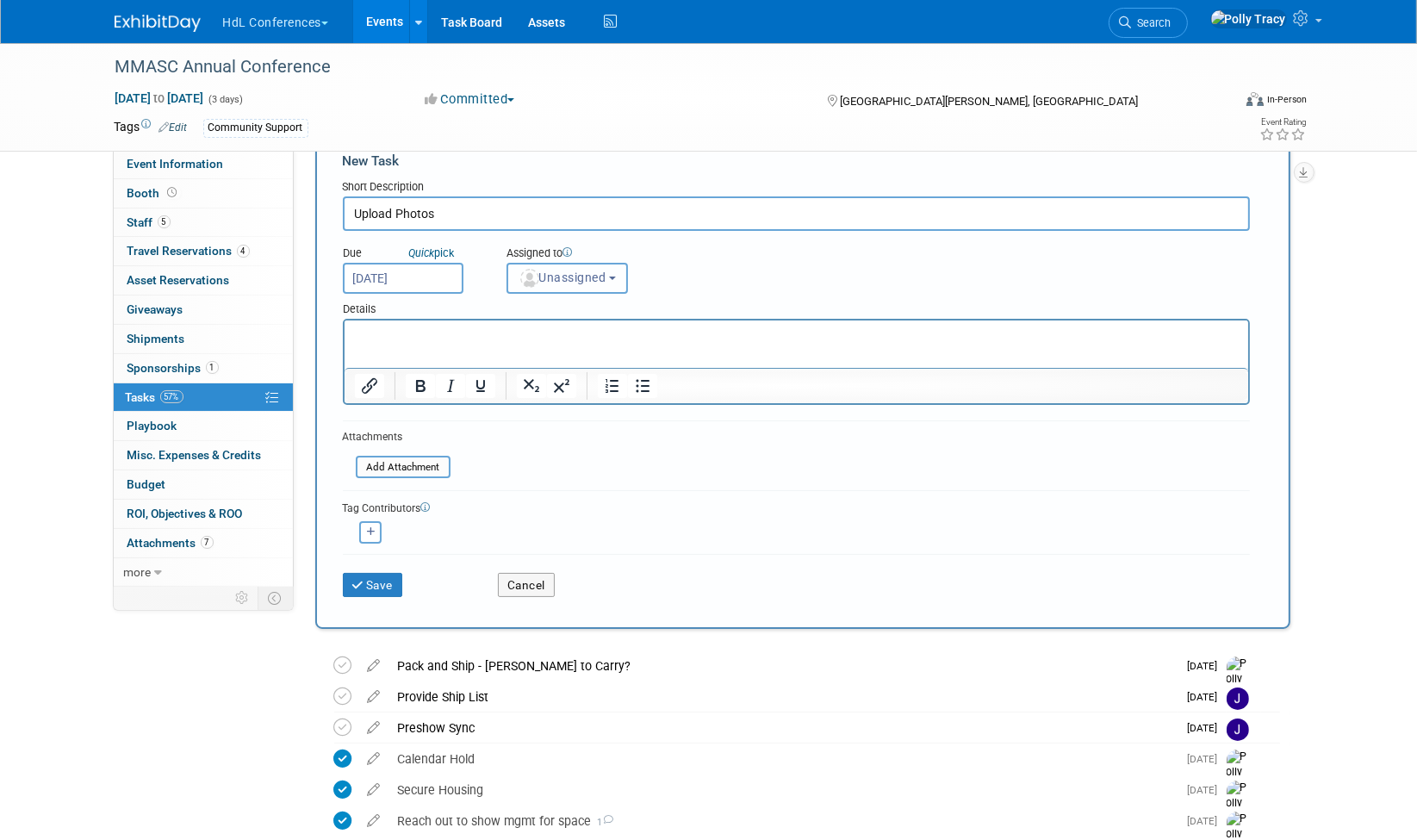
click at [559, 272] on span "Unassigned" at bounding box center [562, 277] width 88 height 14
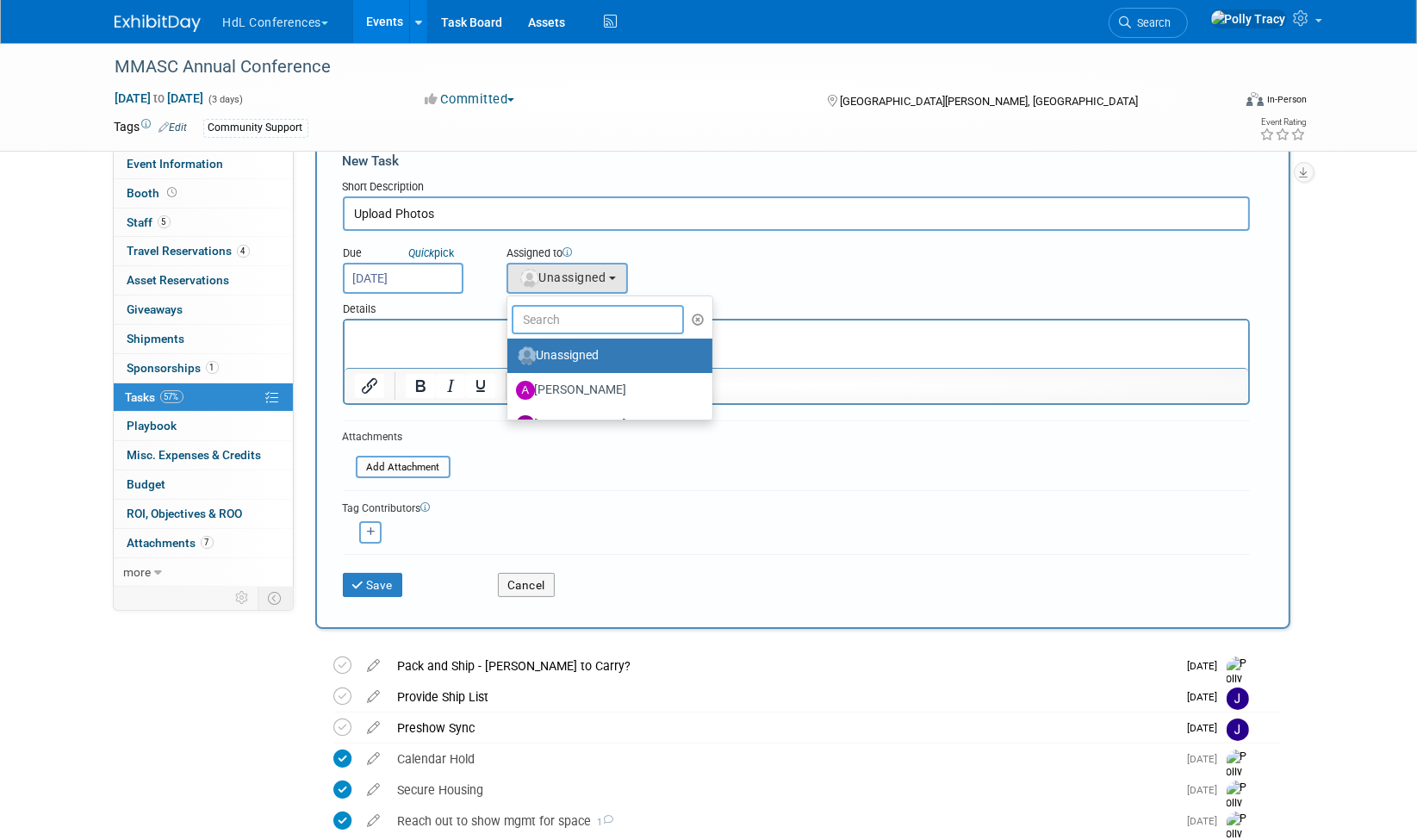
click at [569, 323] on input "text" at bounding box center [598, 319] width 172 height 29
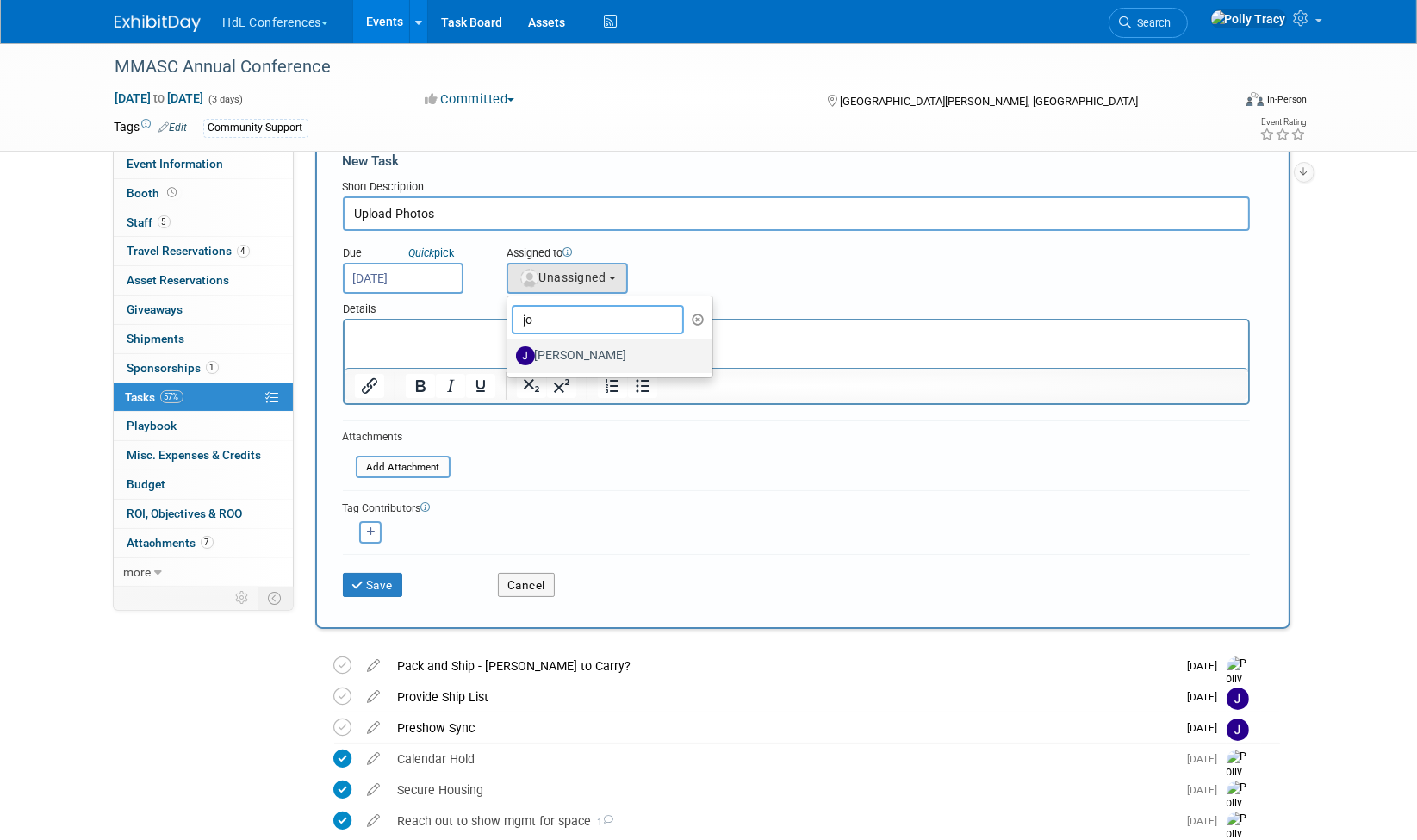
type input "jo"
click at [574, 355] on label "[PERSON_NAME]" at bounding box center [606, 356] width 180 height 27
click at [510, 355] on input "[PERSON_NAME]" at bounding box center [504, 354] width 11 height 11
select select "7ad0ca50-c2e1-45ff-affb-70136651c9ce"
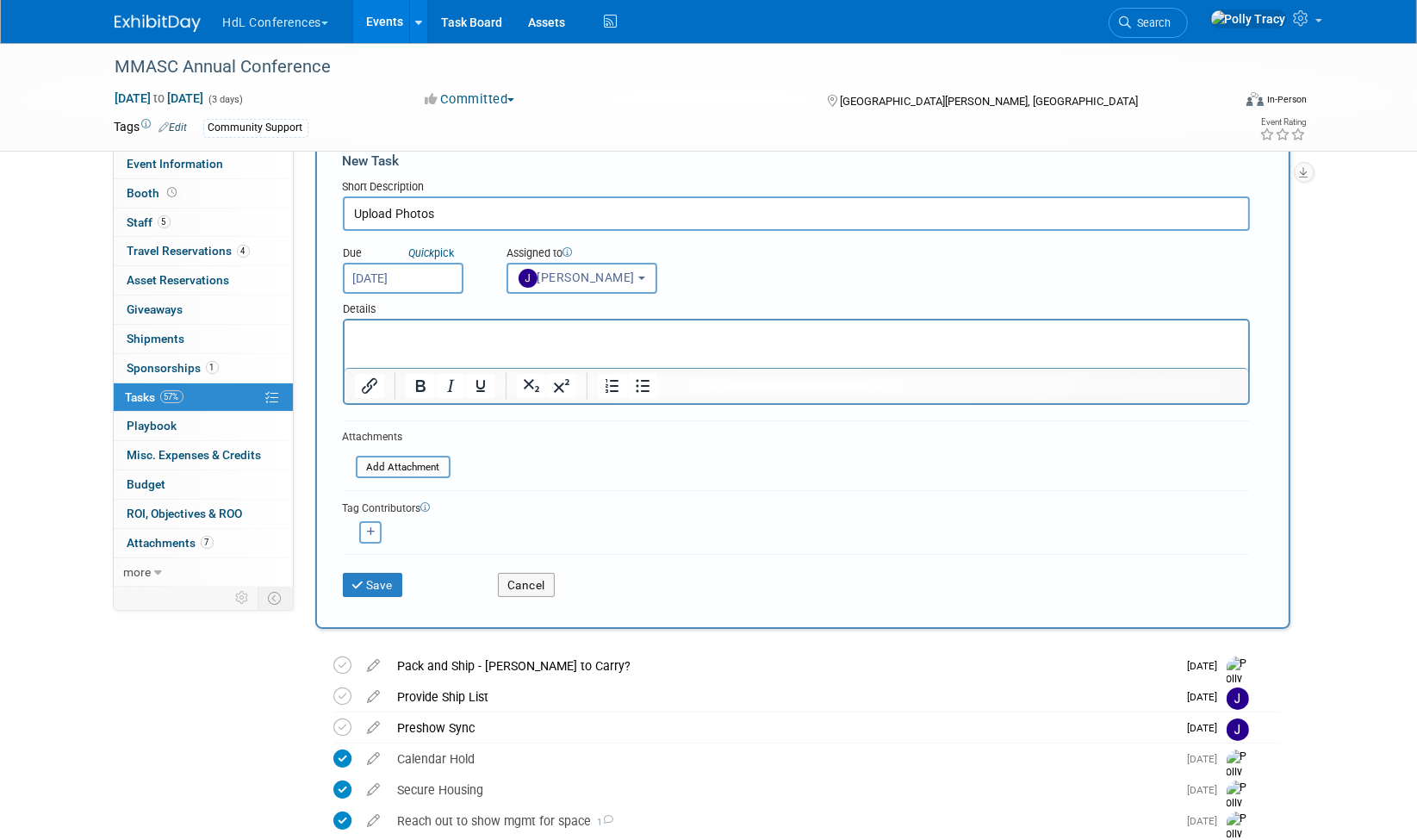
click at [372, 534] on button "button" at bounding box center [371, 533] width 23 height 23
select select
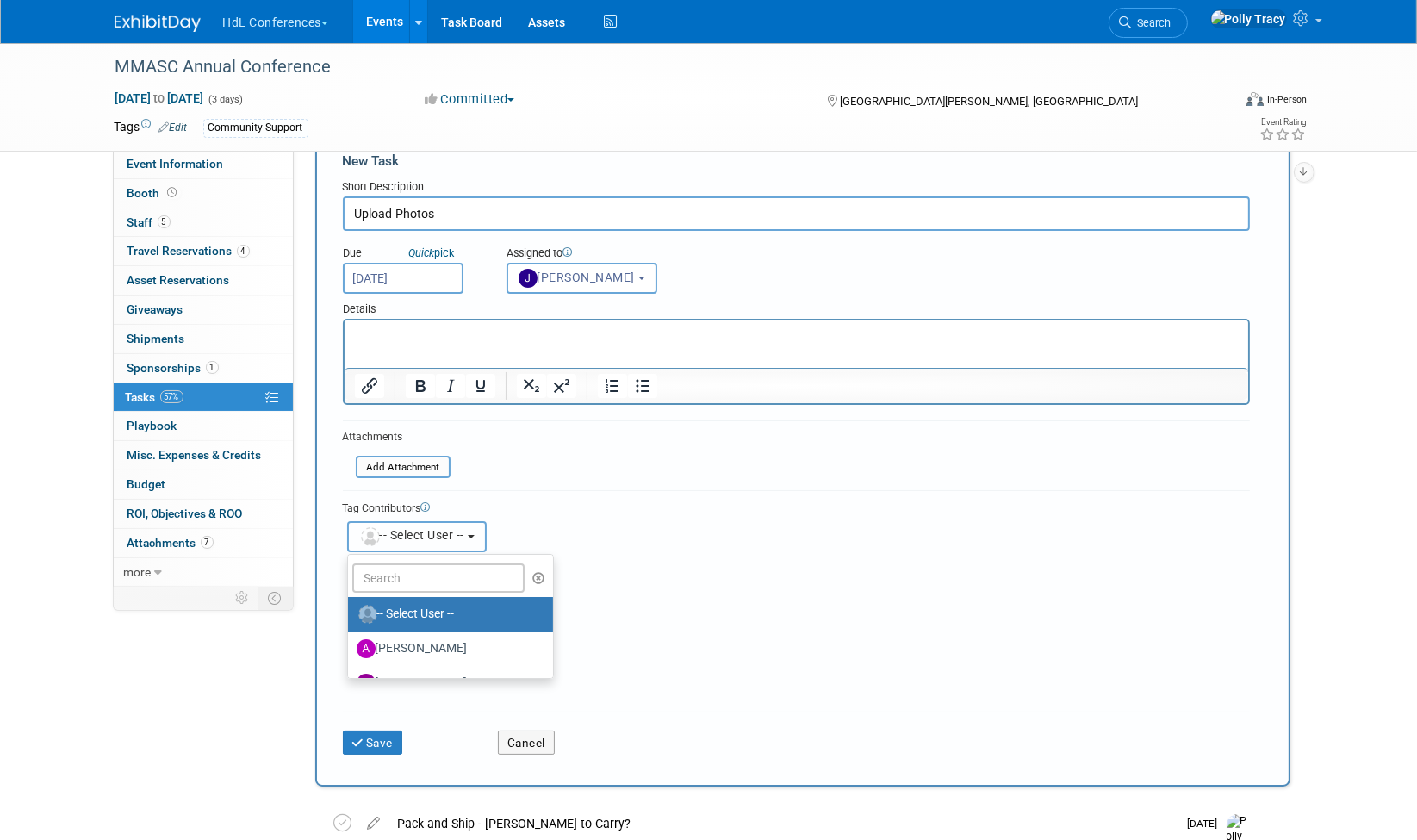
click at [372, 534] on img "button" at bounding box center [371, 536] width 19 height 19
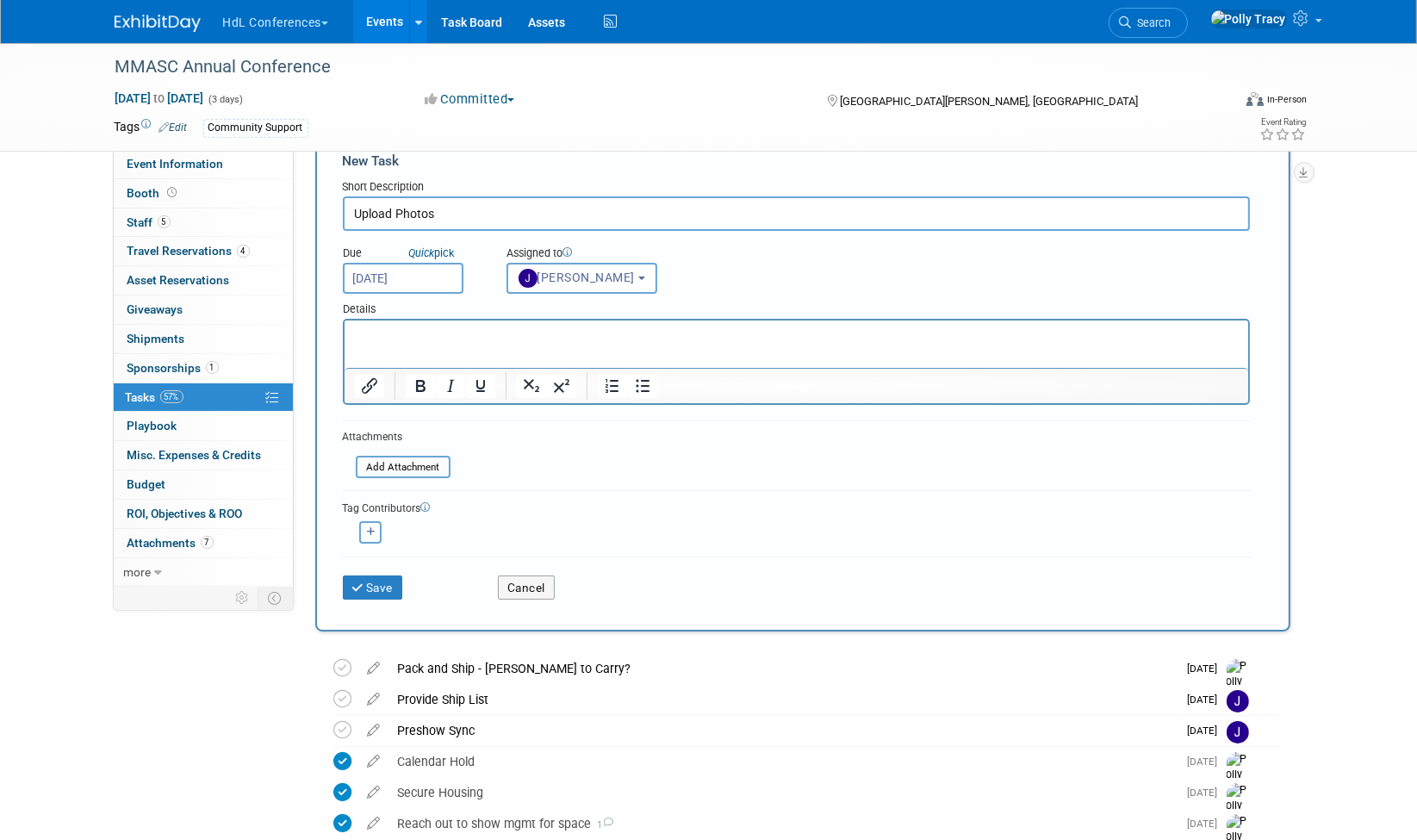
click at [372, 521] on button "button" at bounding box center [371, 533] width 23 height 23
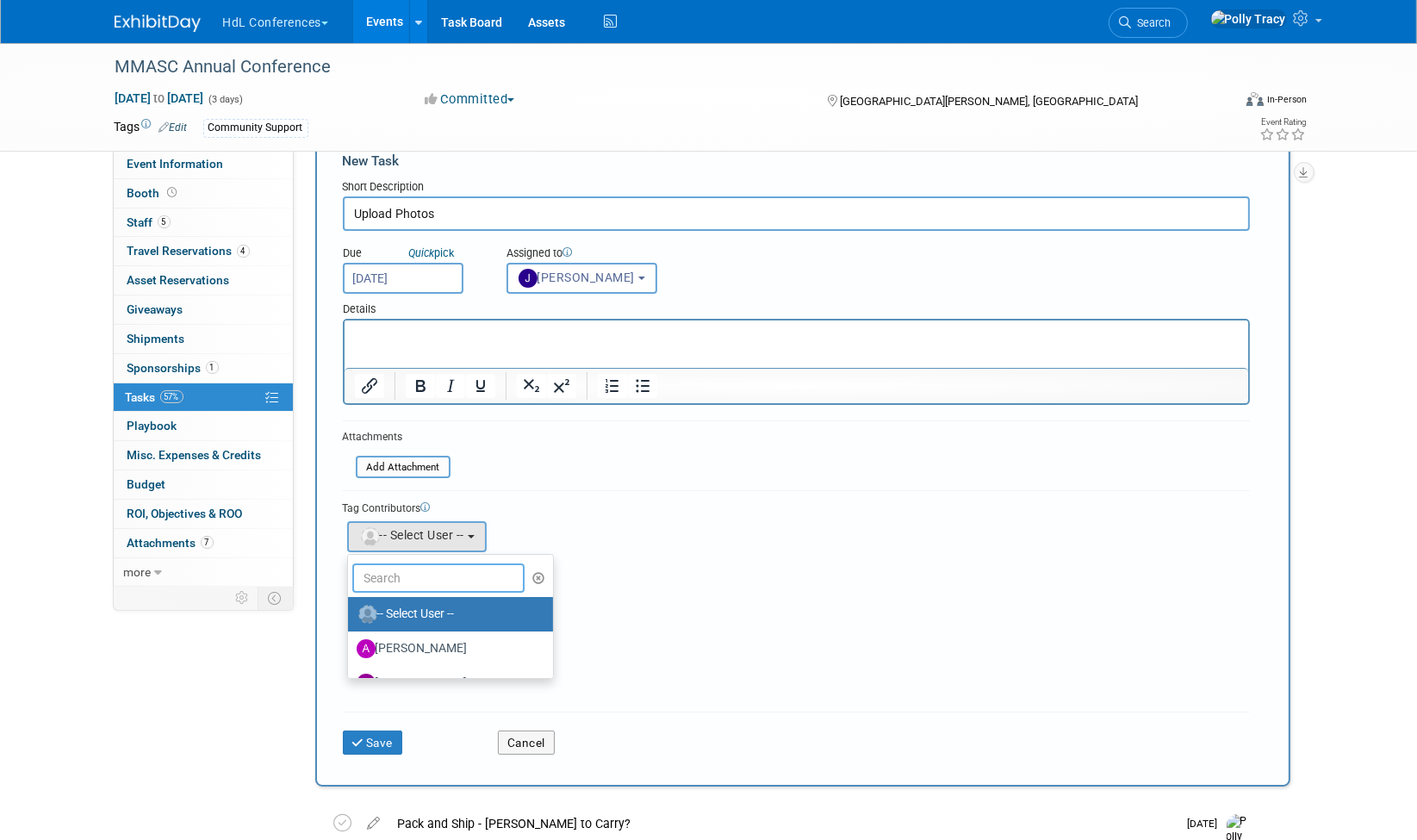
click at [426, 576] on input "text" at bounding box center [439, 578] width 172 height 29
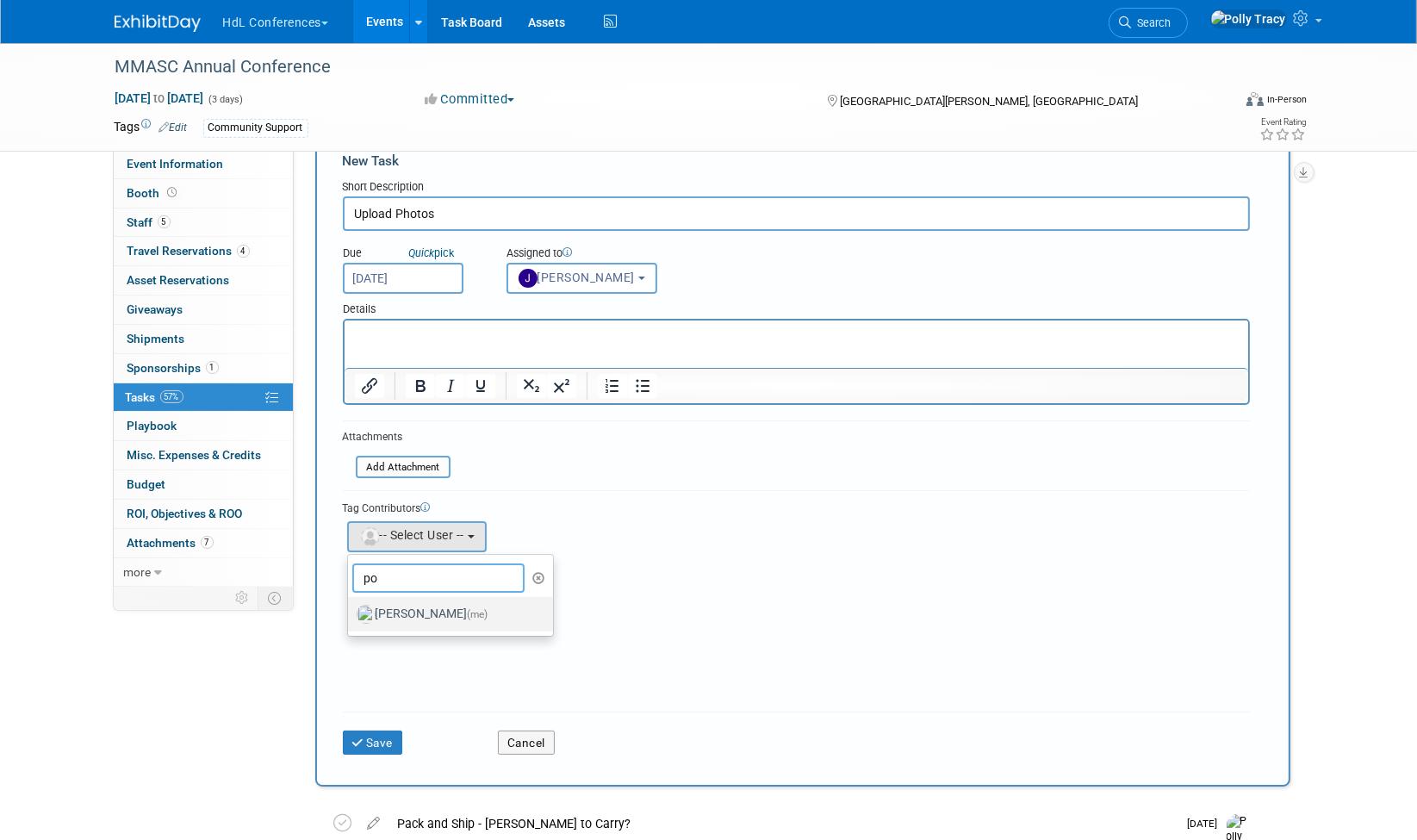
type input "po"
click at [421, 611] on label "Polly Tracy (me)" at bounding box center [446, 614] width 180 height 27
click at [351, 611] on input "Polly Tracy (me)" at bounding box center [345, 612] width 11 height 11
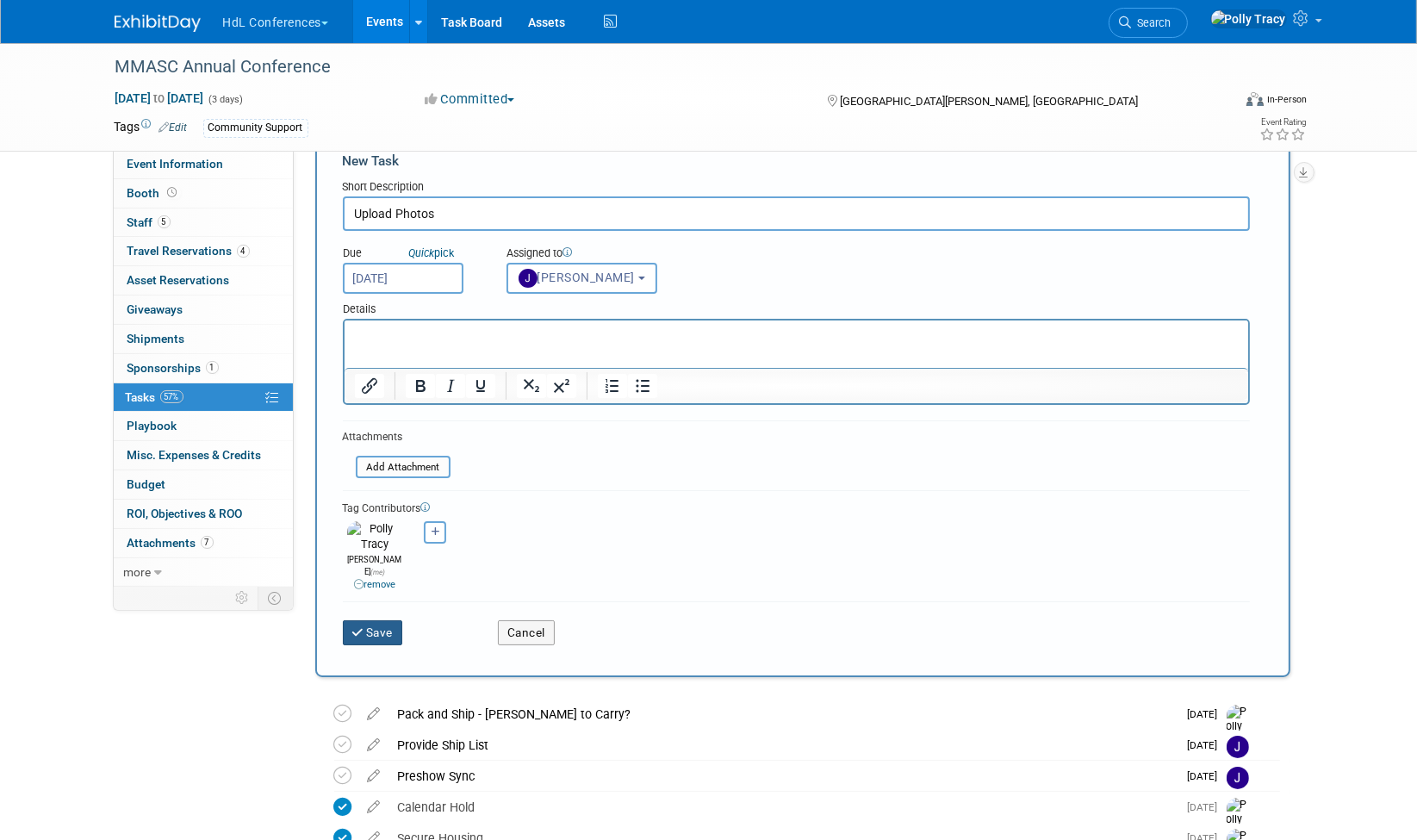
click at [394, 621] on button "Save" at bounding box center [374, 633] width 61 height 25
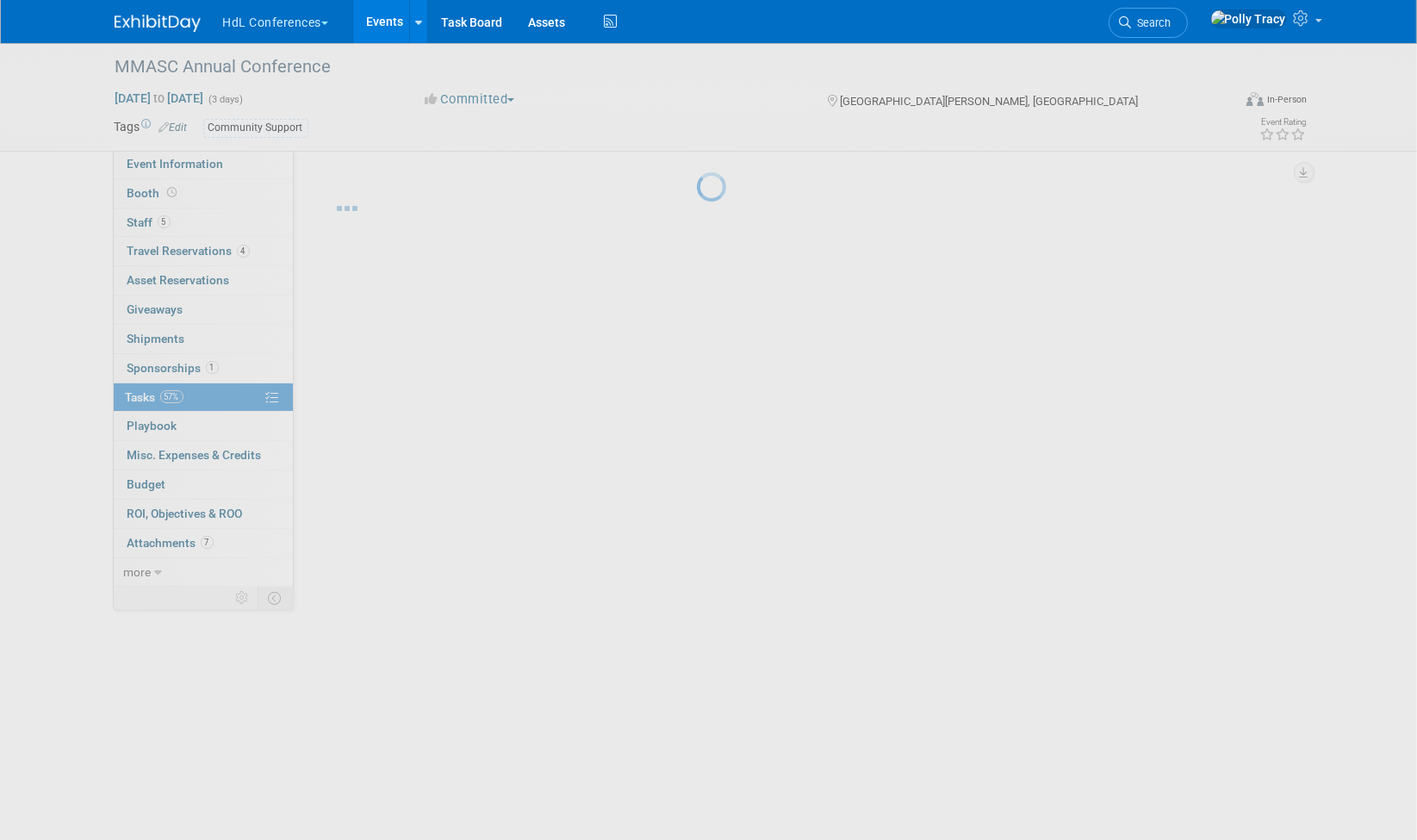
scroll to position [0, 0]
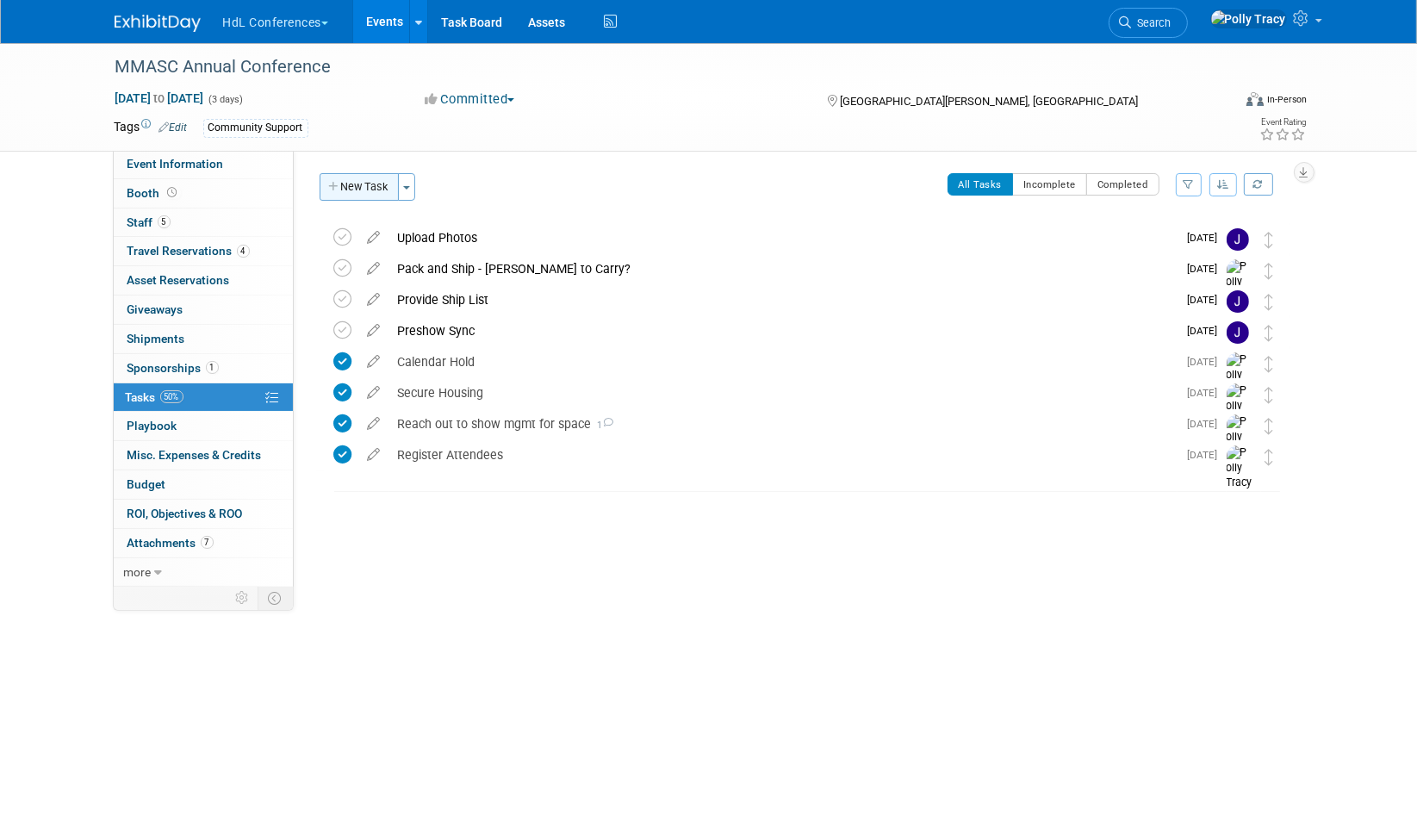
click at [361, 187] on button "New Task" at bounding box center [359, 186] width 79 height 27
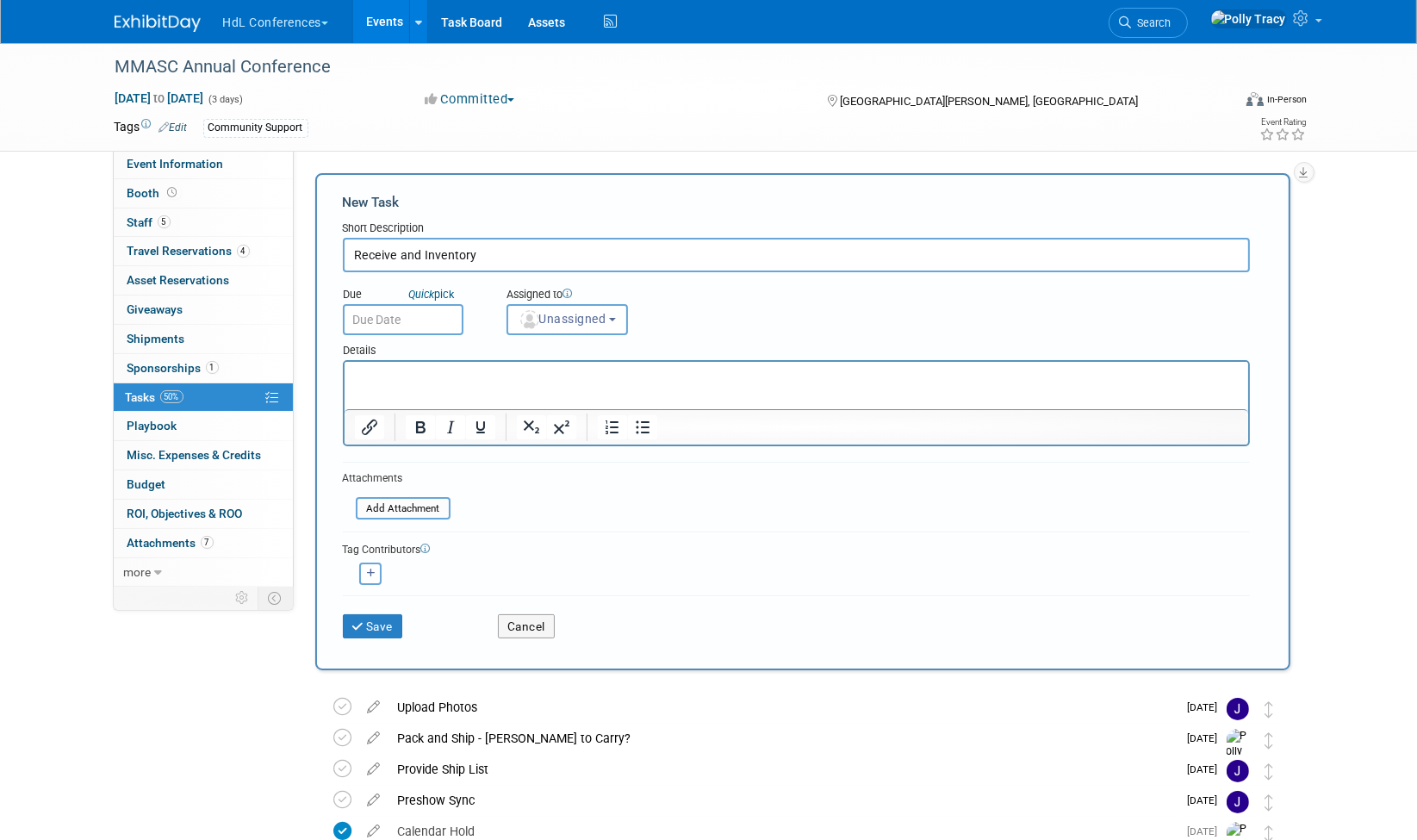
type input "Receive and Inventory"
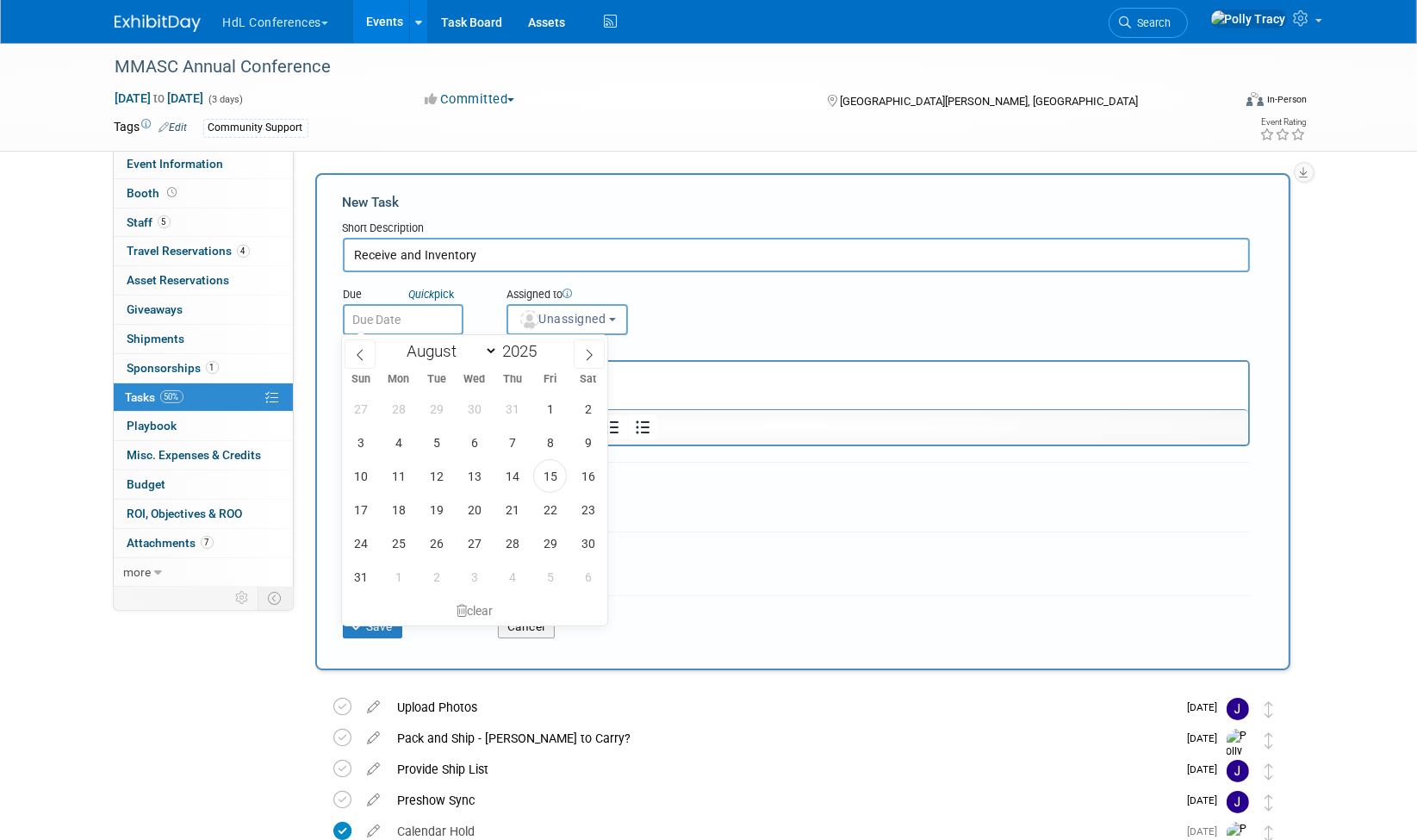
click at [410, 317] on input "text" at bounding box center [404, 320] width 121 height 31
click at [489, 354] on select "January February March April May June July August September October November De…" at bounding box center [448, 351] width 99 height 22
select select "10"
click at [399, 341] on select "January February March April May June July August September October November De…" at bounding box center [448, 351] width 99 height 22
click at [549, 509] on span "21" at bounding box center [551, 510] width 34 height 34
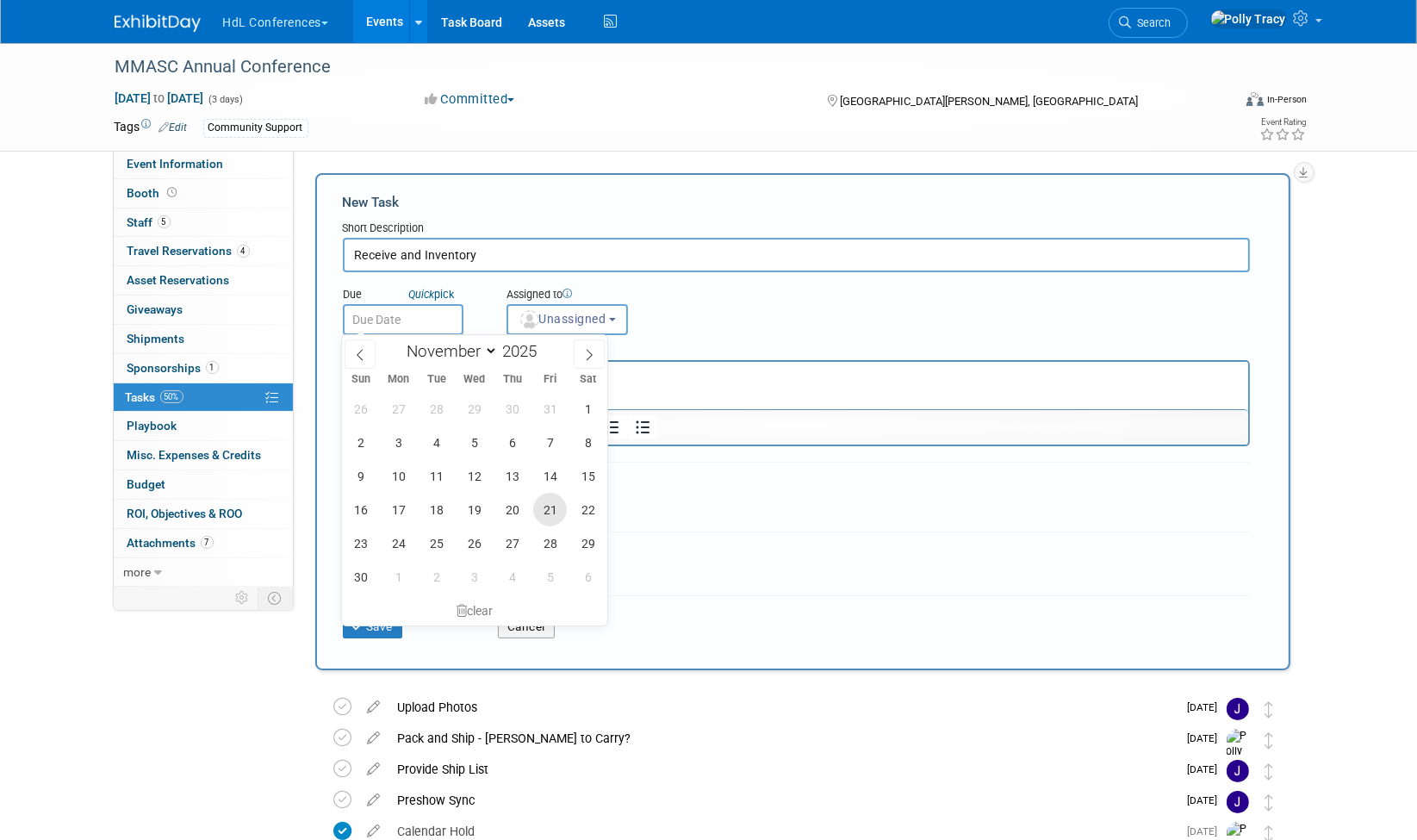
type input "Nov 21, 2025"
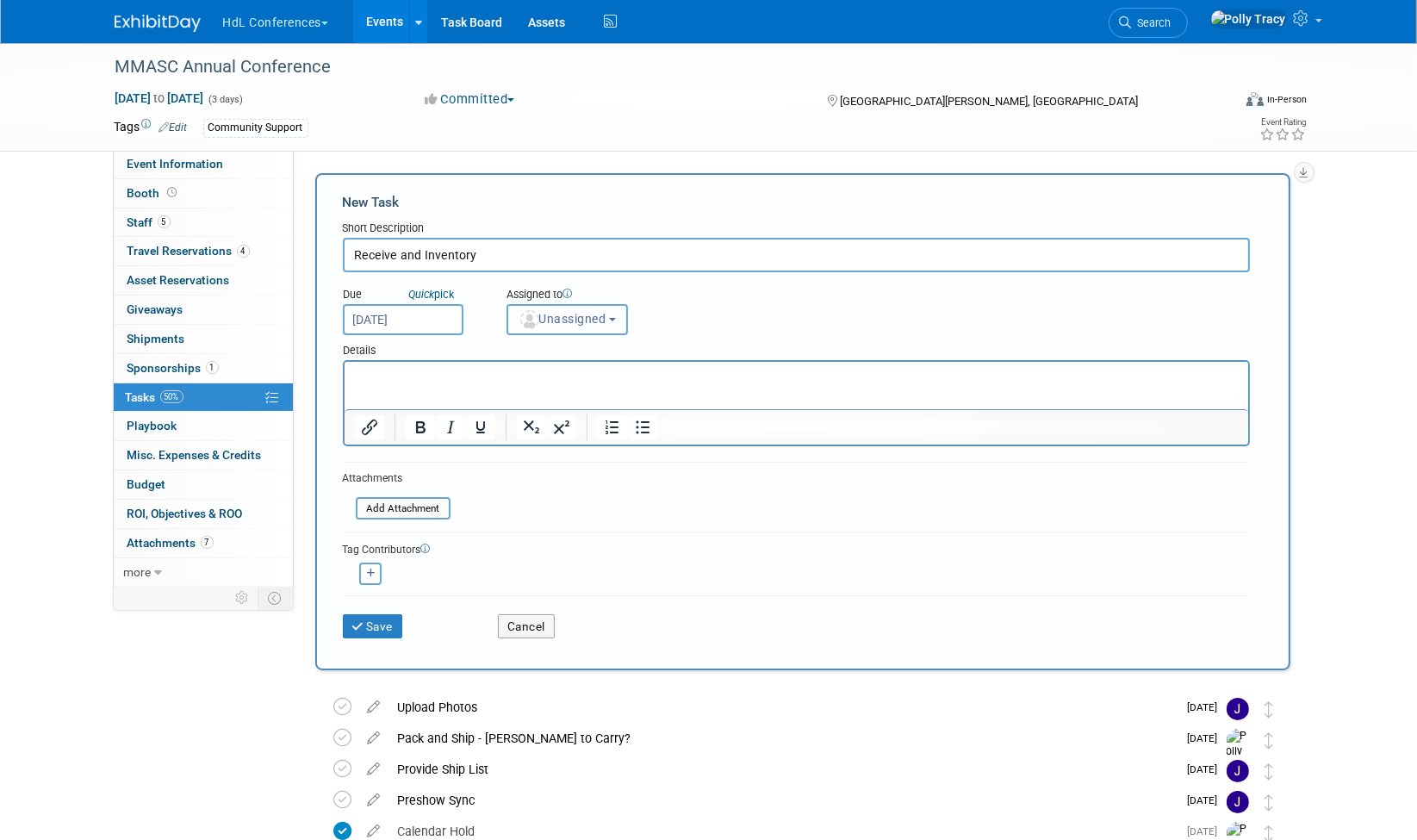
click at [553, 314] on span "Unassigned" at bounding box center [562, 319] width 88 height 14
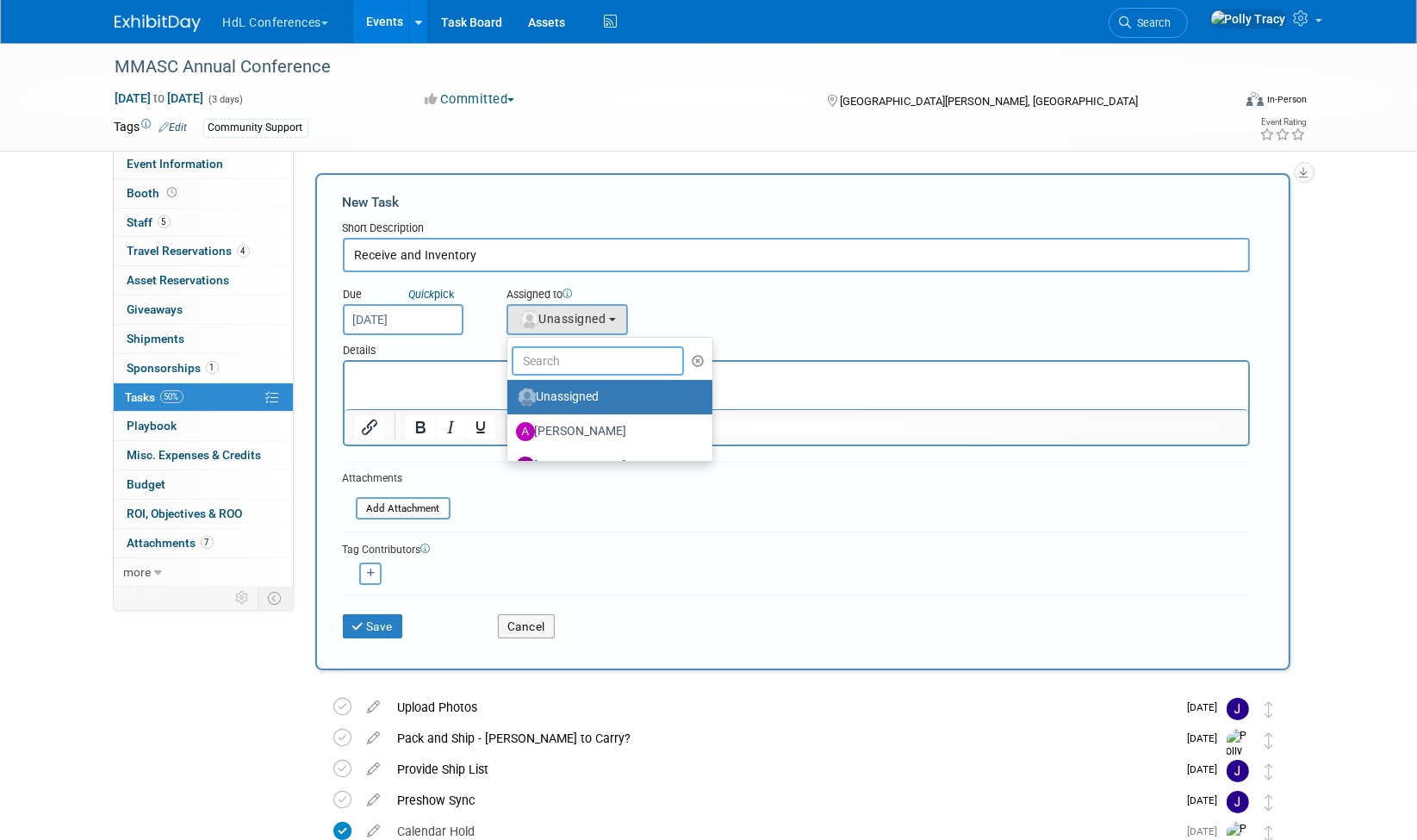
click at [553, 357] on input "text" at bounding box center [598, 360] width 172 height 29
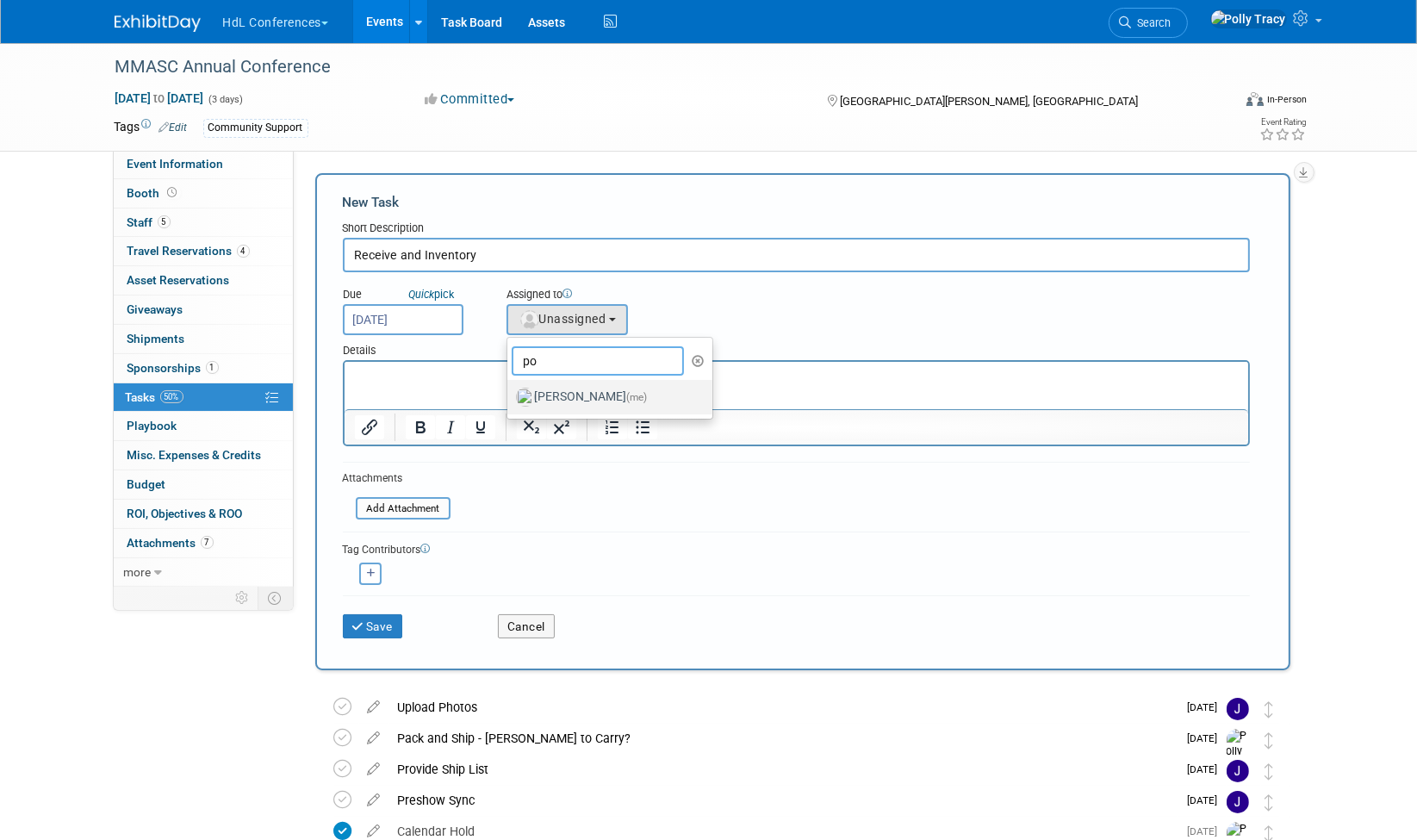
type input "po"
click at [563, 397] on label "Polly Tracy (me)" at bounding box center [606, 396] width 180 height 27
click at [510, 397] on input "Polly Tracy (me)" at bounding box center [504, 395] width 11 height 11
select select "117b33a2-86e2-4cce-8da6-c50ac69cddf2"
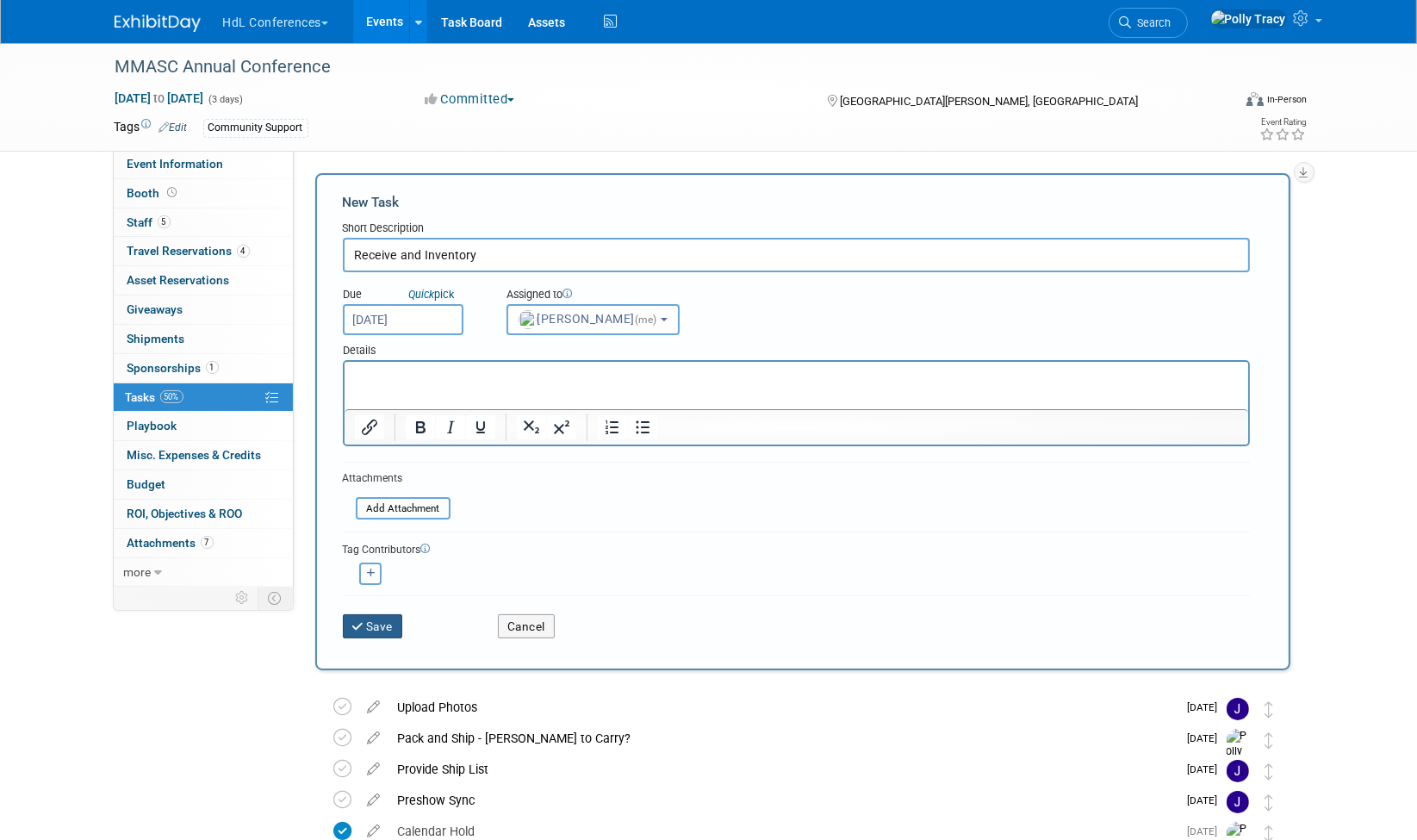
click at [392, 624] on button "Save" at bounding box center [374, 626] width 61 height 25
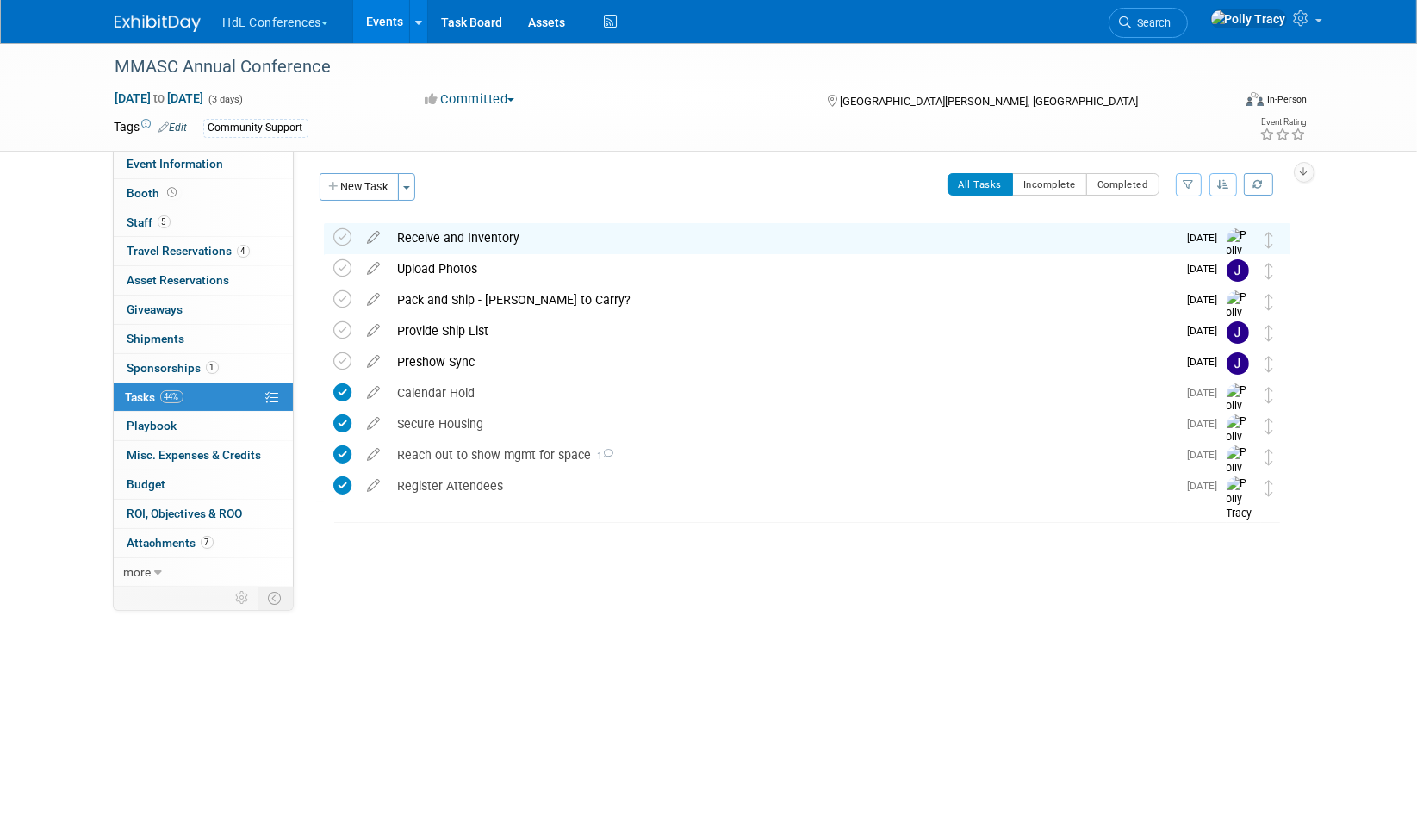
click at [1229, 196] on div "All Tasks Incomplete Completed Filter by Assignee -- Select Assignee -- All una…" at bounding box center [857, 191] width 866 height 36
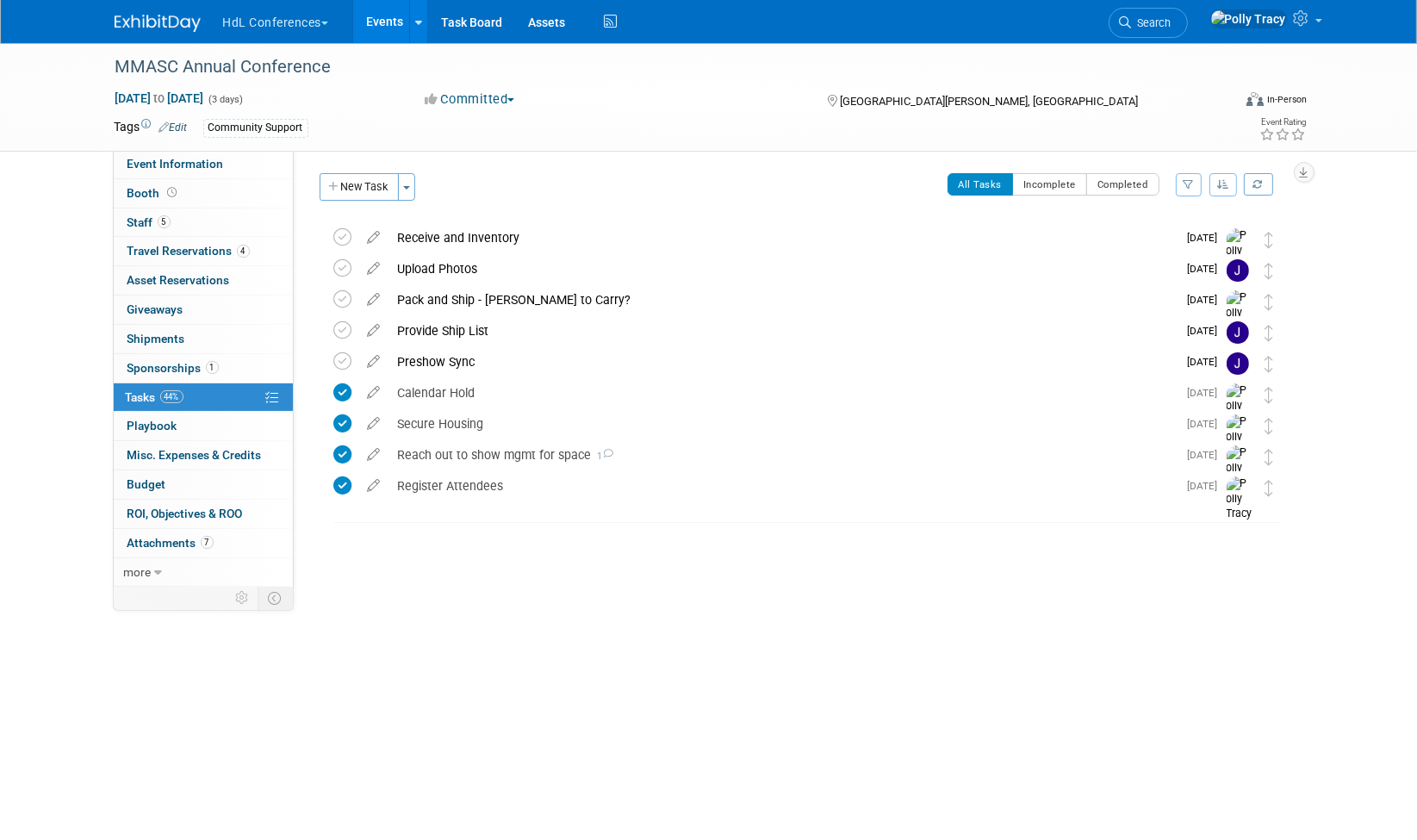
click at [1222, 183] on icon "button" at bounding box center [1223, 184] width 12 height 10
click at [1146, 255] on link "By Due Date" at bounding box center [1175, 264] width 123 height 25
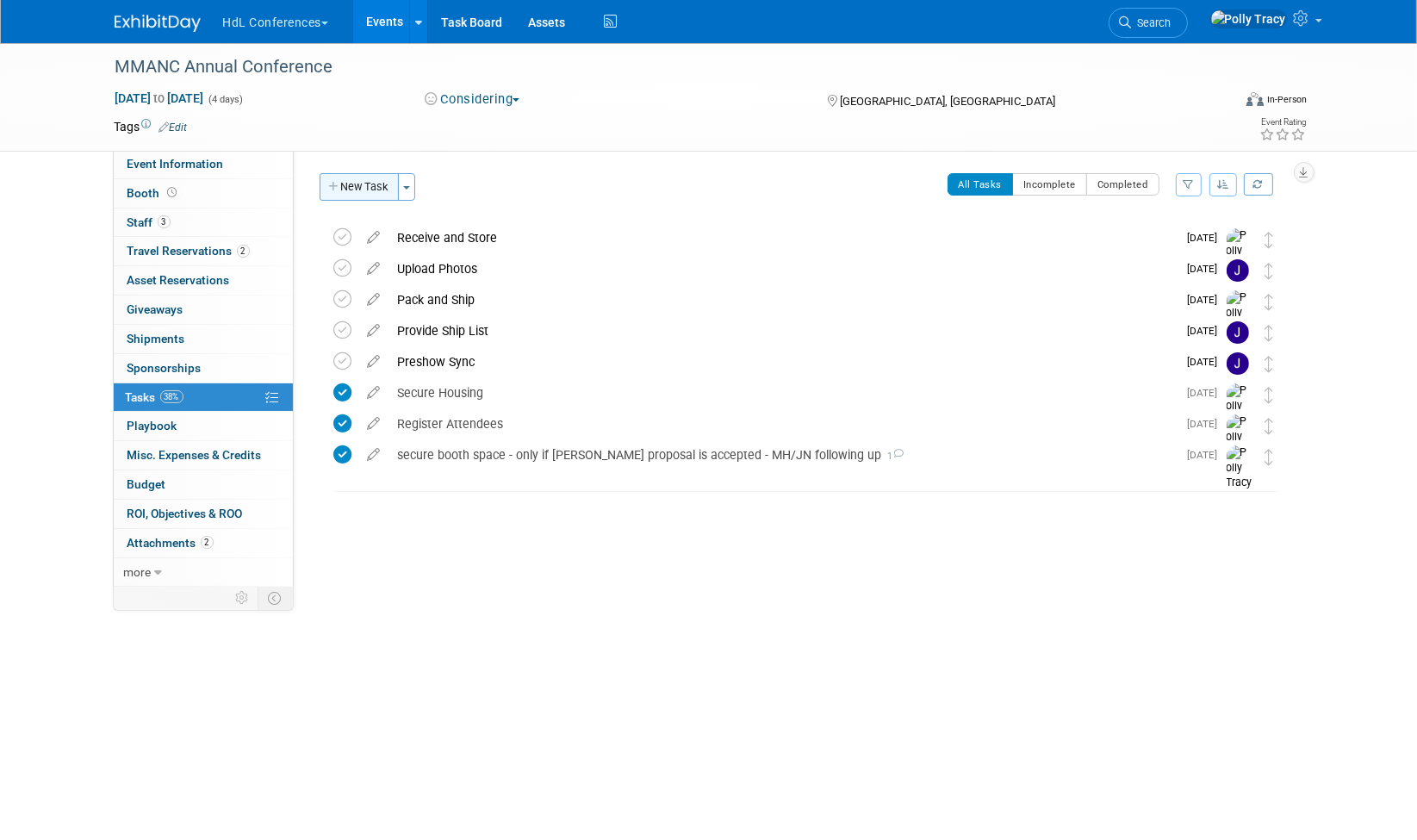
click at [369, 196] on button "New Task" at bounding box center [359, 186] width 79 height 27
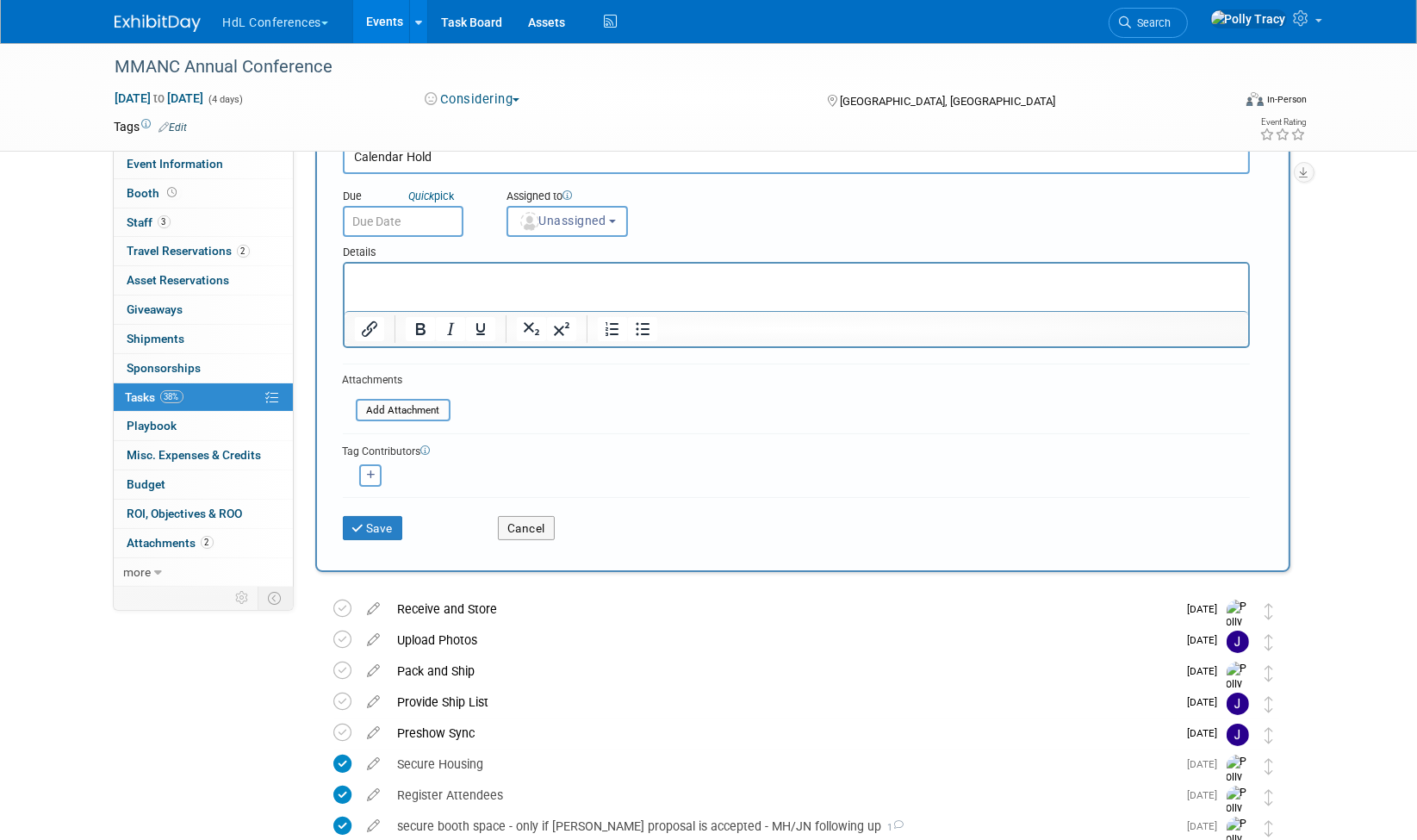
scroll to position [82, 0]
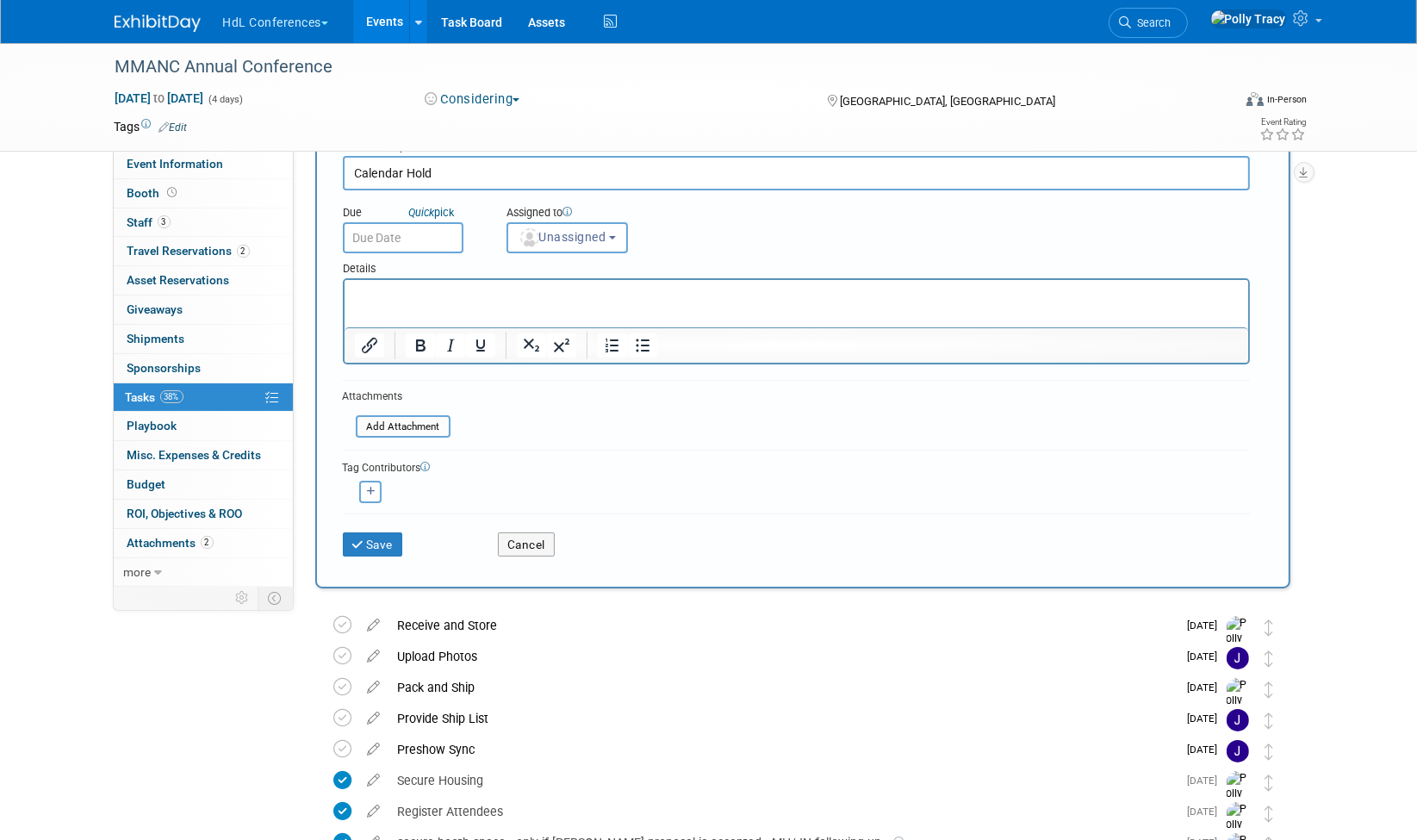
type input "Calendar Hold"
click at [372, 235] on input "text" at bounding box center [404, 237] width 121 height 31
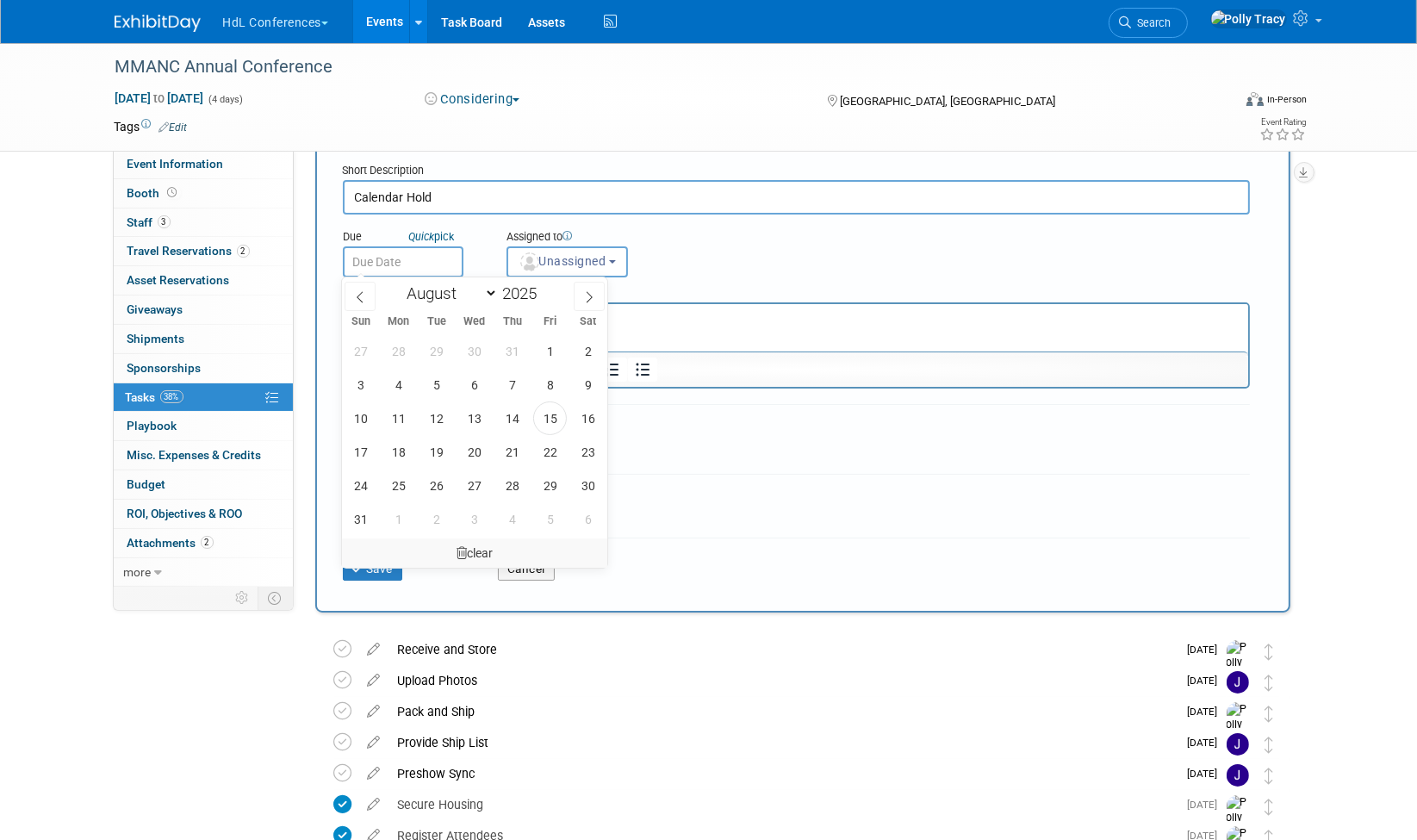
scroll to position [86, 0]
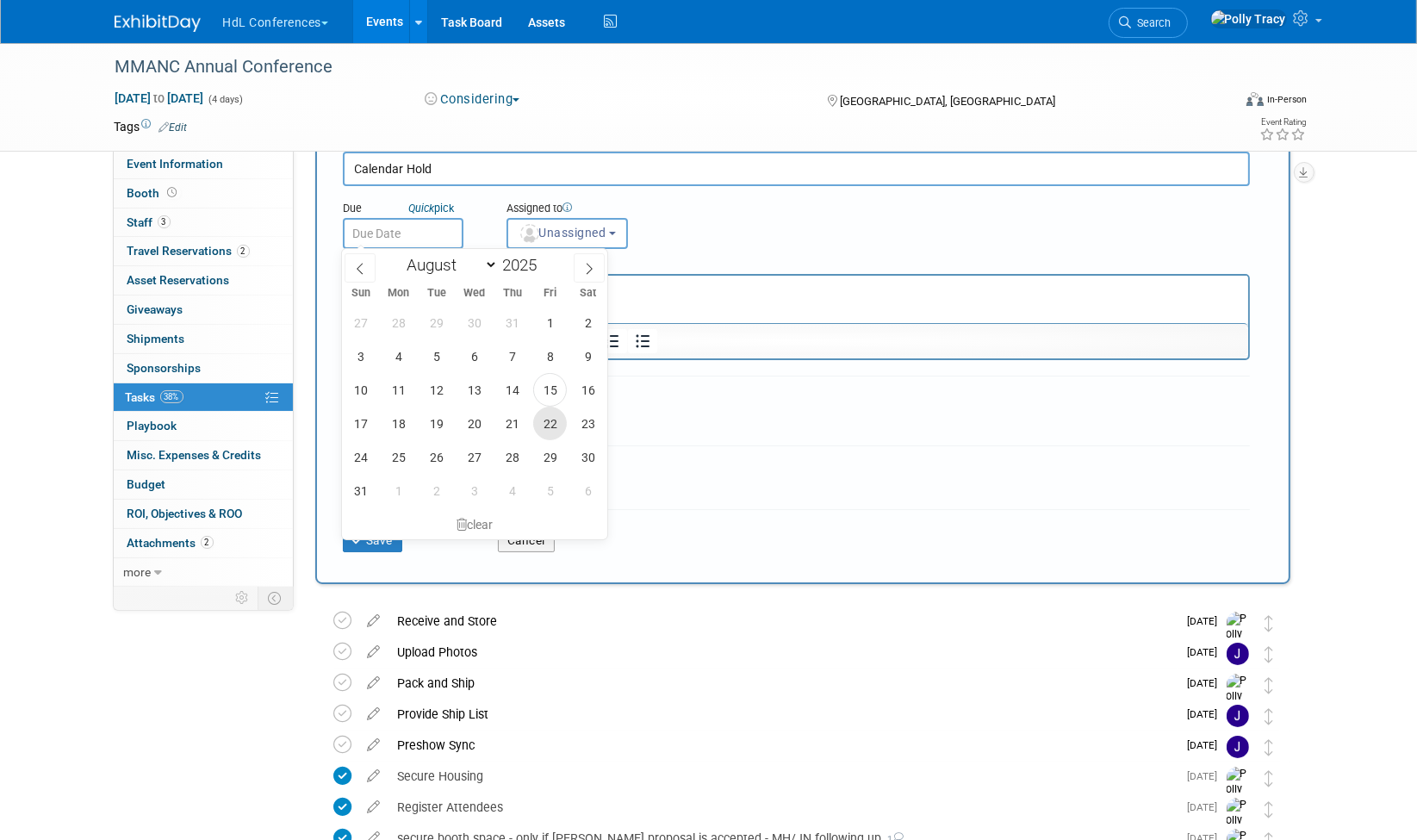
click at [549, 418] on span "22" at bounding box center [551, 424] width 34 height 34
type input "[DATE]"
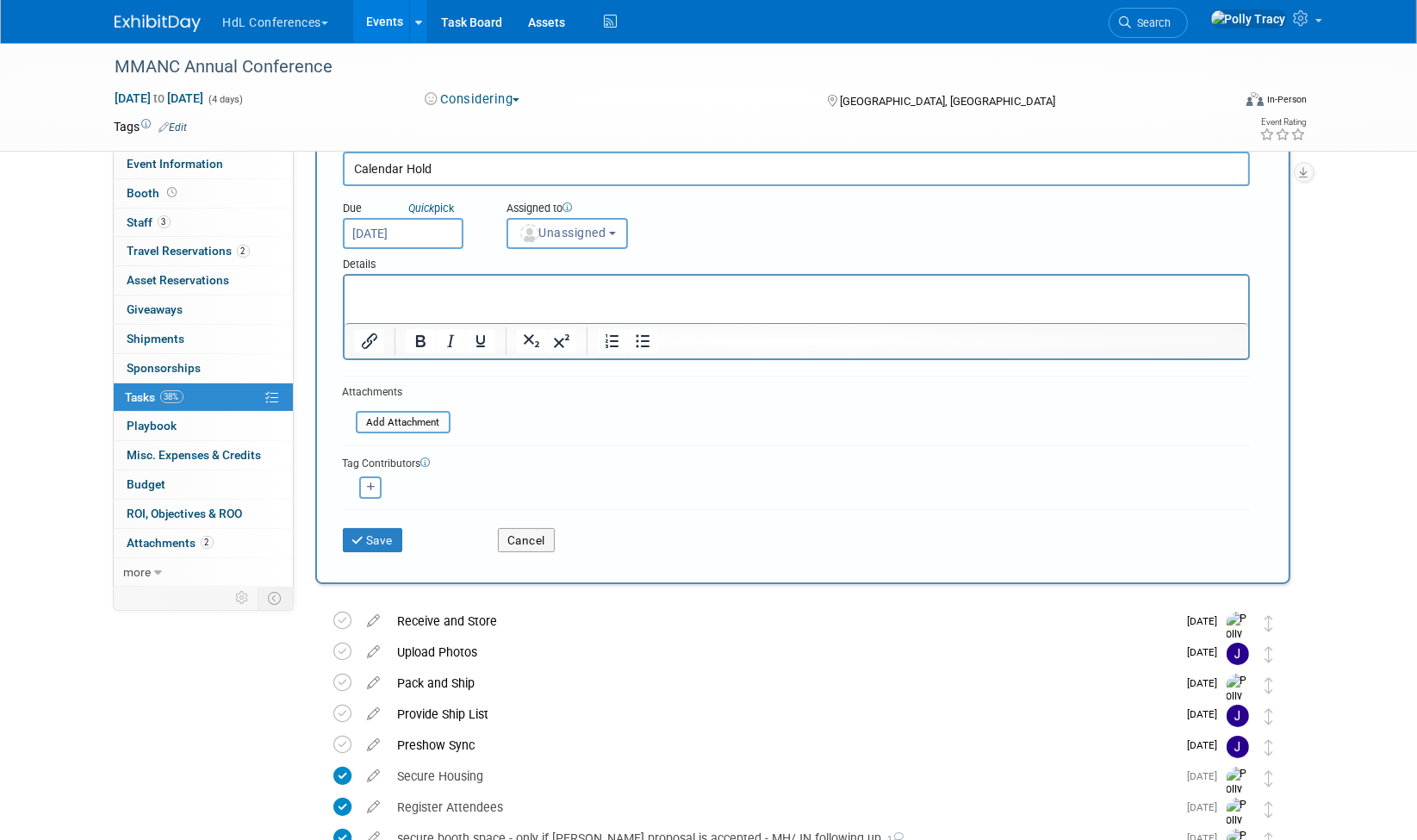
click at [573, 221] on button "Unassigned" at bounding box center [568, 233] width 122 height 31
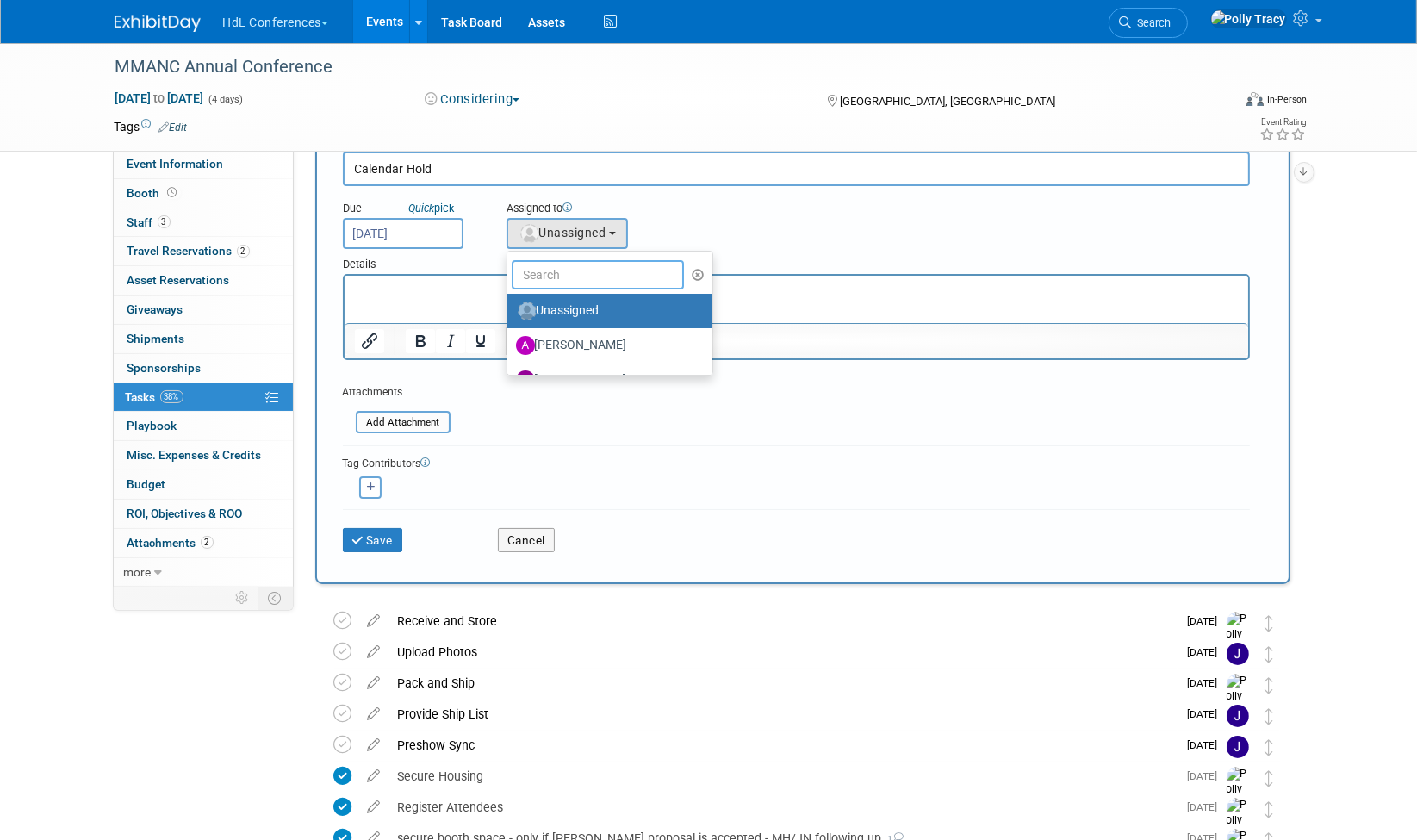
click at [576, 267] on input "text" at bounding box center [598, 274] width 172 height 29
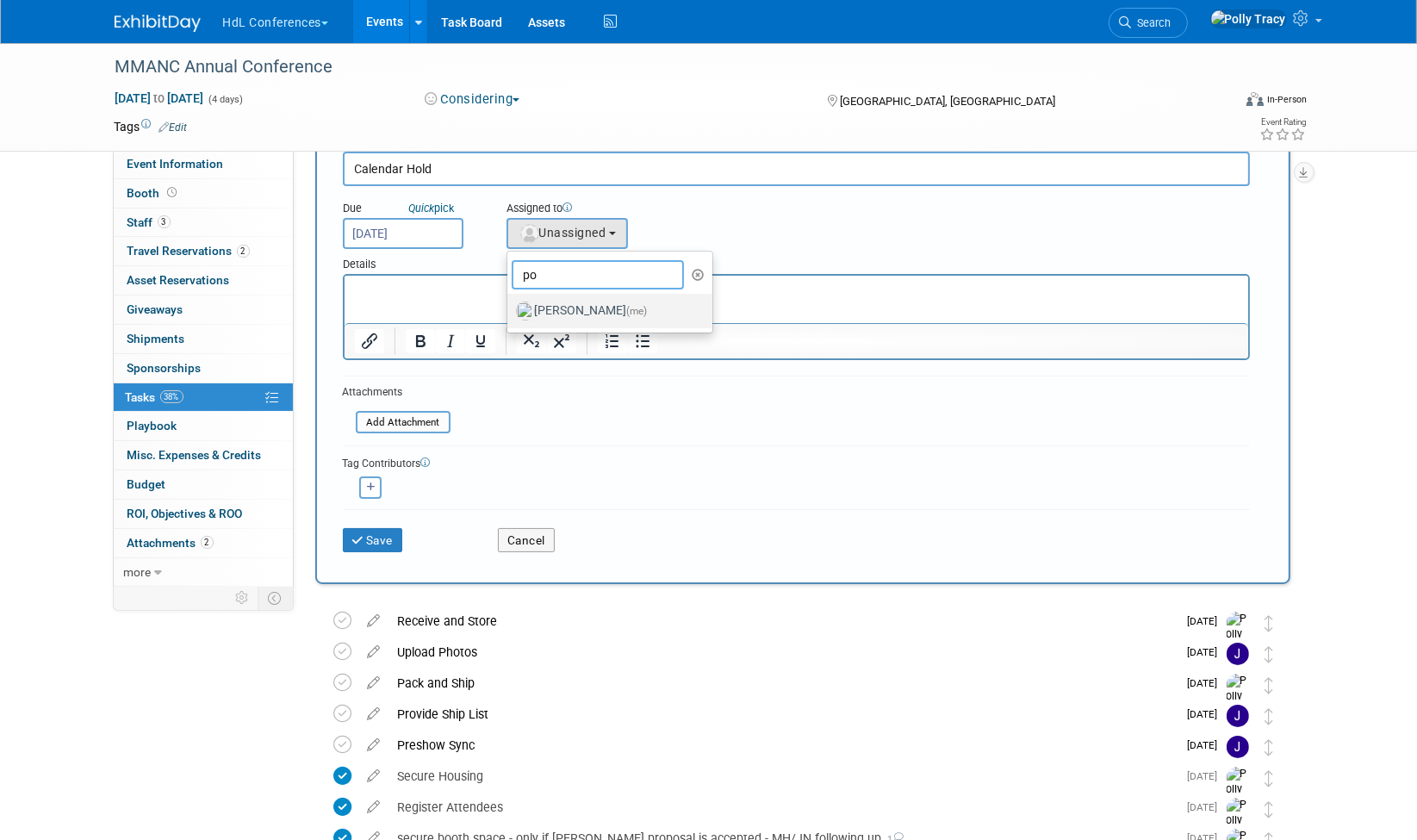
type input "po"
click at [569, 297] on label "[PERSON_NAME] (me)" at bounding box center [606, 310] width 180 height 27
click at [510, 304] on input "[PERSON_NAME] (me)" at bounding box center [504, 309] width 11 height 11
select select "117b33a2-86e2-4cce-8da6-c50ac69cddf2"
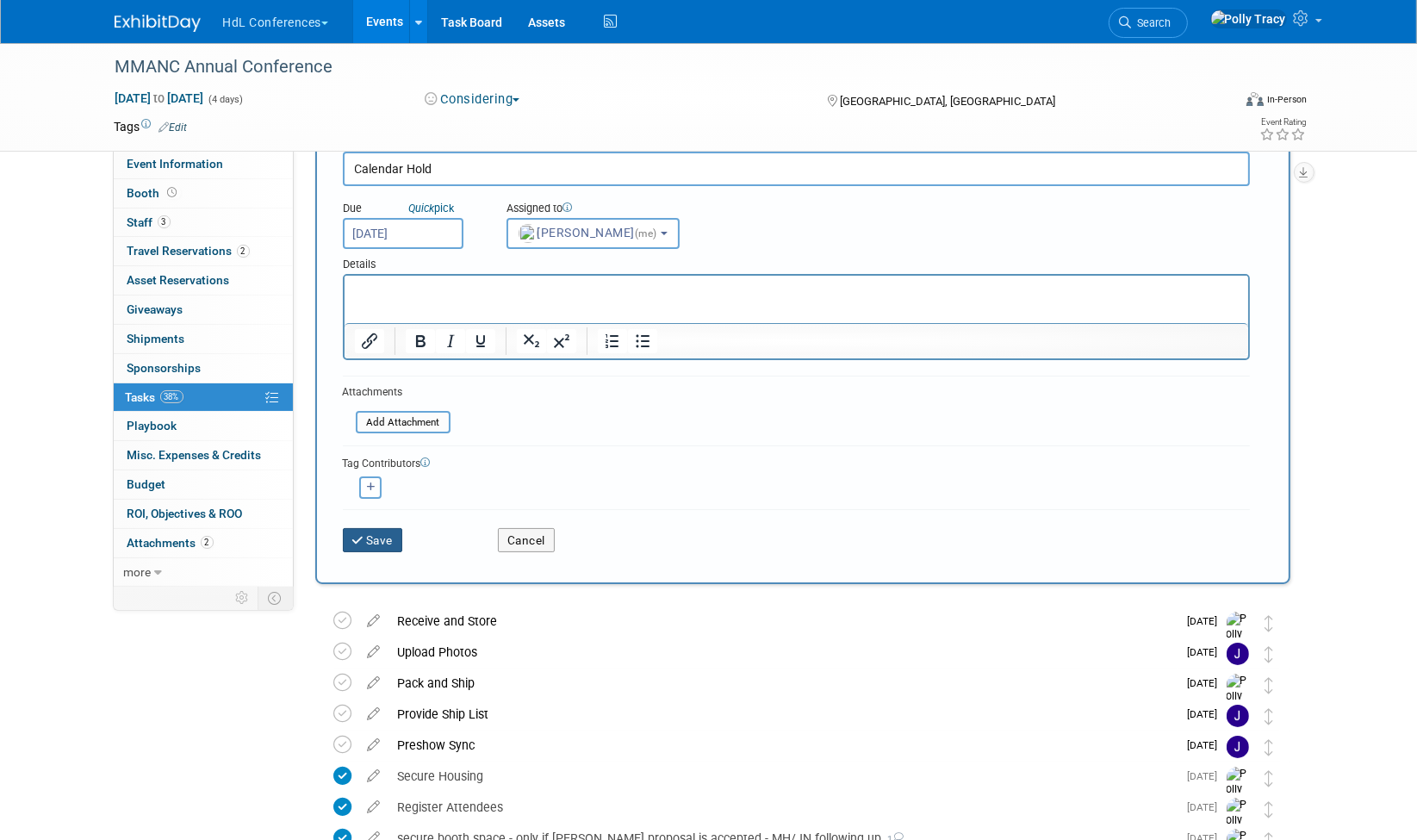
click at [374, 528] on button "Save" at bounding box center [374, 540] width 61 height 25
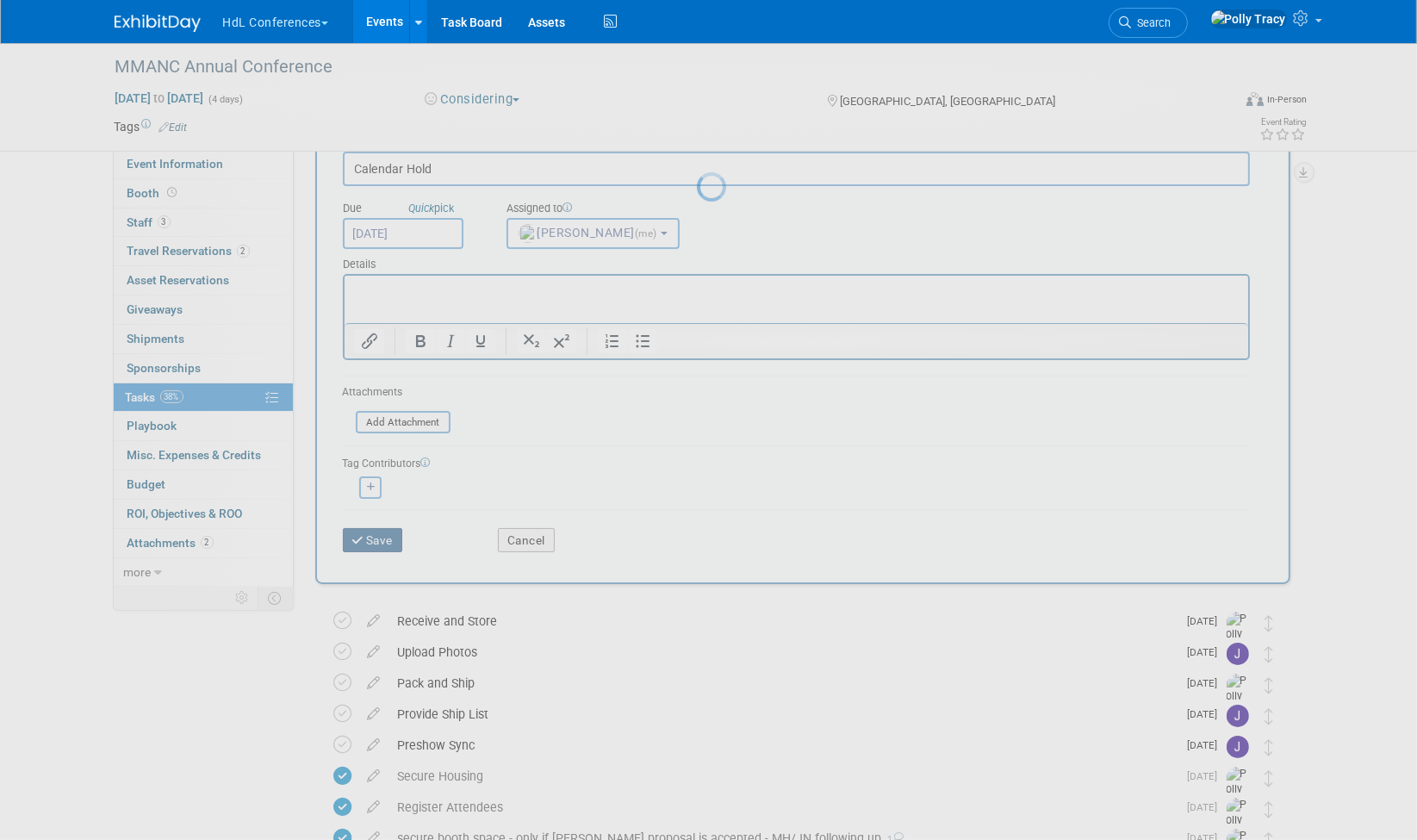
scroll to position [0, 0]
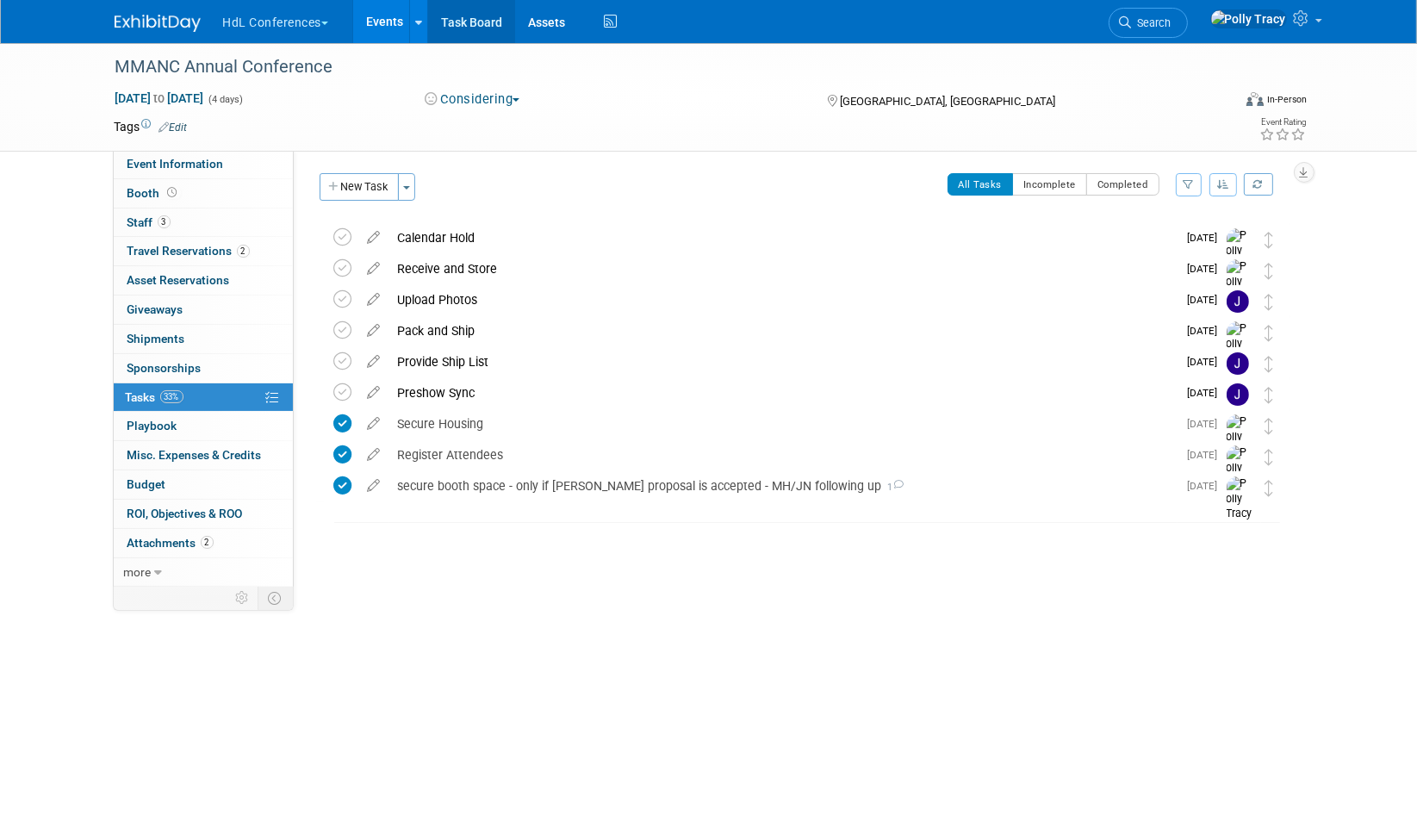
click at [464, 25] on link "Task Board" at bounding box center [472, 22] width 87 height 44
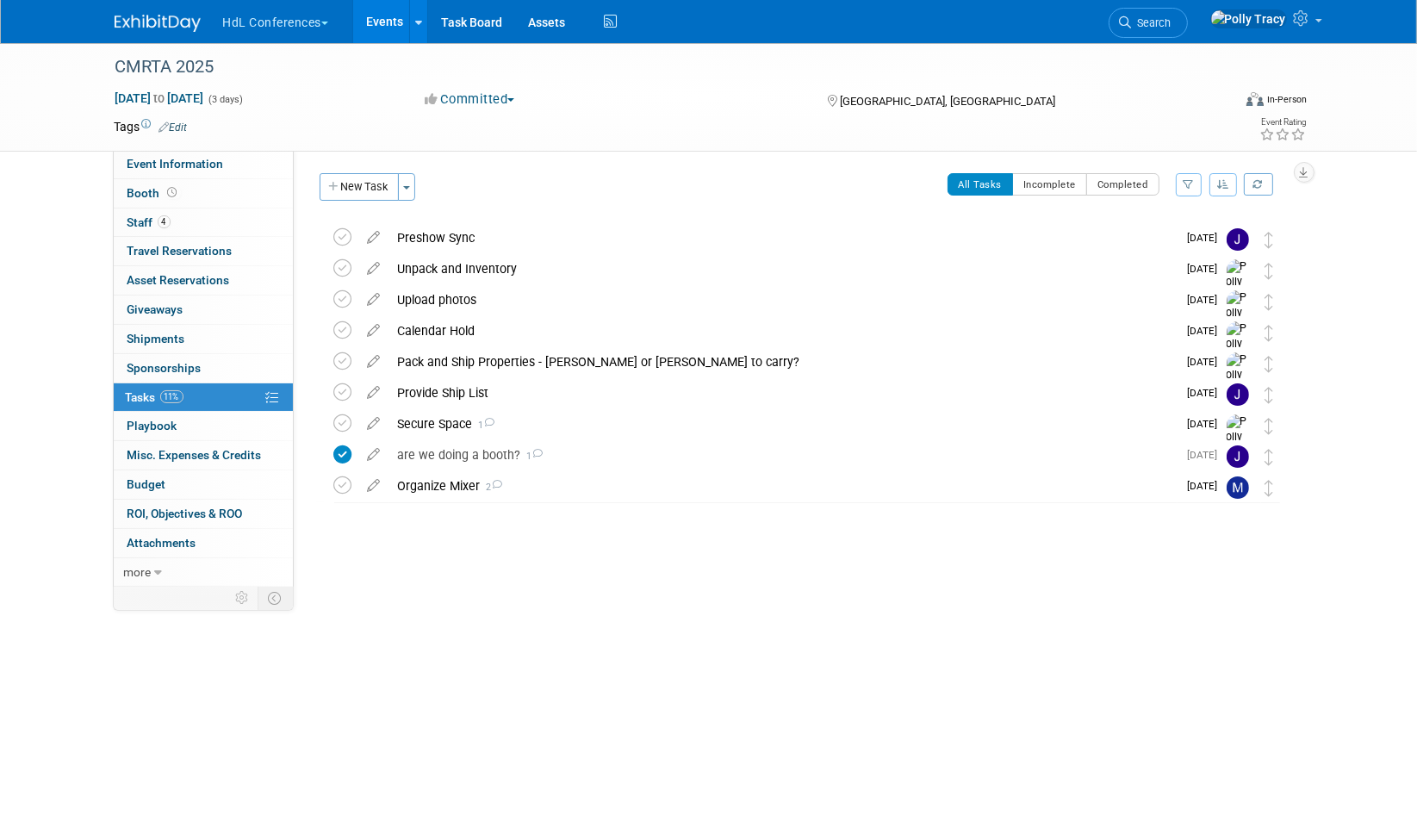
click at [239, 17] on button "HdL Conferences" at bounding box center [286, 19] width 130 height 38
click at [261, 104] on link "HdL Conferences" at bounding box center [316, 104] width 188 height 25
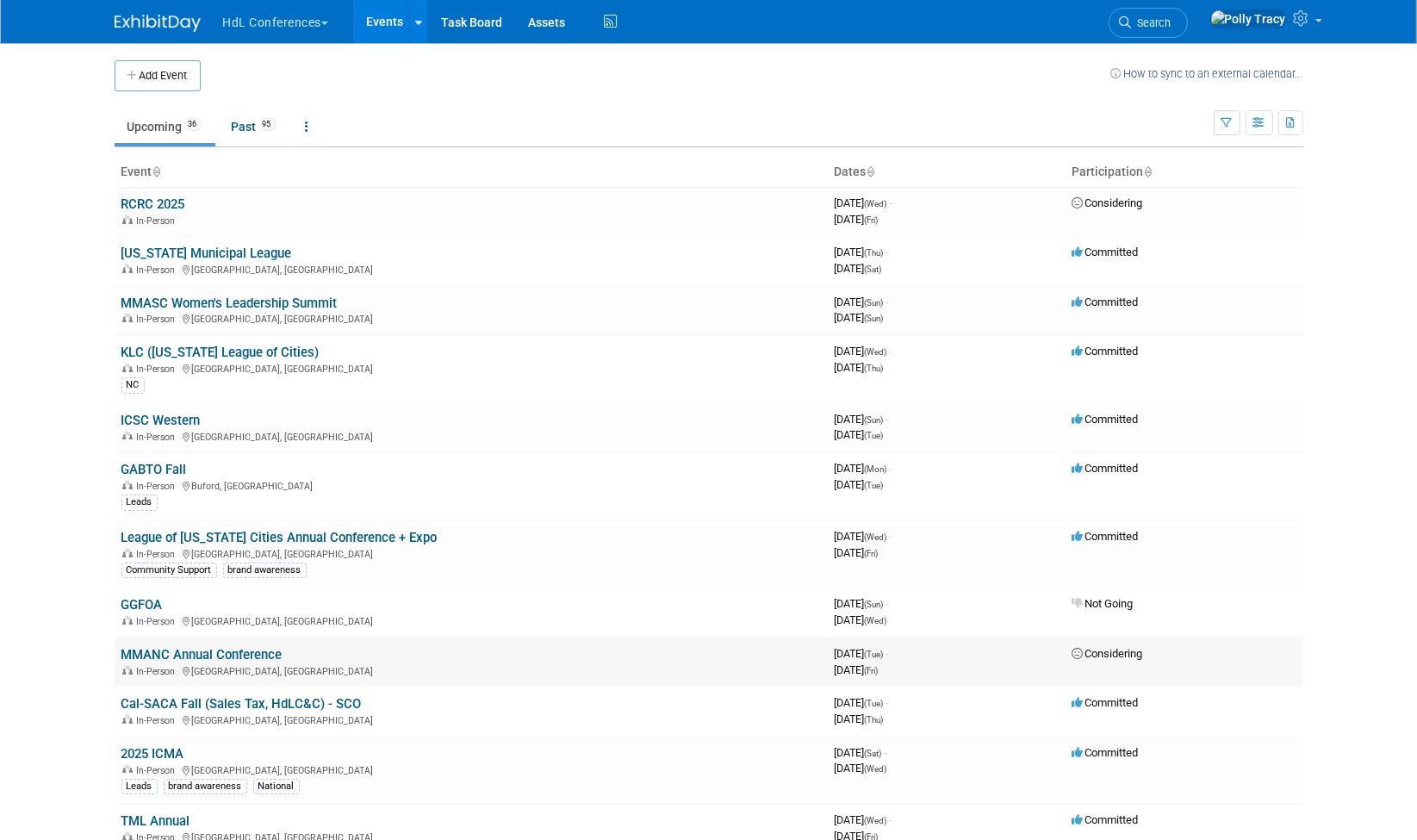
click at [198, 647] on link "MMANC Annual Conference" at bounding box center [201, 655] width 161 height 15
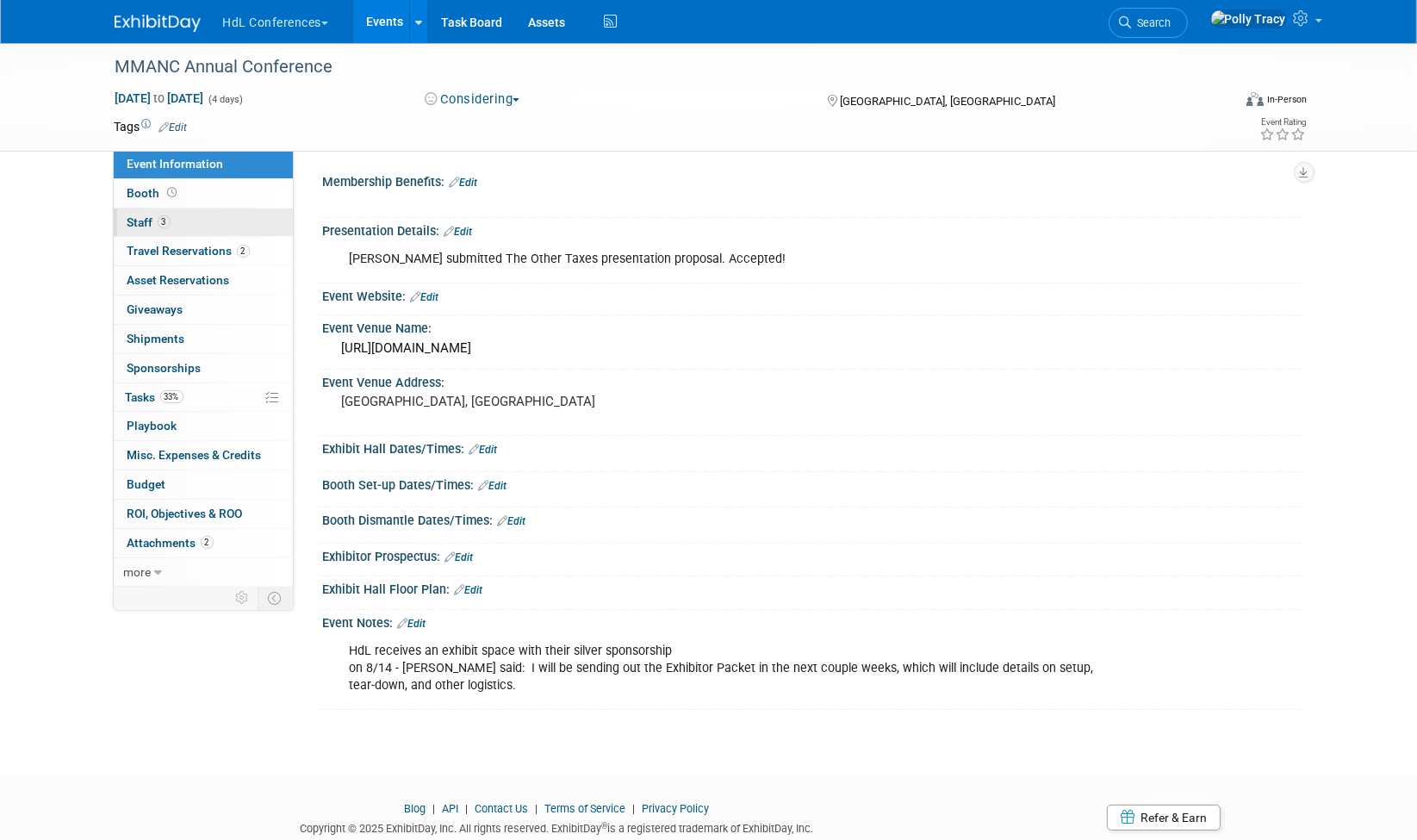
click at [154, 216] on span "Staff 3" at bounding box center [149, 222] width 44 height 14
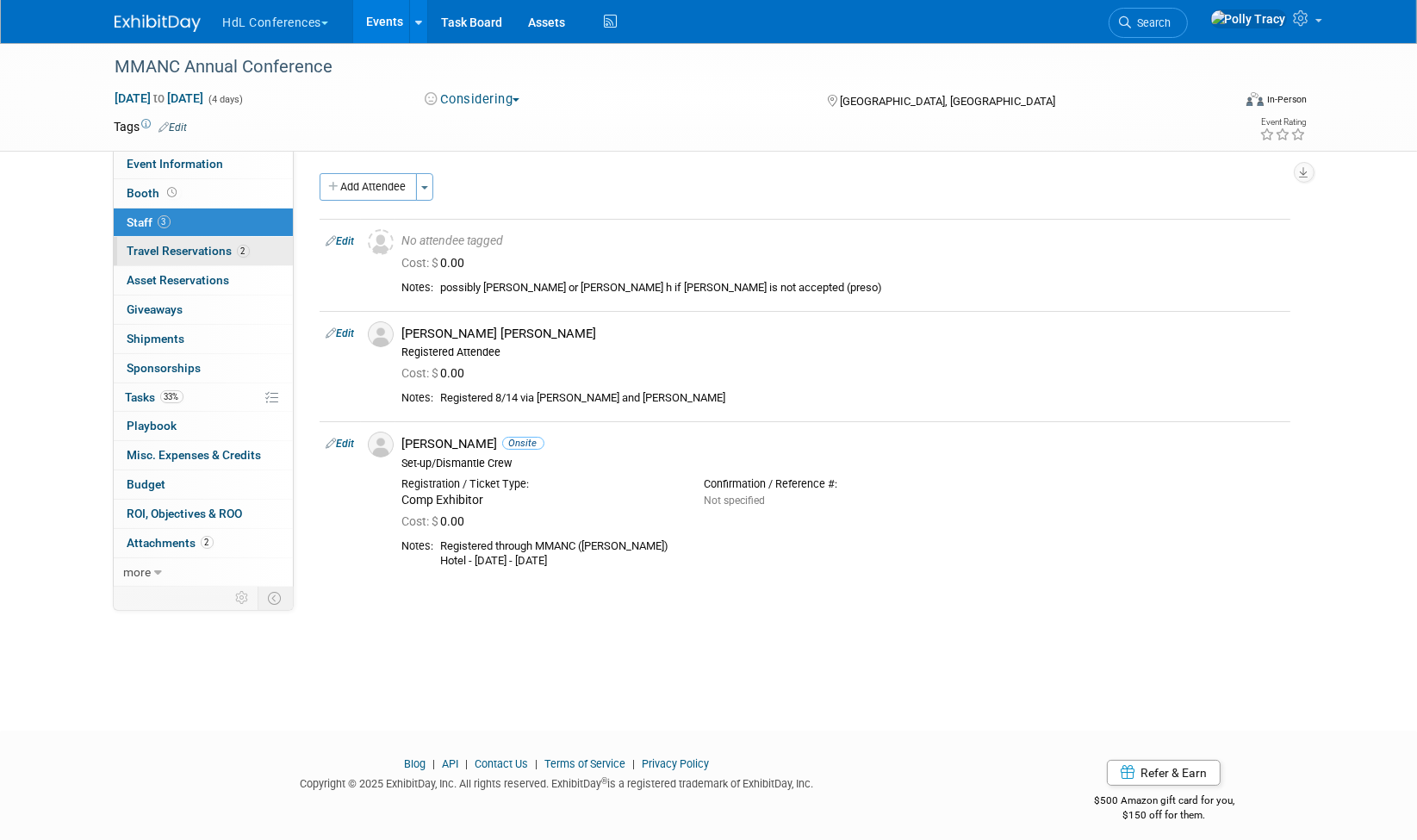
click at [181, 244] on span "Travel Reservations 2" at bounding box center [188, 251] width 122 height 14
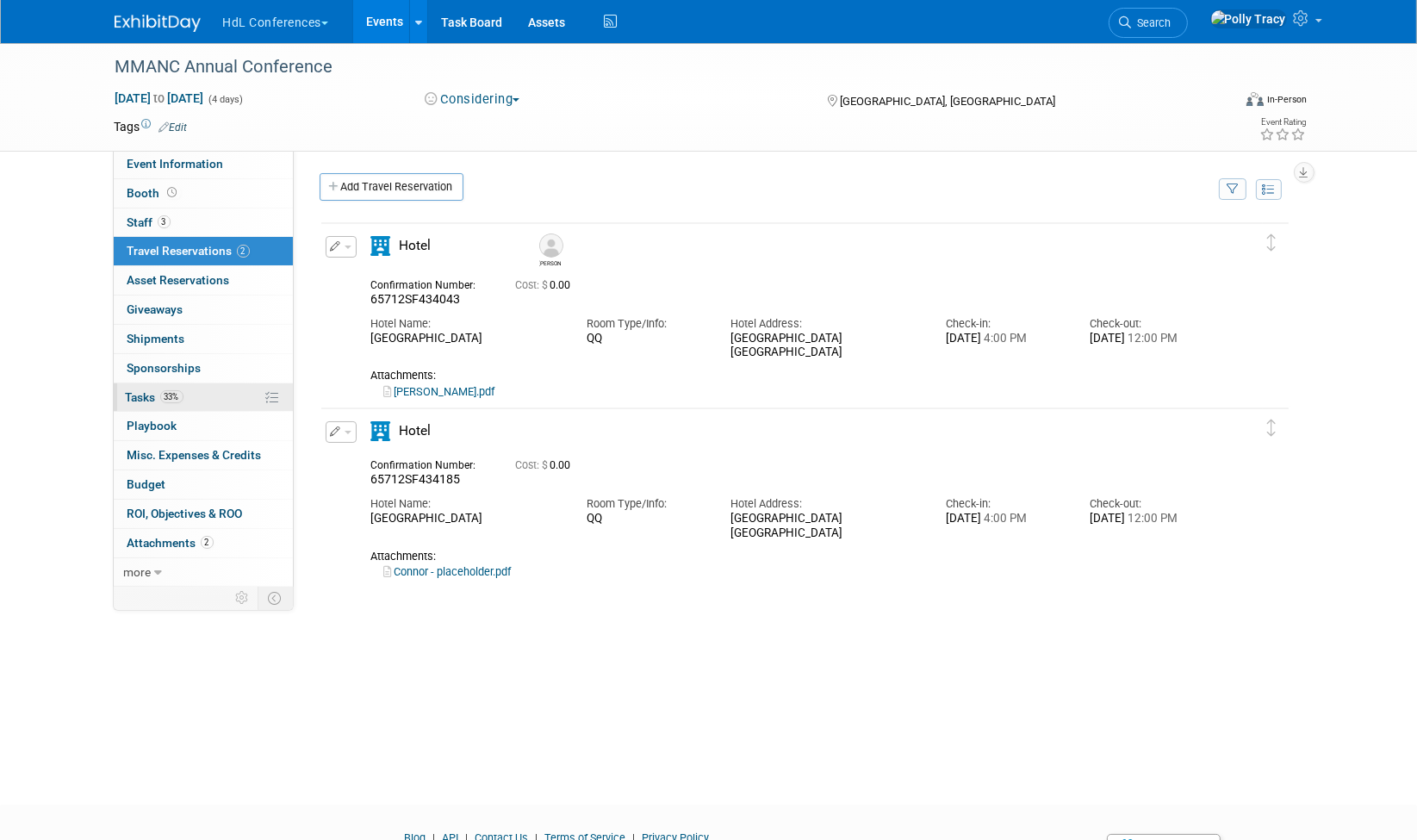
click at [143, 393] on span "Tasks 33%" at bounding box center [154, 397] width 58 height 14
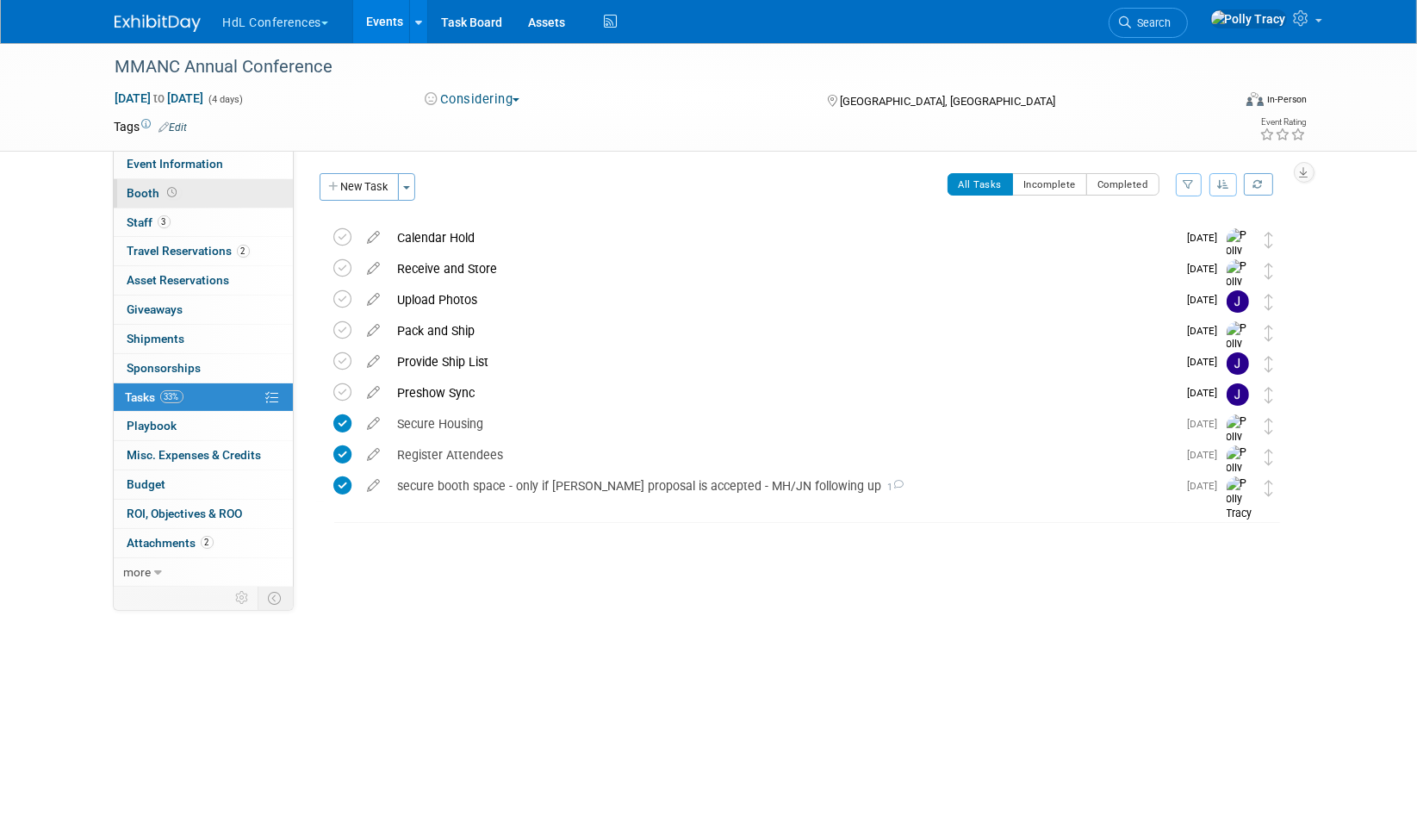
click at [147, 186] on span "Booth" at bounding box center [154, 193] width 53 height 14
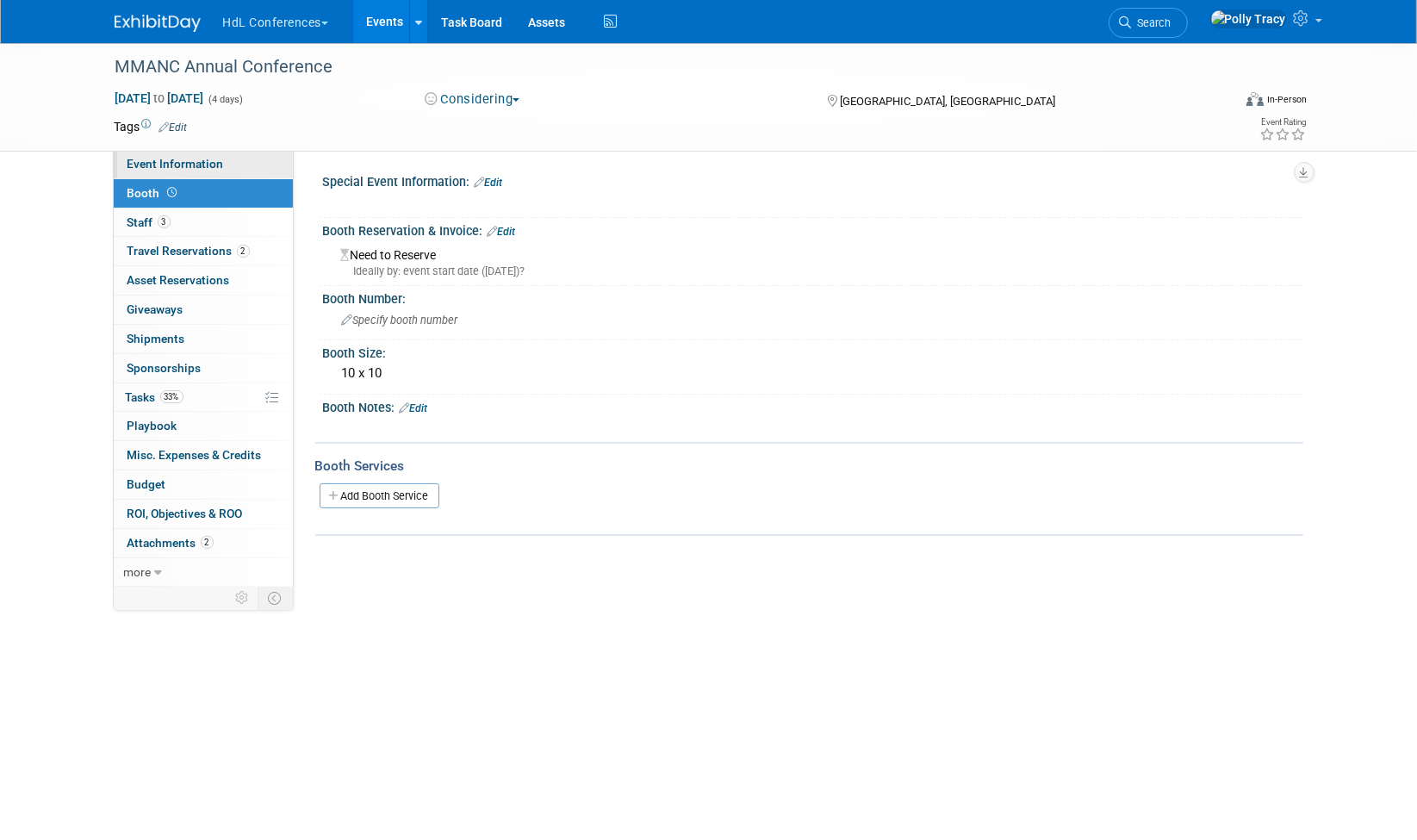
click at [149, 153] on link "Event Information" at bounding box center [202, 164] width 179 height 28
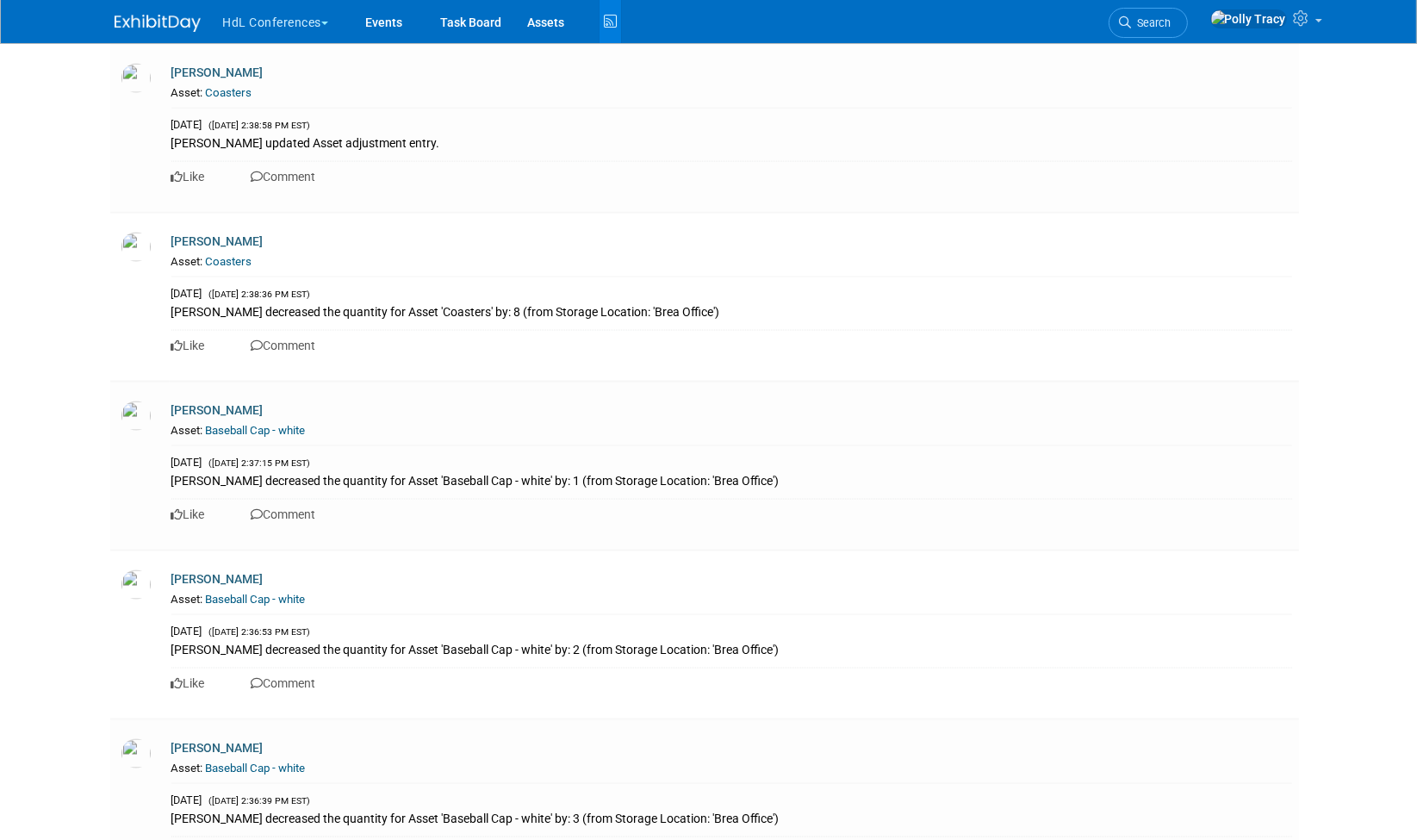
scroll to position [11029, 0]
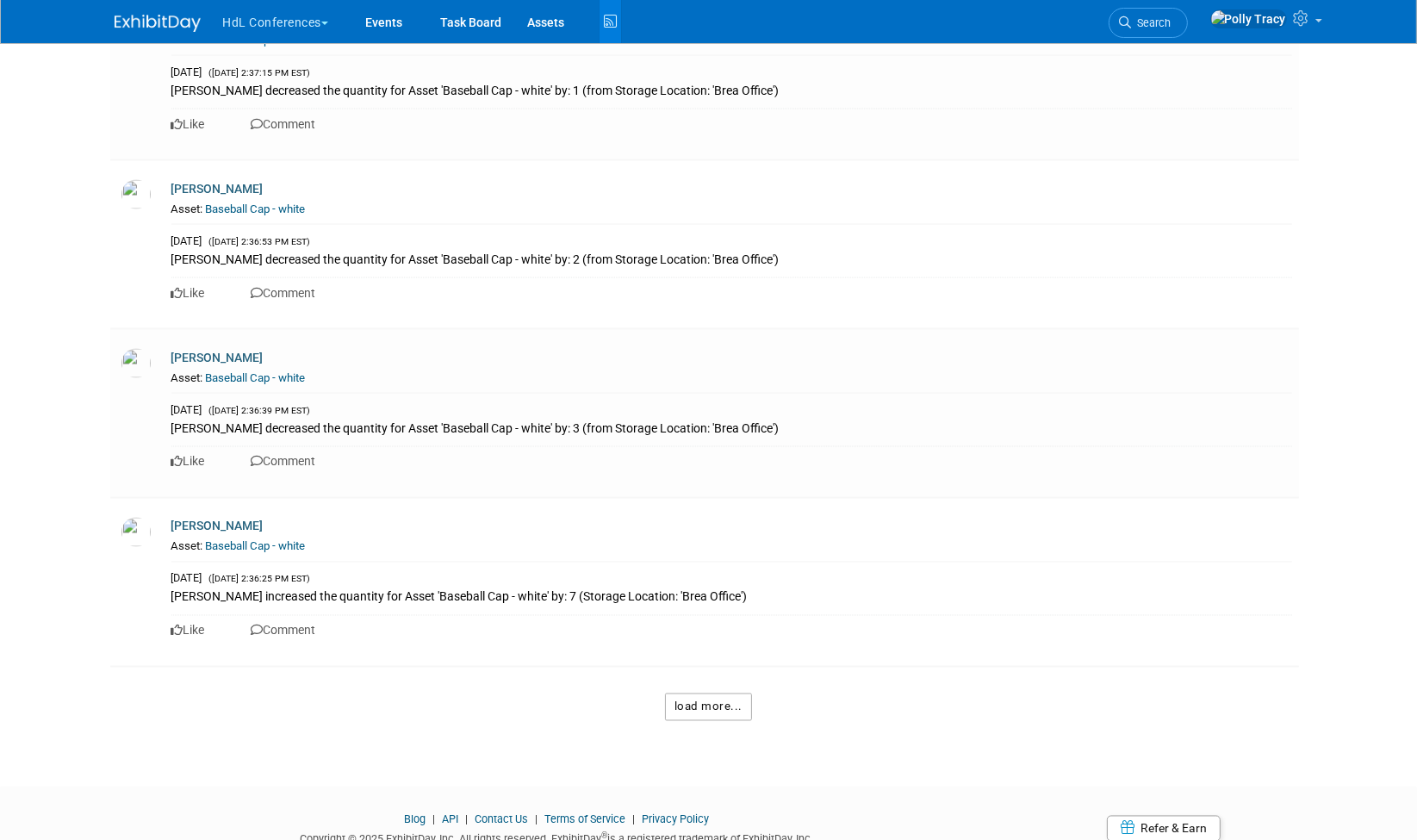
click at [721, 693] on button "load more..." at bounding box center [708, 707] width 87 height 27
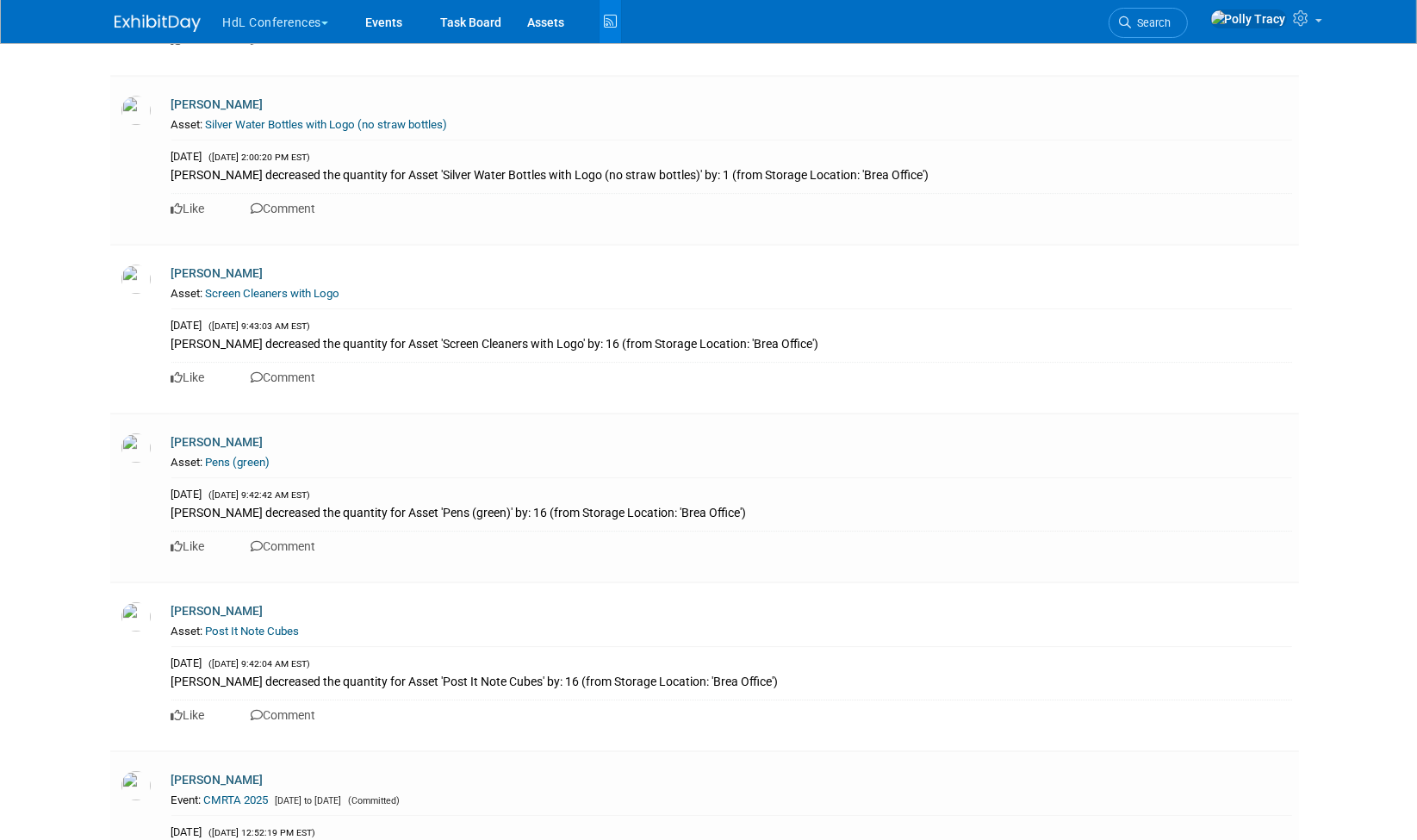
scroll to position [21873, 0]
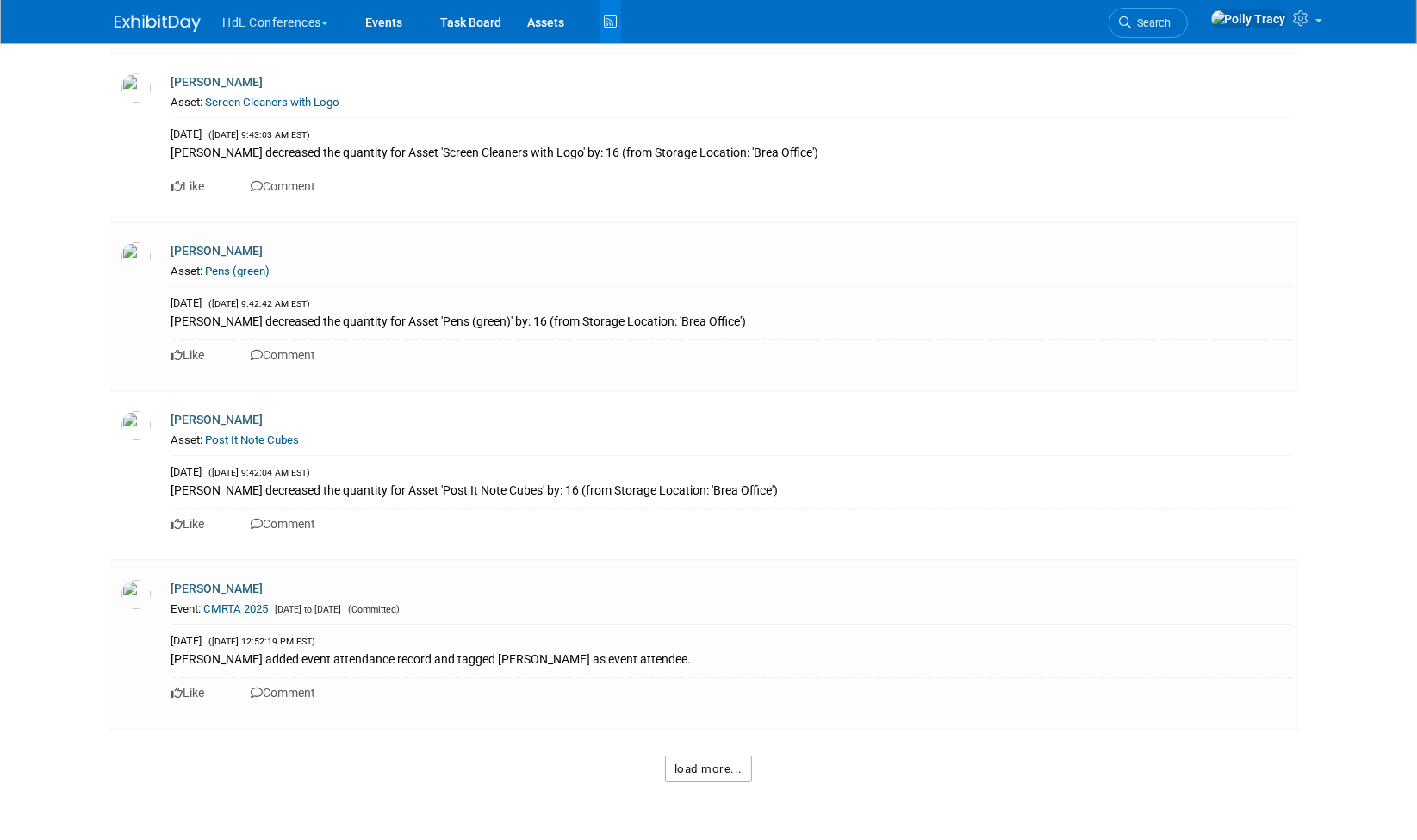
click at [695, 756] on button "load more..." at bounding box center [708, 769] width 87 height 27
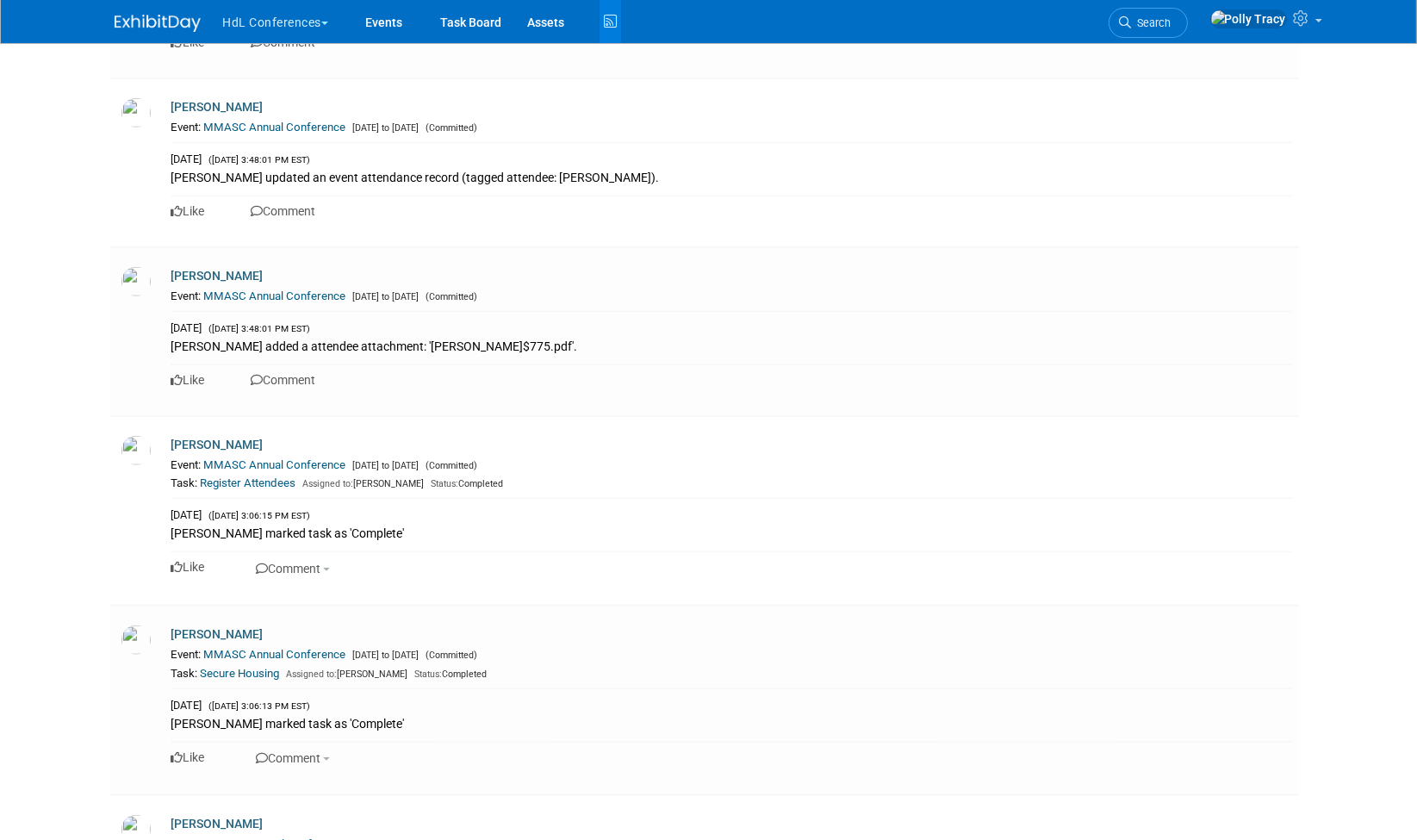
scroll to position [33140, 0]
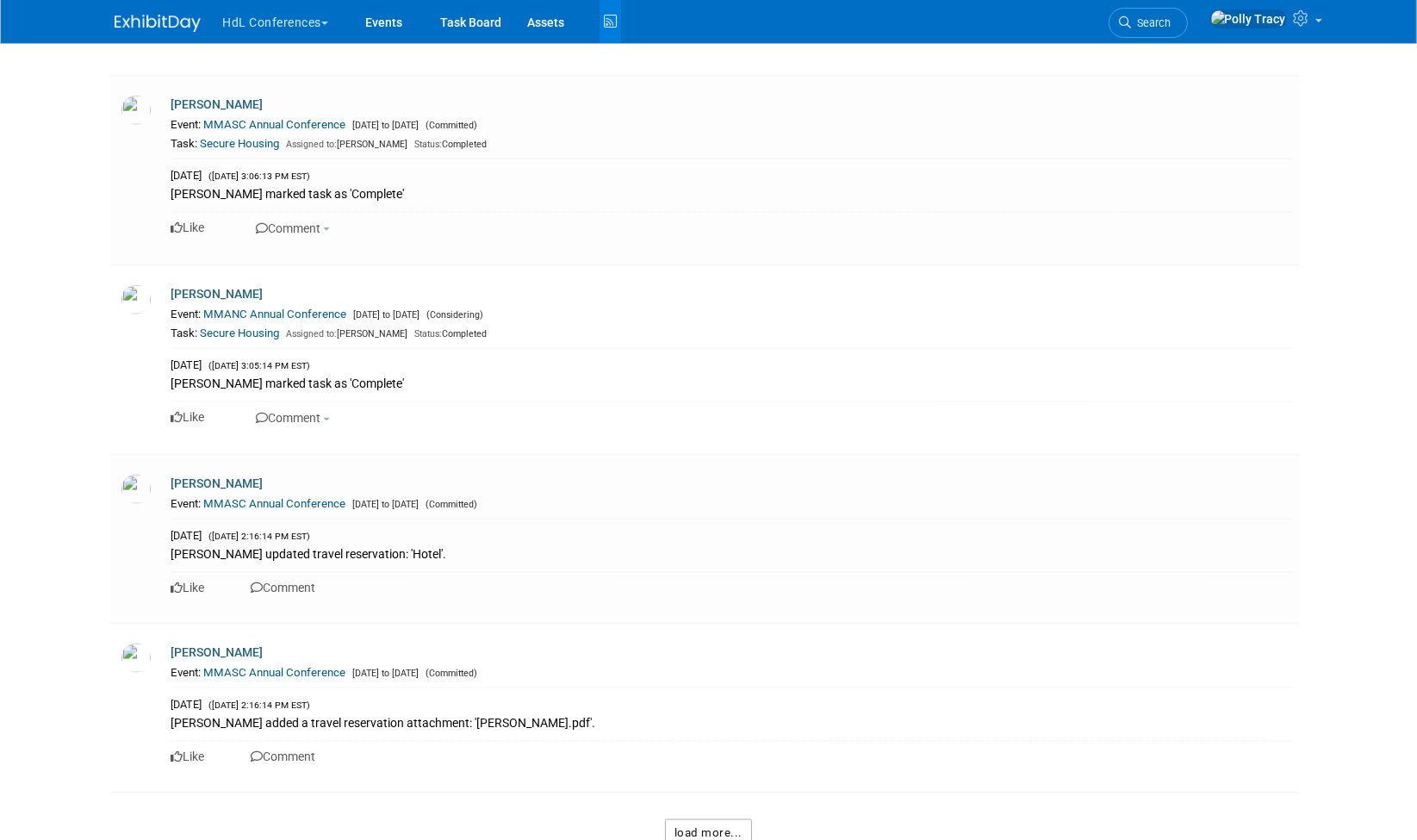
click at [705, 819] on button "load more..." at bounding box center [708, 832] width 87 height 27
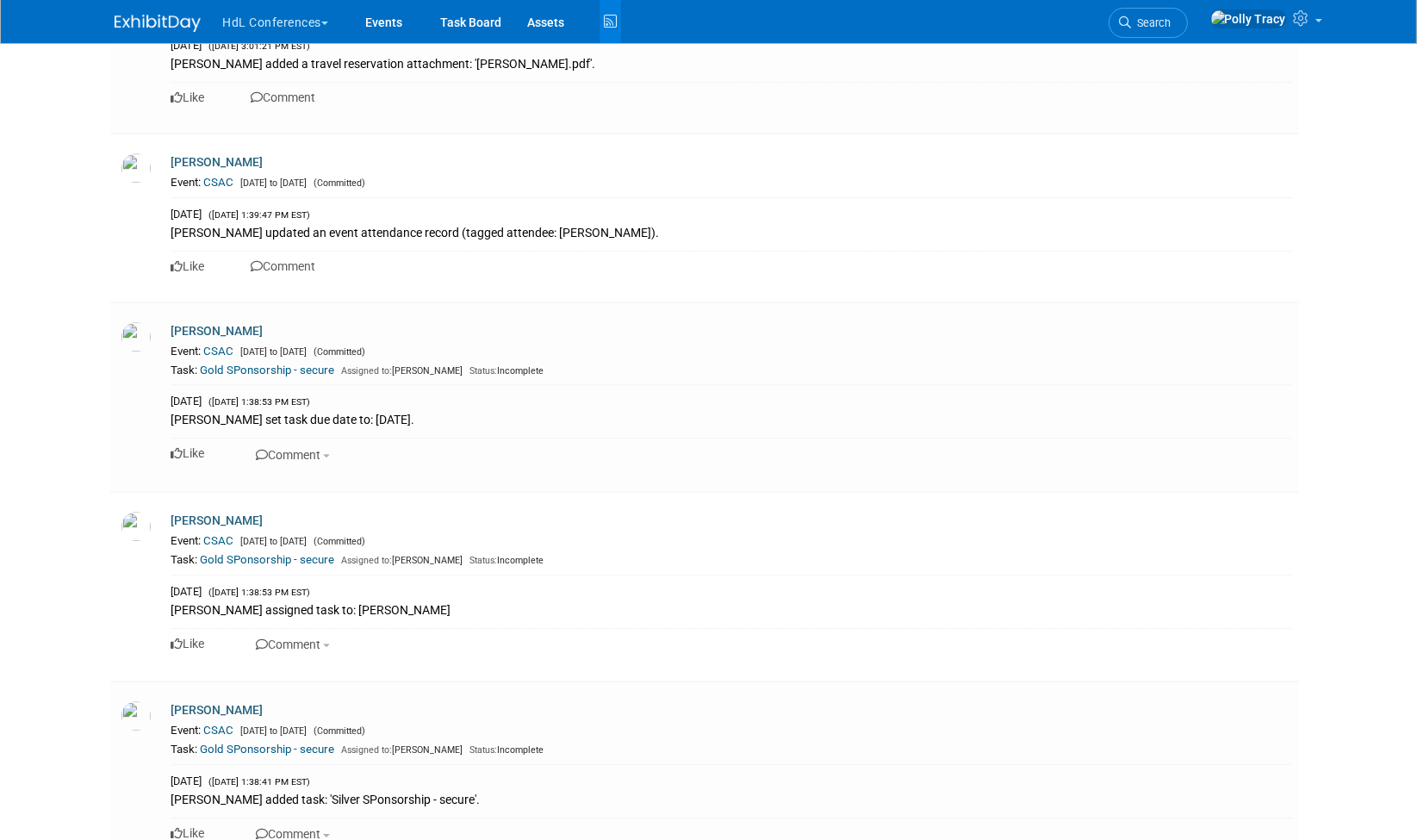
scroll to position [44406, 0]
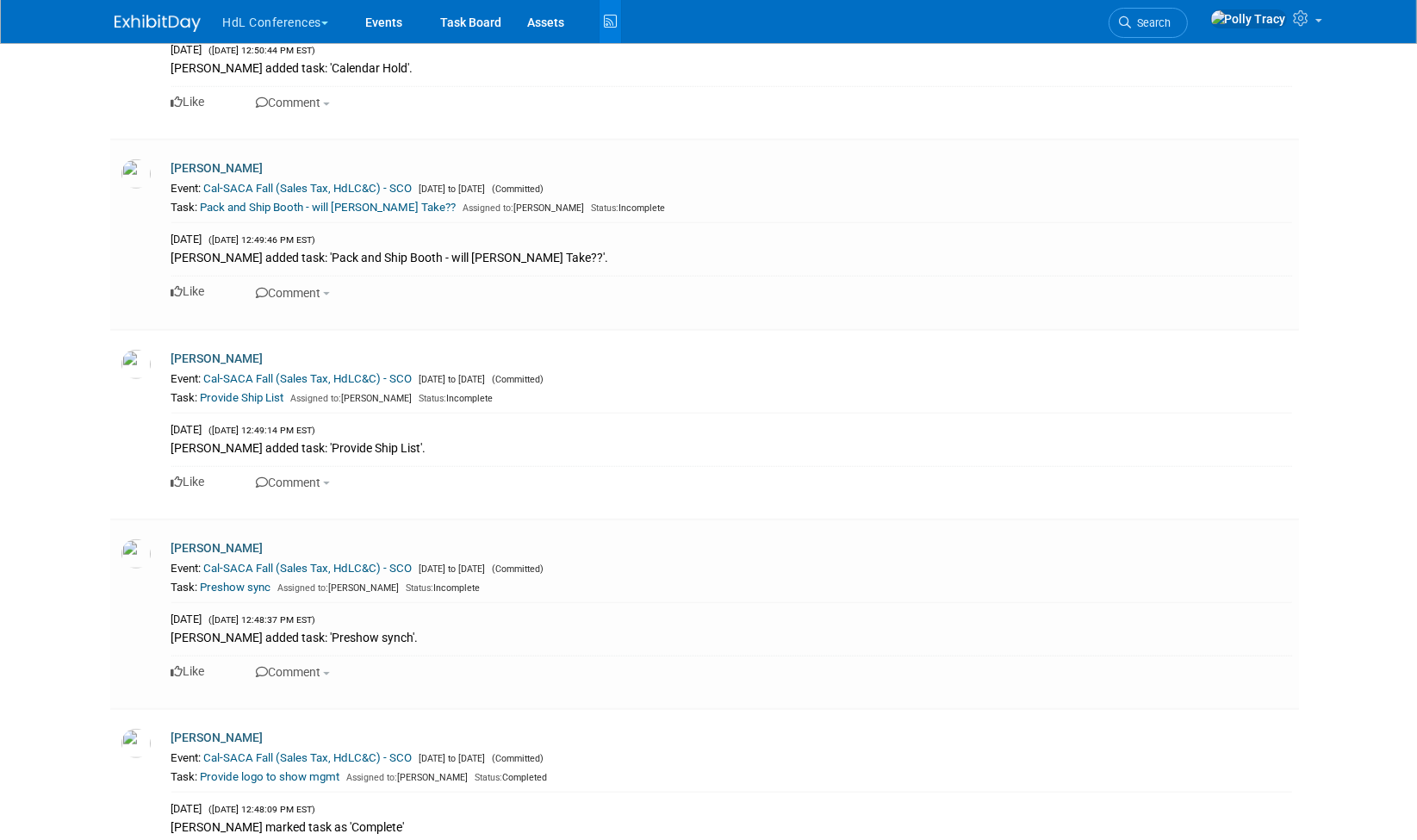
scroll to position [56150, 0]
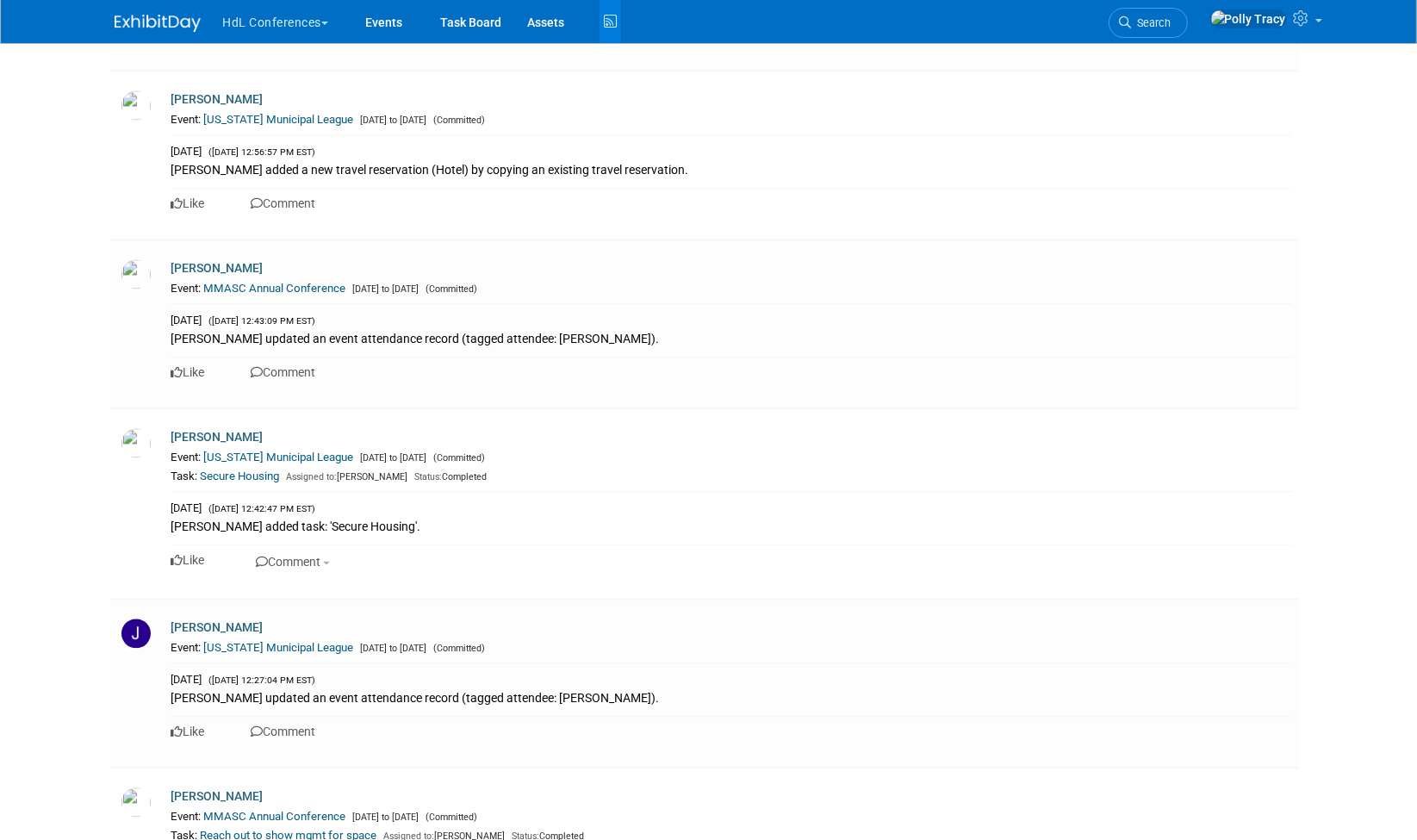
scroll to position [67164, 0]
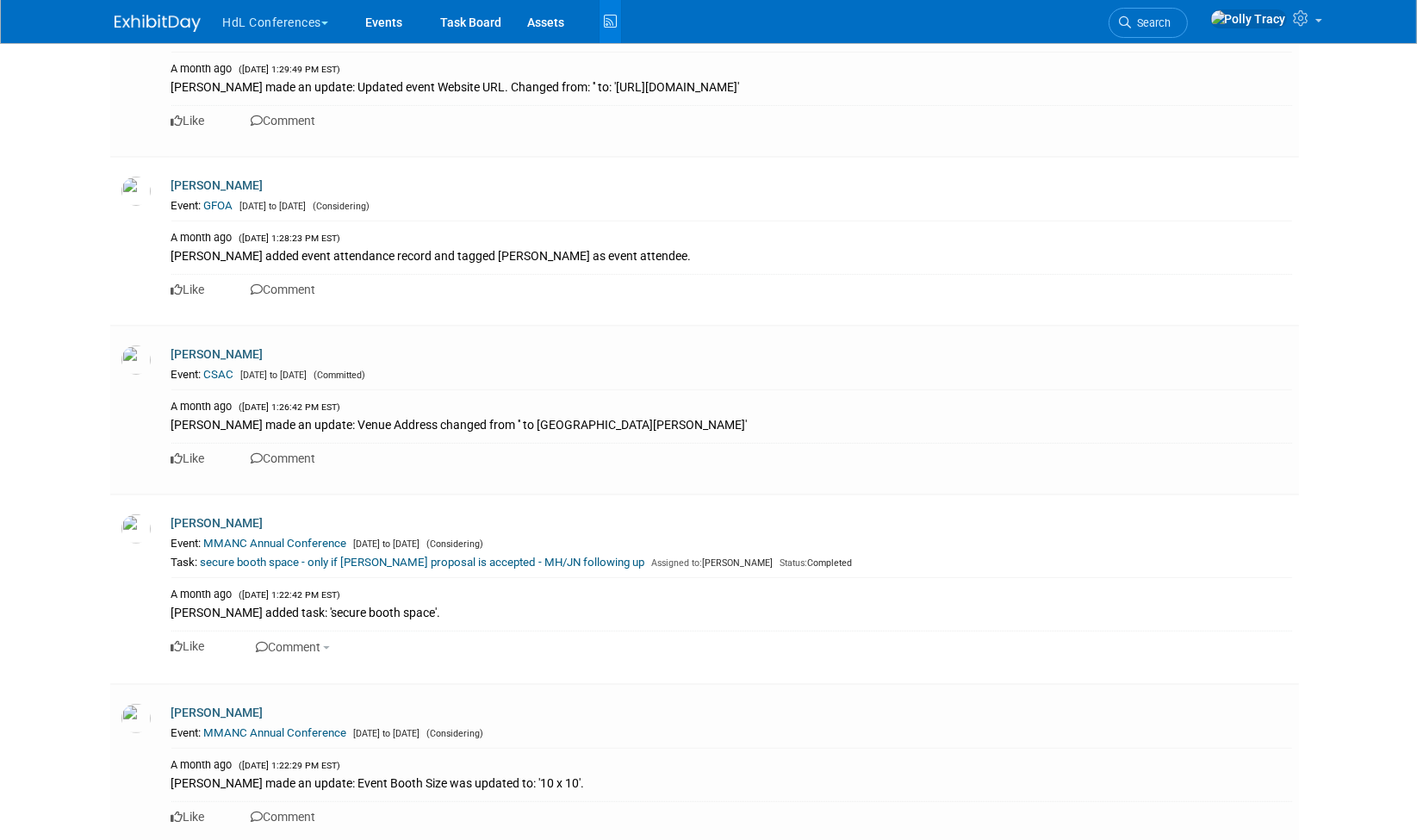
scroll to position [78261, 0]
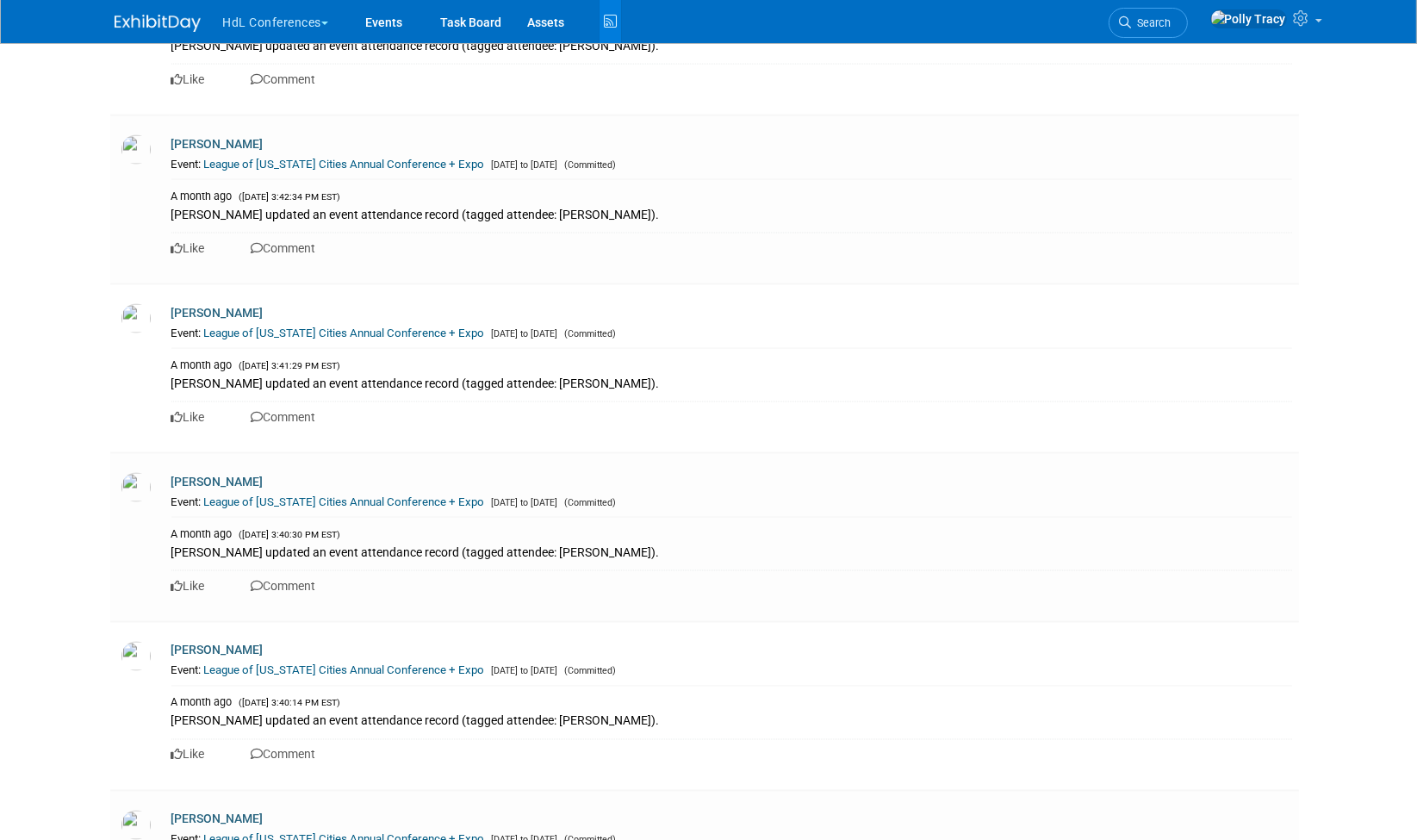
scroll to position [87343, 0]
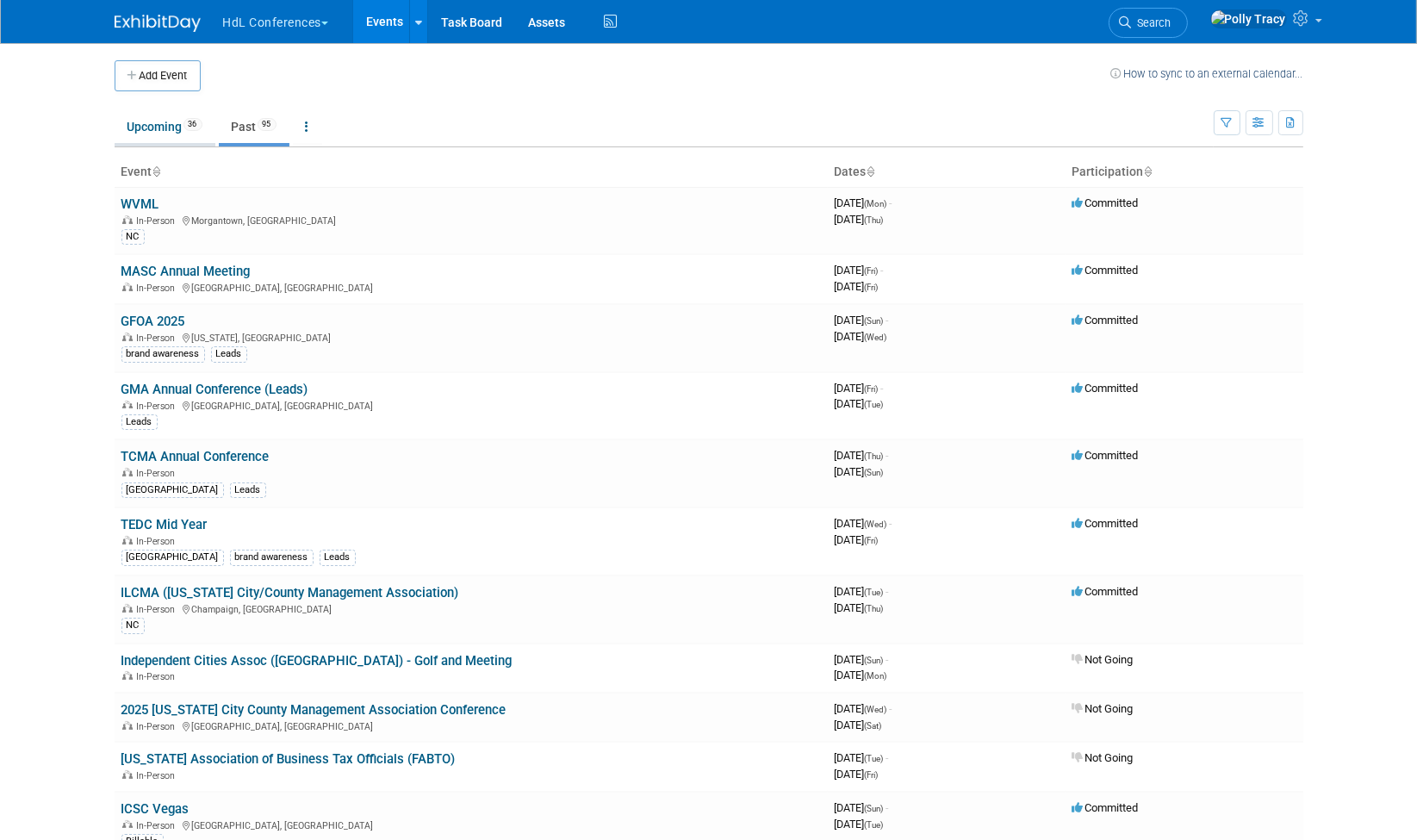
click at [163, 128] on link "Upcoming 36" at bounding box center [165, 127] width 101 height 33
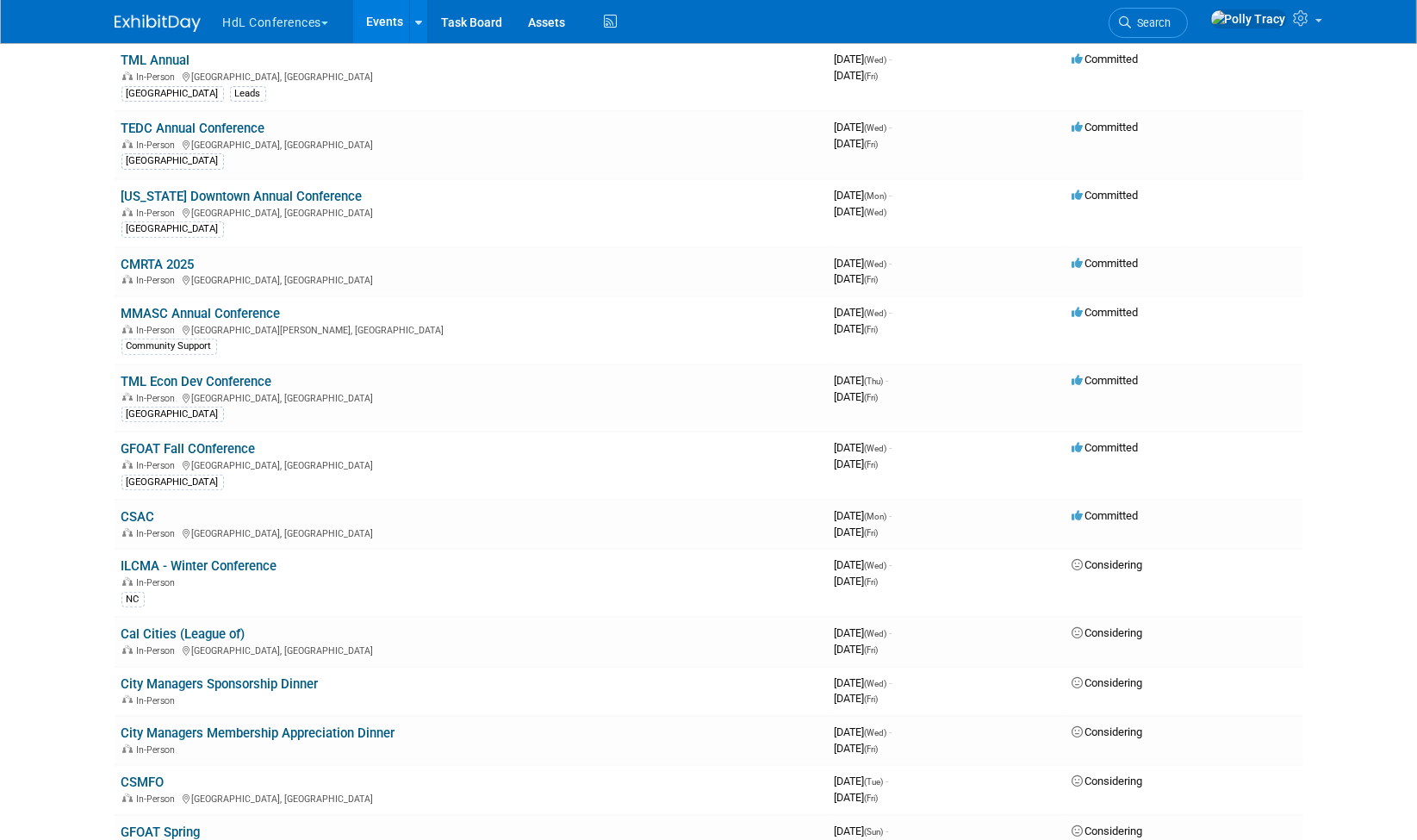
scroll to position [774, 0]
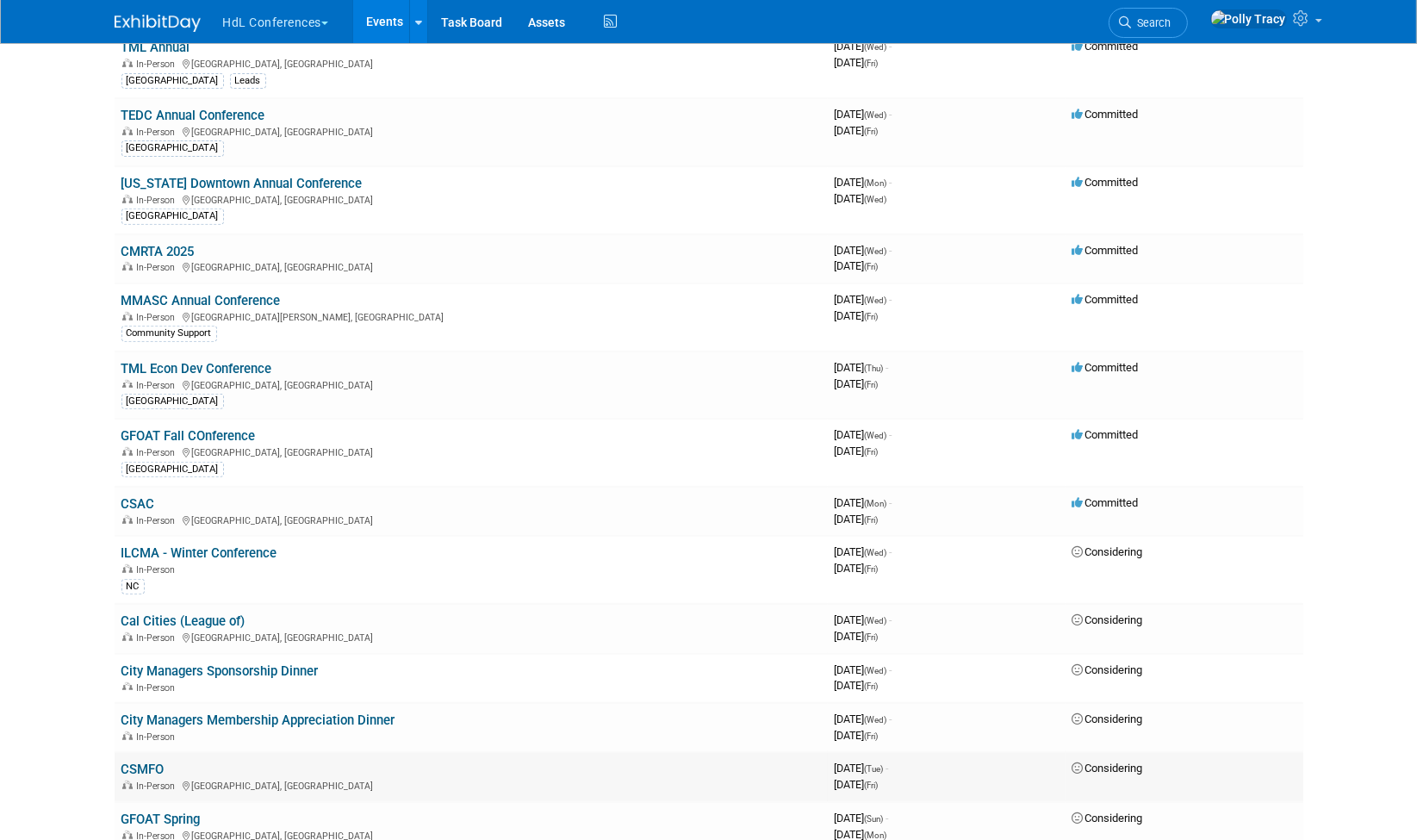
click at [408, 782] on td "CSMFO In-Person [GEOGRAPHIC_DATA], [GEOGRAPHIC_DATA]" at bounding box center [471, 777] width 713 height 49
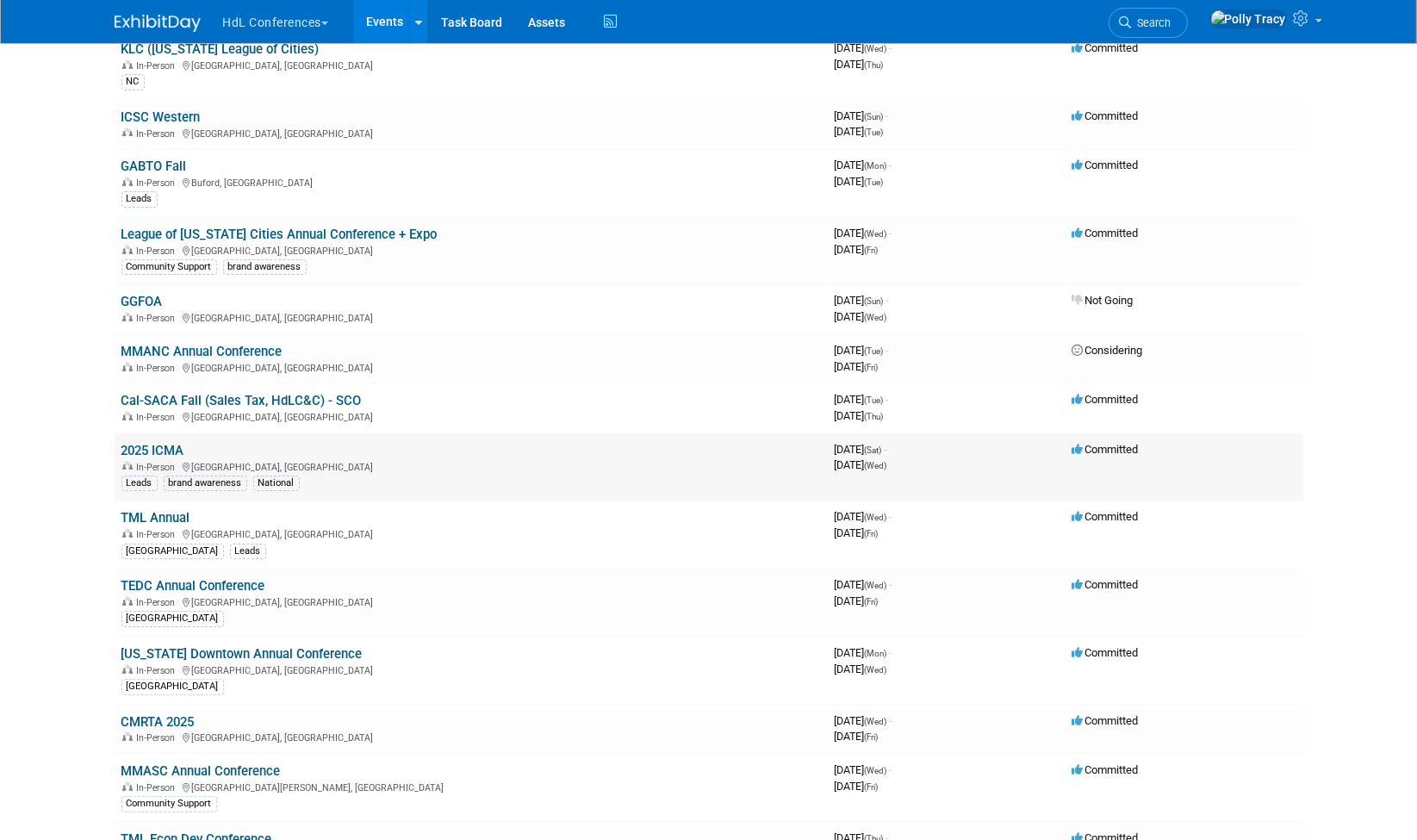
scroll to position [303, 0]
click at [626, 795] on div "Community Support" at bounding box center [471, 803] width 700 height 18
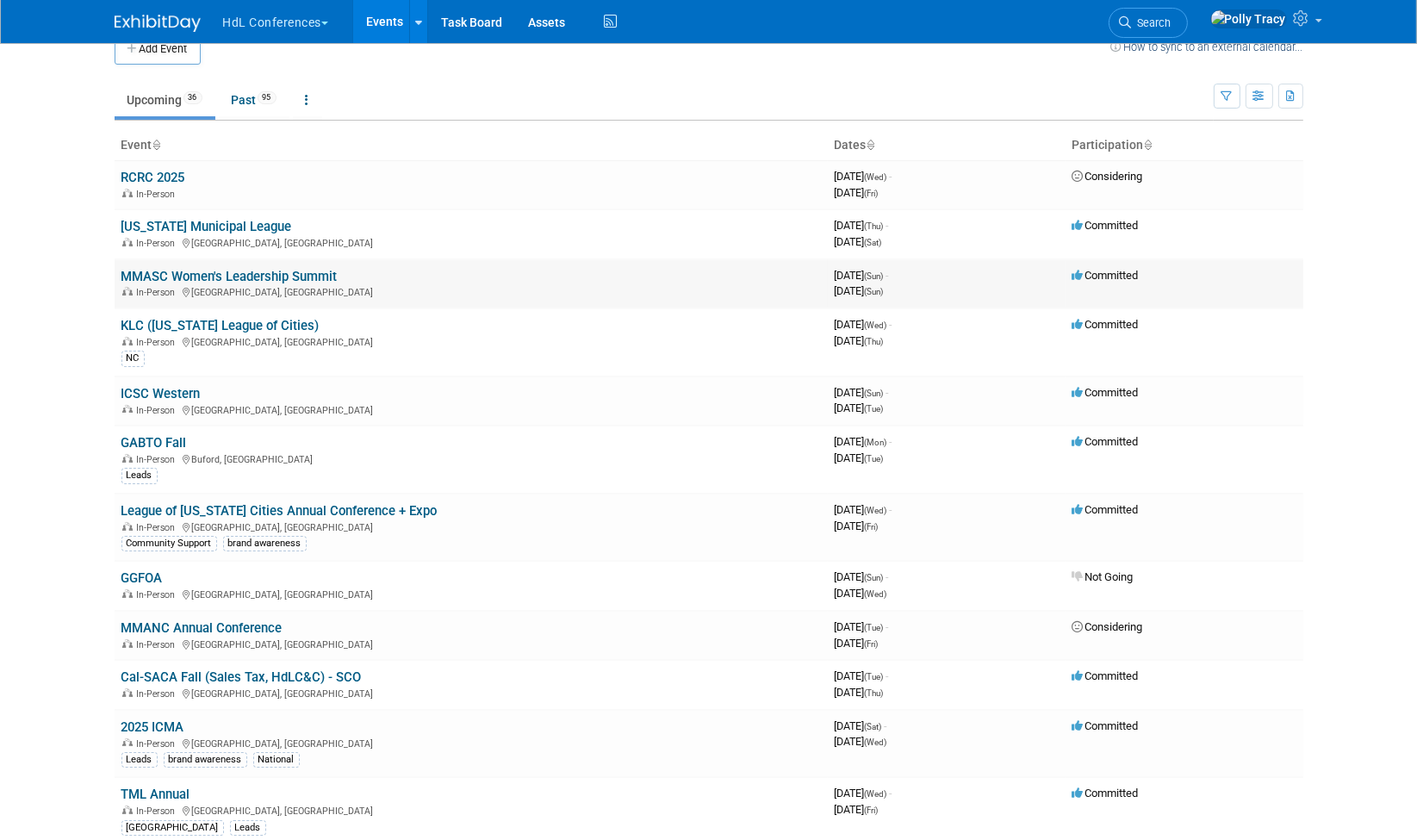
scroll to position [0, 0]
